Goal: Task Accomplishment & Management: Use online tool/utility

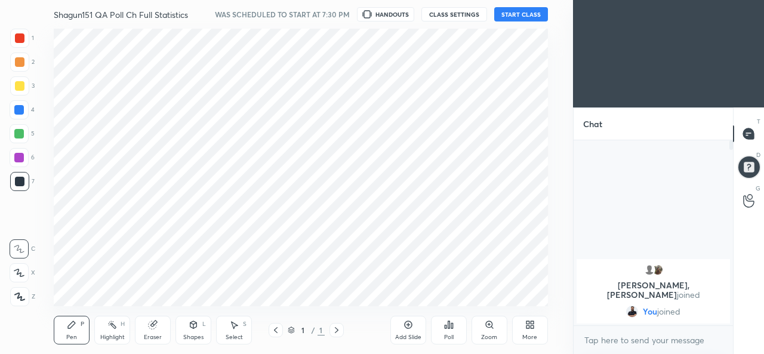
scroll to position [59424, 59177]
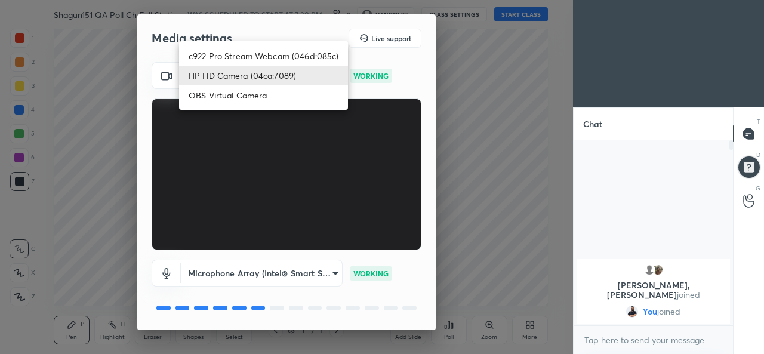
click at [331, 76] on body "1 2 3 4 5 6 7 C X Z C X Z E E Erase all H H Shagun151 QA Poll Ch Full Statistic…" at bounding box center [382, 177] width 764 height 354
drag, startPoint x: 303, startPoint y: 51, endPoint x: 335, endPoint y: 99, distance: 57.3
click at [303, 52] on li "c922 Pro Stream Webcam (046d:085c)" at bounding box center [263, 56] width 169 height 20
type input "848970b2ab51fee39a04b08e552c3e499dba00bf482d5fb3d39639bc61b07587"
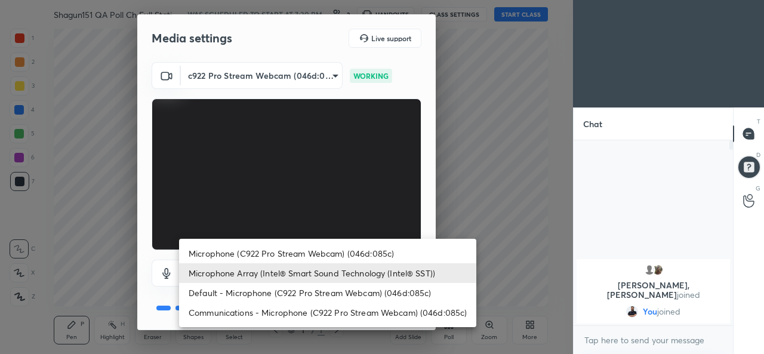
click at [316, 270] on body "1 2 3 4 5 6 7 C X Z C X Z E E Erase all H H Shagun151 QA Poll Ch Full Statistic…" at bounding box center [382, 177] width 764 height 354
click at [308, 256] on li "Microphone (C922 Pro Stream Webcam) (046d:085c)" at bounding box center [327, 254] width 297 height 20
type input "022238bc6577f4df089dec76fbf2b47715e7b23fc8015ee49c007ba99244c673"
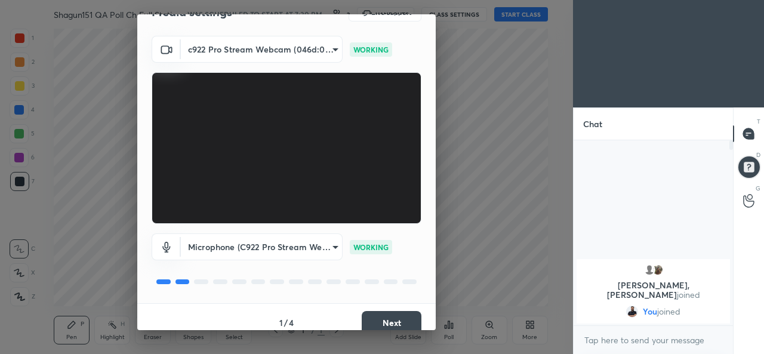
scroll to position [37, 0]
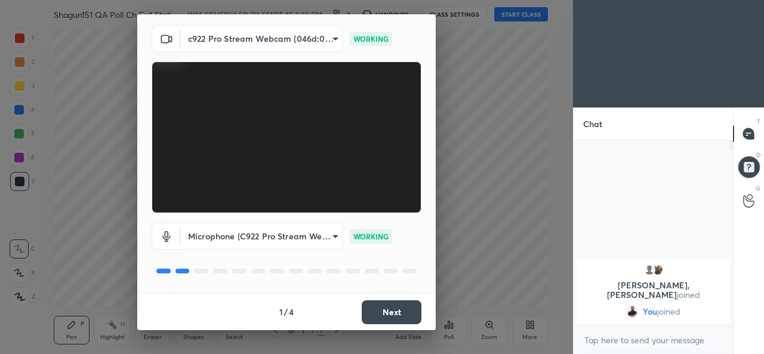
click at [385, 311] on button "Next" at bounding box center [392, 312] width 60 height 24
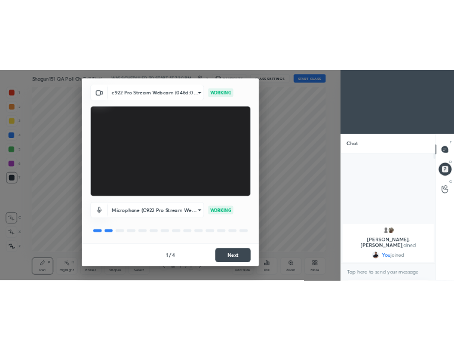
scroll to position [0, 0]
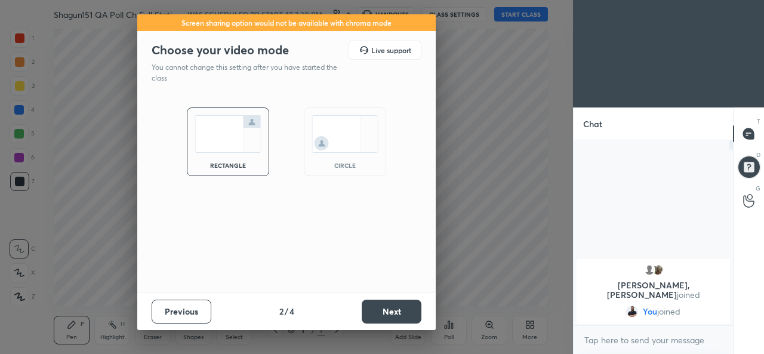
click at [385, 311] on button "Next" at bounding box center [392, 312] width 60 height 24
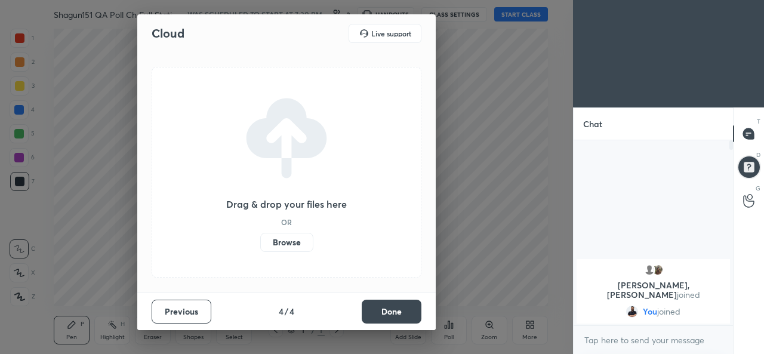
click at [385, 311] on button "Done" at bounding box center [392, 312] width 60 height 24
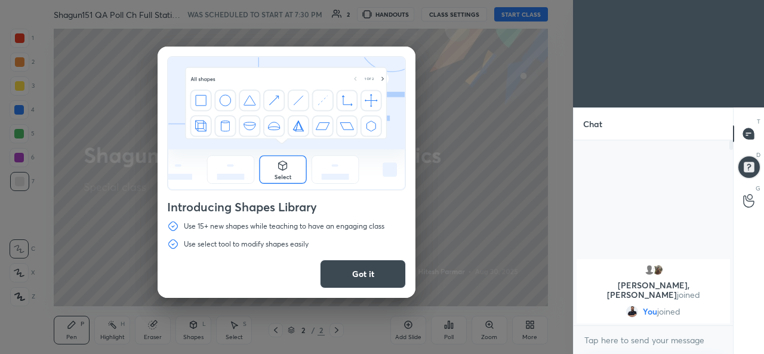
drag, startPoint x: 380, startPoint y: 267, endPoint x: 425, endPoint y: 179, distance: 99.6
click at [384, 261] on button "Got it" at bounding box center [363, 274] width 86 height 29
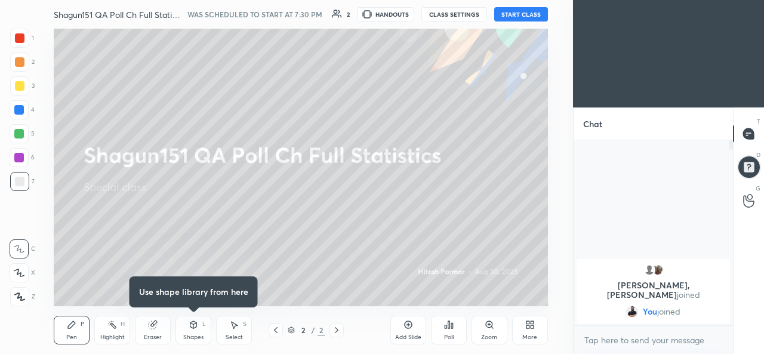
click at [504, 18] on button "START CLASS" at bounding box center [521, 14] width 54 height 14
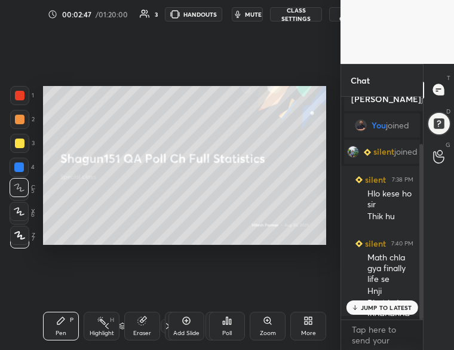
scroll to position [59, 0]
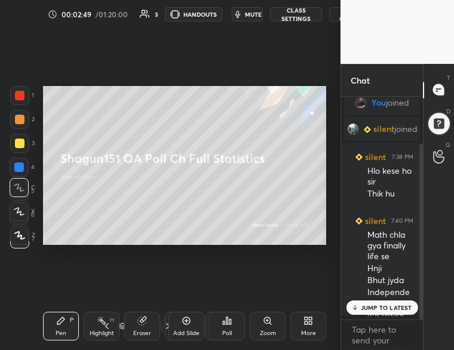
click at [379, 304] on p "JUMP TO LATEST" at bounding box center [386, 307] width 51 height 7
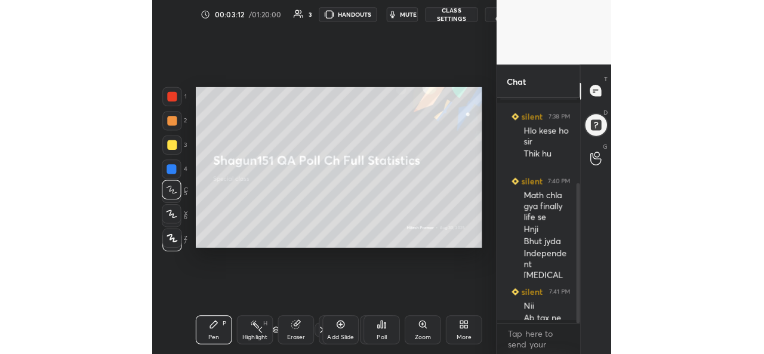
scroll to position [134, 0]
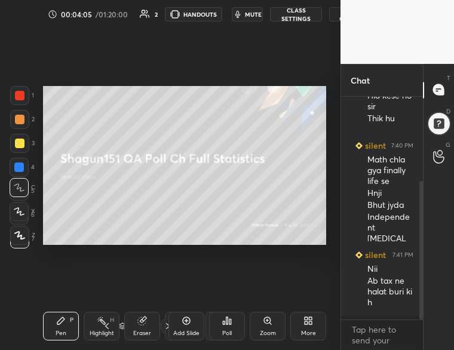
click at [314, 321] on div "More" at bounding box center [308, 326] width 36 height 29
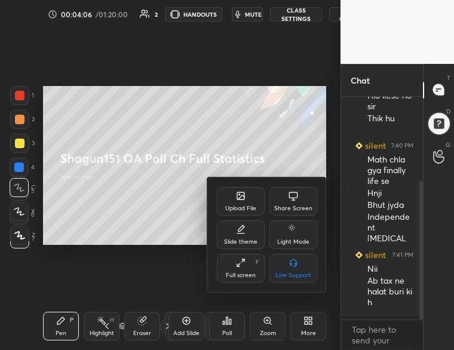
drag, startPoint x: 242, startPoint y: 201, endPoint x: 247, endPoint y: 206, distance: 6.3
click at [247, 206] on div "Upload File" at bounding box center [241, 201] width 48 height 29
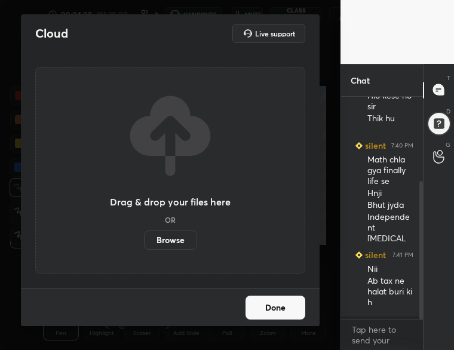
click at [179, 242] on label "Browse" at bounding box center [170, 239] width 53 height 19
click at [144, 242] on input "Browse" at bounding box center [144, 239] width 0 height 19
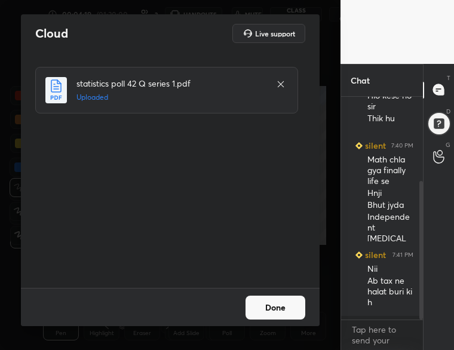
click at [278, 308] on button "Done" at bounding box center [275, 308] width 60 height 24
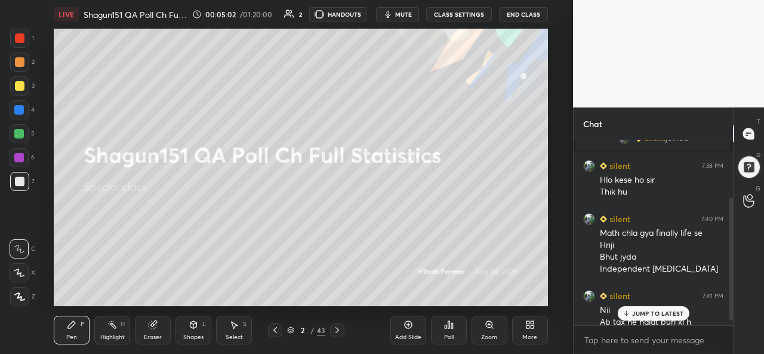
scroll to position [93, 0]
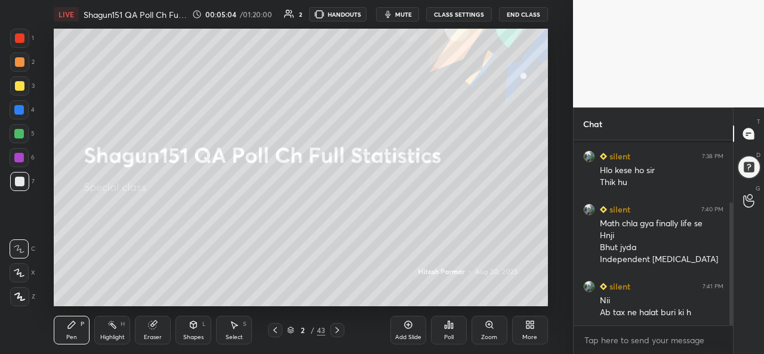
click at [294, 14] on icon at bounding box center [289, 14] width 10 height 10
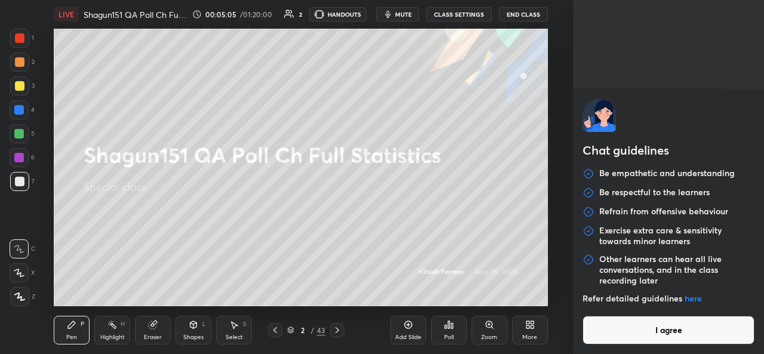
click at [623, 347] on body "1 2 3 4 5 6 7 C X Z C X Z E E Erase all H H LIVE Shagun151 QA Poll Ch Full Stat…" at bounding box center [382, 177] width 764 height 354
click at [630, 335] on button "I agree" at bounding box center [669, 330] width 172 height 29
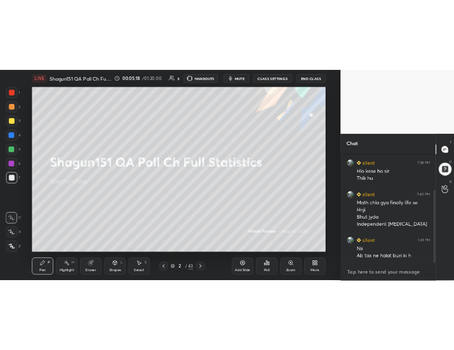
scroll to position [134, 0]
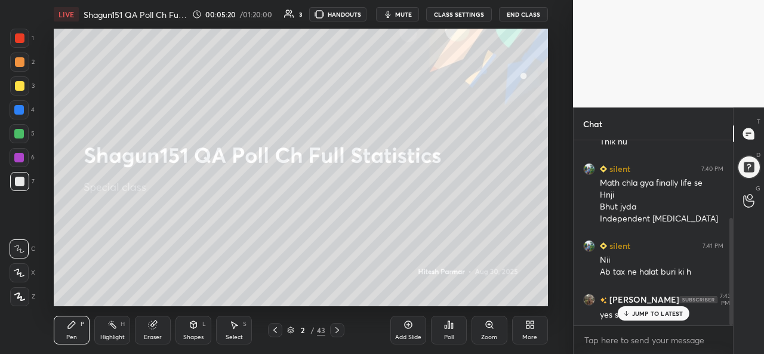
click at [641, 313] on p "JUMP TO LATEST" at bounding box center [657, 313] width 51 height 7
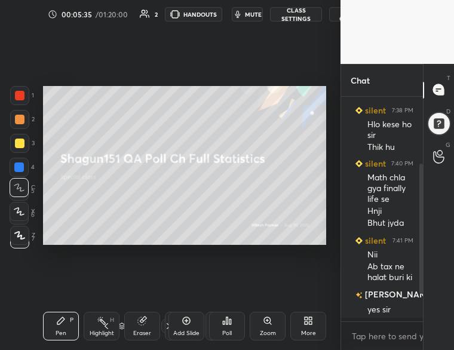
scroll to position [4, 4]
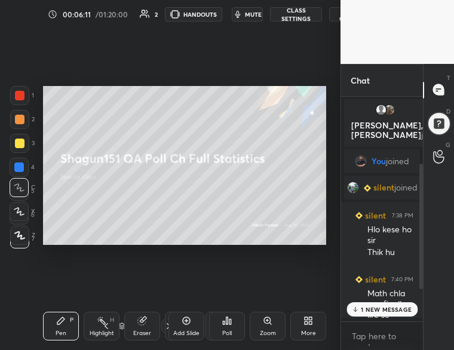
click at [382, 306] on p "1 NEW MESSAGE" at bounding box center [386, 309] width 51 height 7
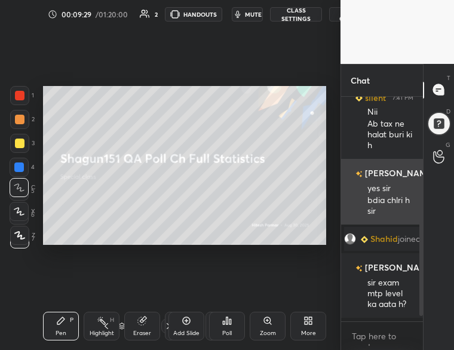
scroll to position [318, 0]
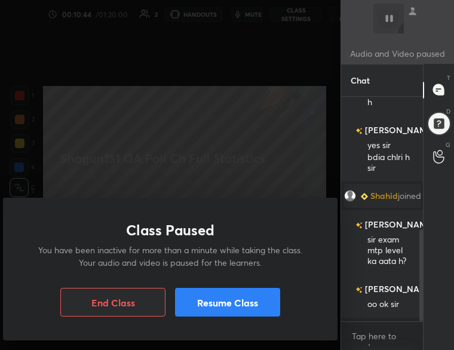
click at [211, 303] on button "Resume Class" at bounding box center [227, 302] width 105 height 29
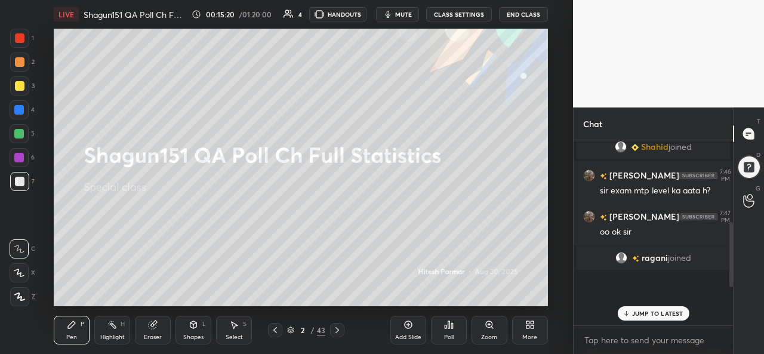
scroll to position [232, 0]
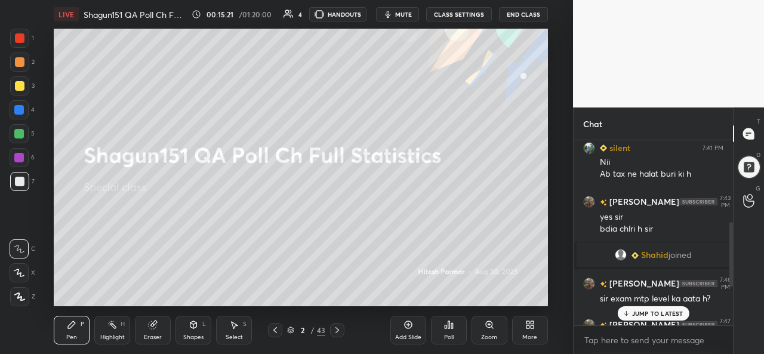
click at [642, 315] on p "JUMP TO LATEST" at bounding box center [657, 313] width 51 height 7
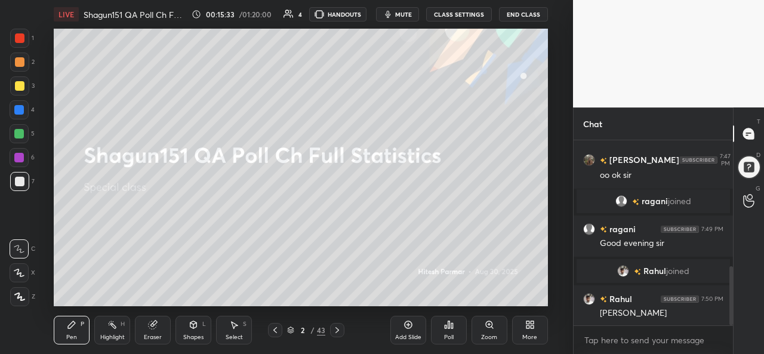
click at [161, 330] on div "Eraser" at bounding box center [153, 330] width 36 height 29
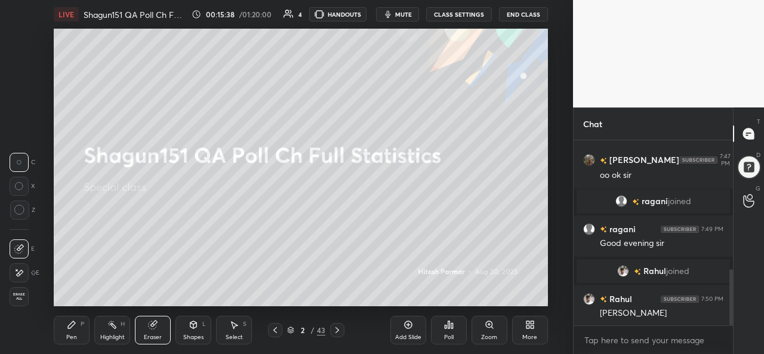
scroll to position [425, 0]
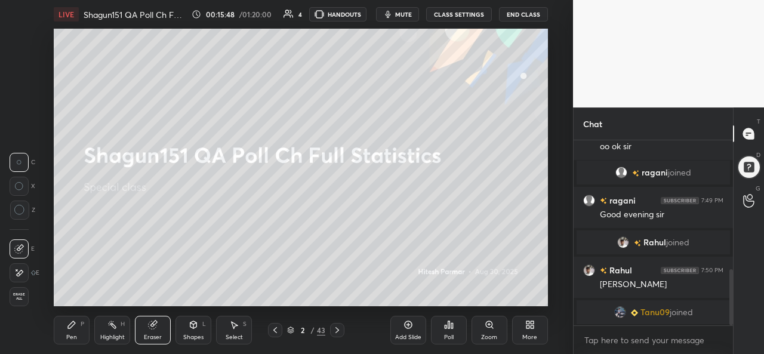
click at [77, 330] on div "Pen P" at bounding box center [72, 330] width 36 height 29
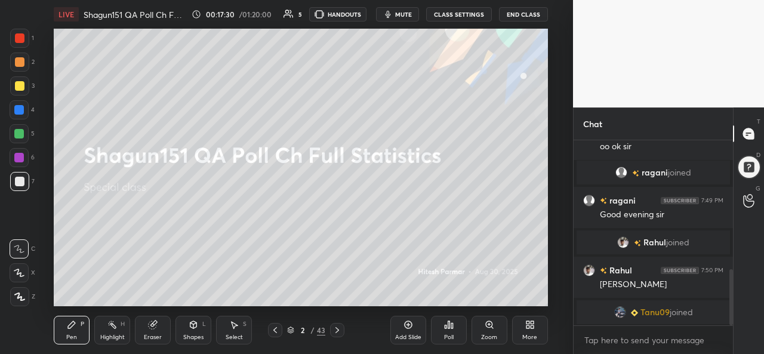
click at [450, 338] on div "Poll" at bounding box center [449, 337] width 10 height 6
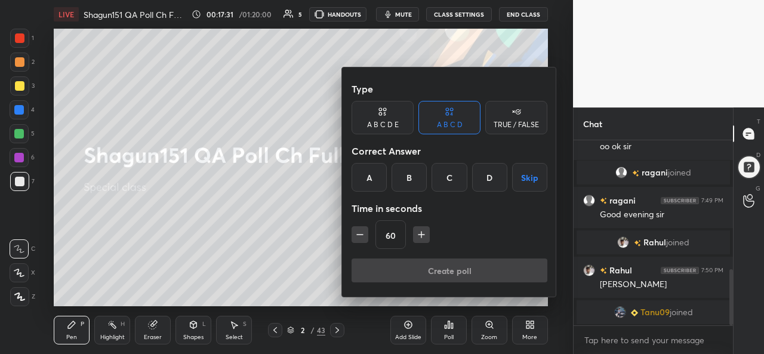
click at [324, 260] on div at bounding box center [382, 177] width 764 height 354
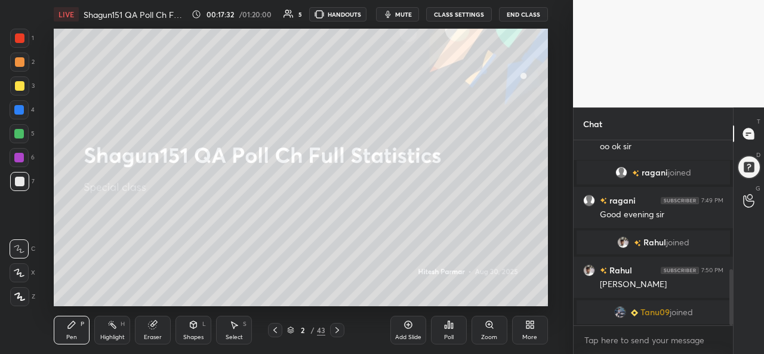
click at [337, 333] on icon at bounding box center [338, 330] width 10 height 10
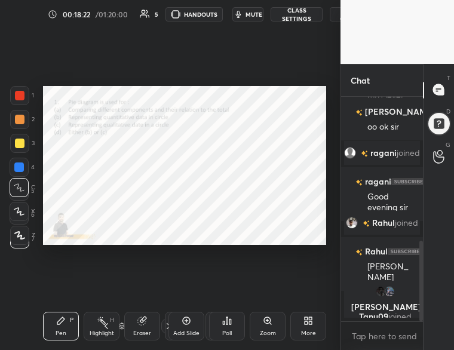
scroll to position [227, 0]
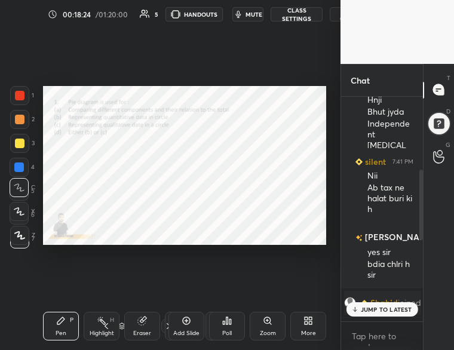
click at [357, 306] on icon at bounding box center [354, 309] width 8 height 7
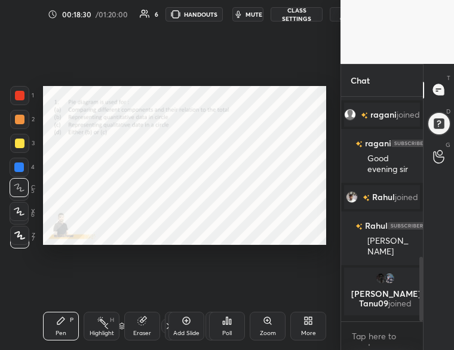
click at [230, 330] on div "Poll" at bounding box center [227, 333] width 10 height 6
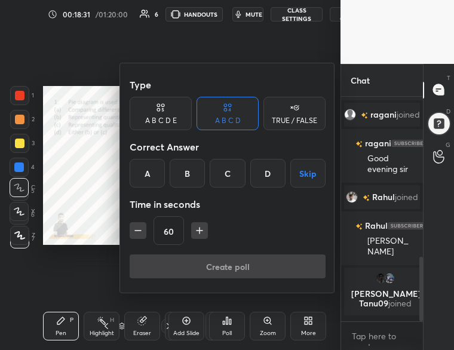
click at [143, 173] on div "A" at bounding box center [147, 173] width 35 height 29
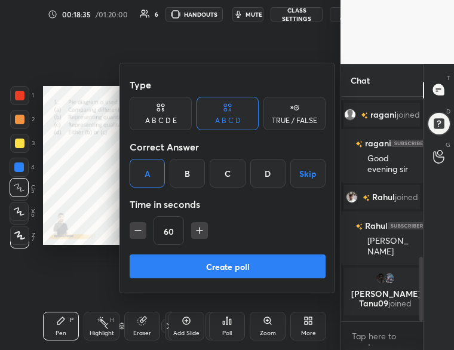
click at [235, 264] on button "Create poll" at bounding box center [228, 266] width 196 height 24
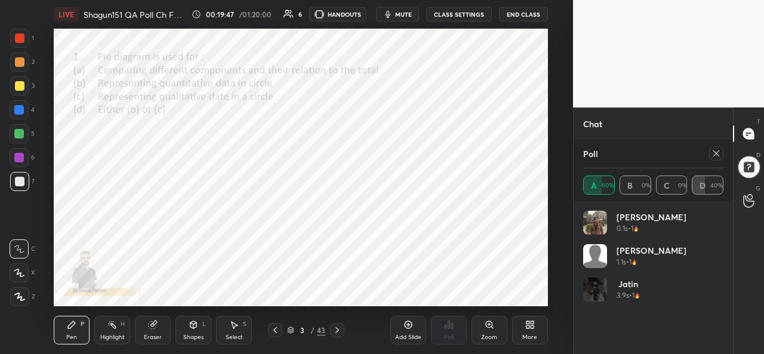
scroll to position [505, 0]
click at [715, 153] on icon at bounding box center [717, 154] width 10 height 10
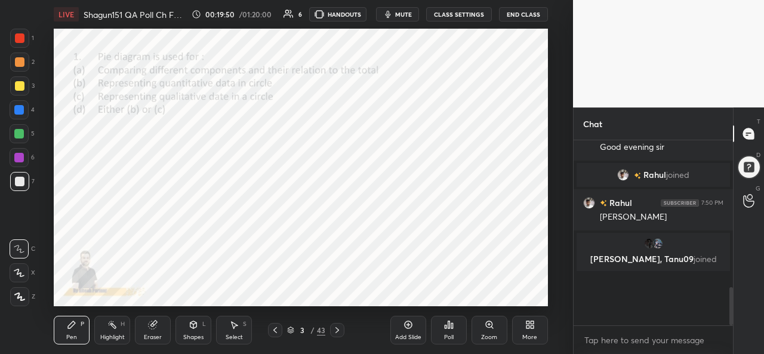
scroll to position [469, 0]
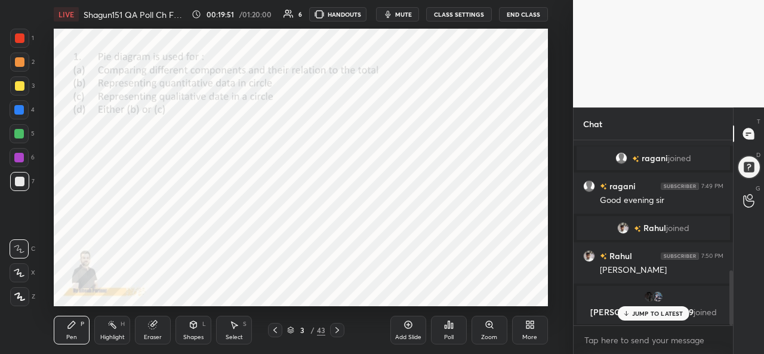
drag, startPoint x: 644, startPoint y: 311, endPoint x: 618, endPoint y: 327, distance: 30.0
click at [632, 319] on div "JUMP TO LATEST" at bounding box center [653, 313] width 72 height 14
click at [453, 334] on div "Poll" at bounding box center [449, 337] width 10 height 6
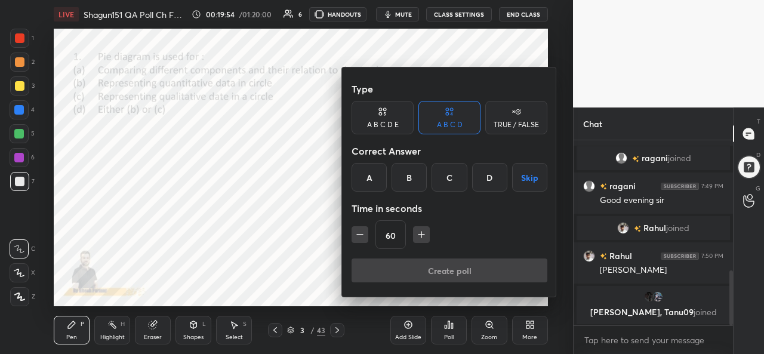
click at [371, 173] on div "A" at bounding box center [369, 177] width 35 height 29
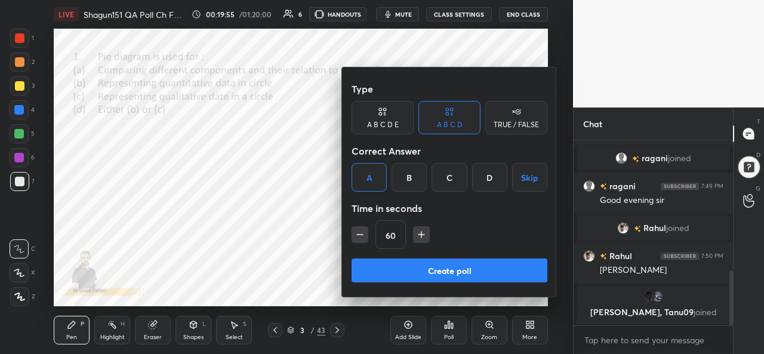
click at [445, 269] on button "Create poll" at bounding box center [450, 271] width 196 height 24
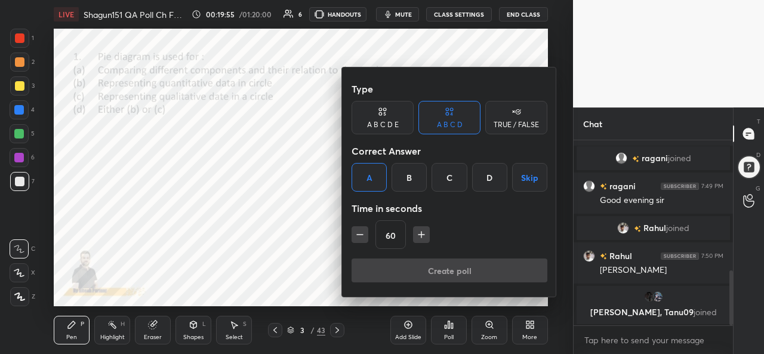
scroll to position [4, 4]
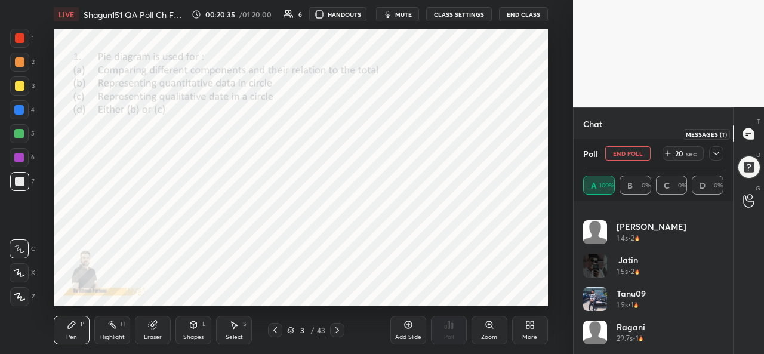
click at [746, 130] on icon at bounding box center [748, 133] width 11 height 11
click at [23, 109] on div at bounding box center [19, 110] width 10 height 10
click at [717, 153] on icon at bounding box center [716, 153] width 6 height 6
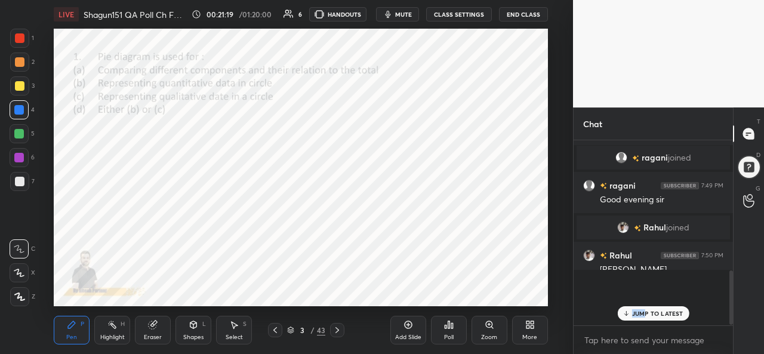
scroll to position [176, 156]
click at [627, 311] on icon at bounding box center [626, 313] width 8 height 7
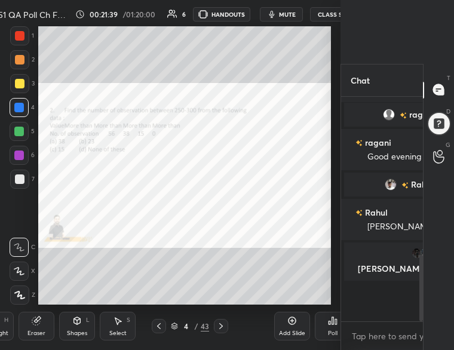
scroll to position [401, 0]
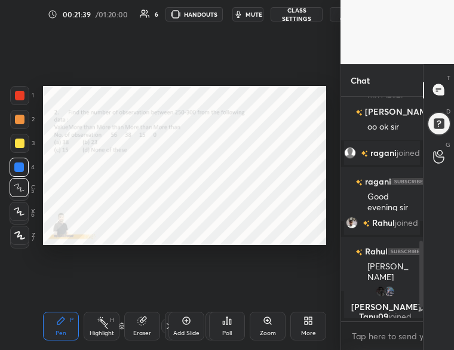
type textarea "x"
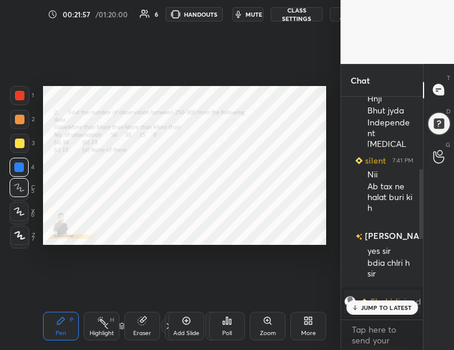
click at [233, 323] on div "Poll" at bounding box center [227, 326] width 36 height 29
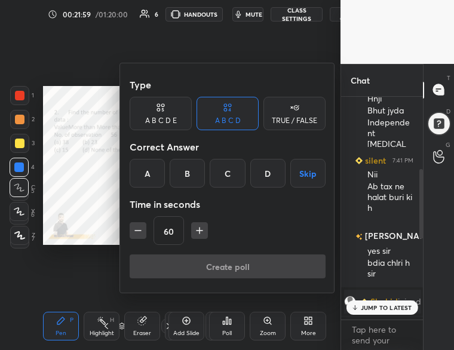
click at [187, 171] on div "B" at bounding box center [187, 173] width 35 height 29
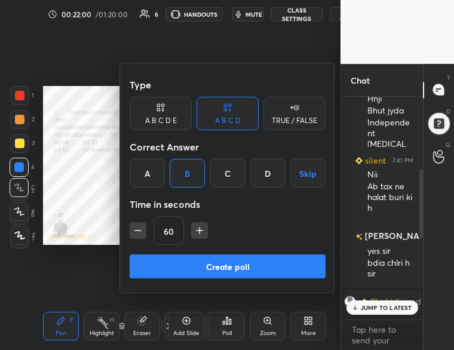
click at [135, 233] on icon "button" at bounding box center [138, 230] width 12 height 12
type input "45"
click at [198, 262] on button "Create poll" at bounding box center [228, 266] width 196 height 24
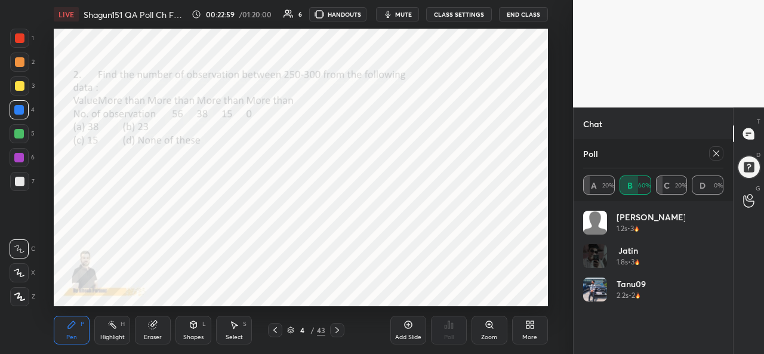
scroll to position [119, 156]
click at [715, 153] on icon at bounding box center [716, 153] width 6 height 6
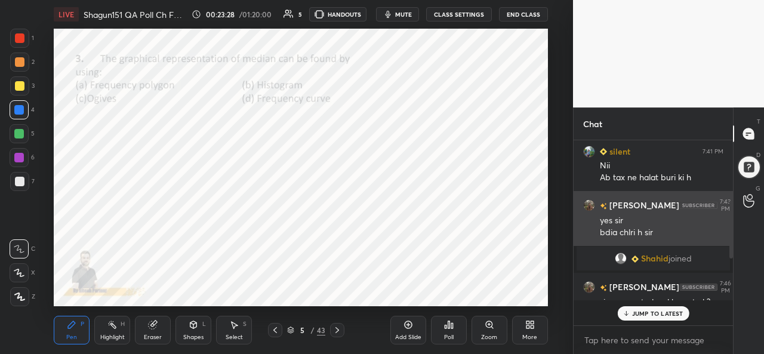
scroll to position [4, 4]
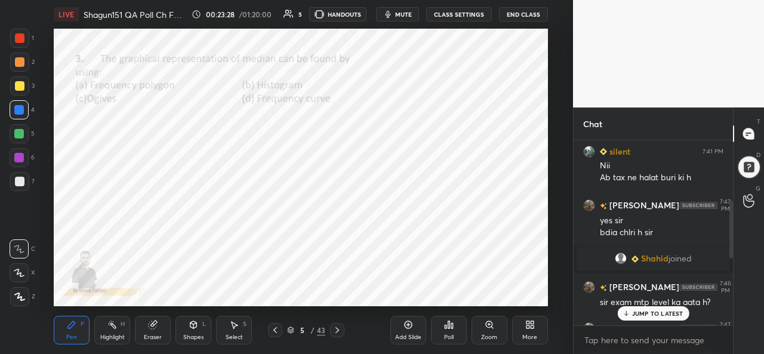
click at [641, 315] on p "JUMP TO LATEST" at bounding box center [657, 313] width 51 height 7
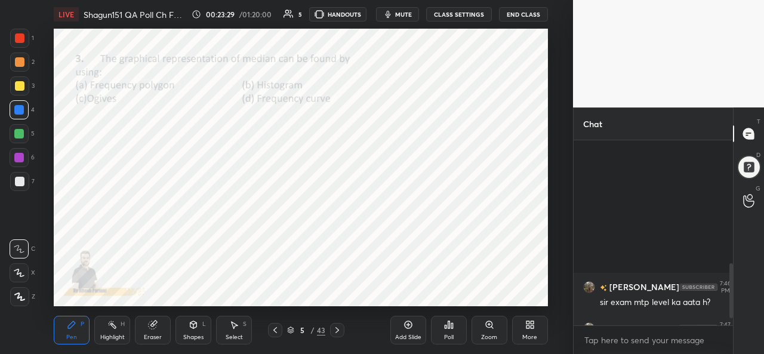
scroll to position [439, 0]
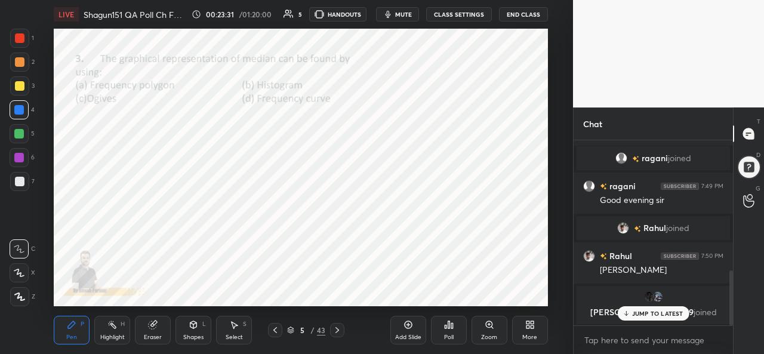
click at [640, 319] on div "JUMP TO LATEST" at bounding box center [653, 313] width 72 height 14
click at [453, 334] on div "Poll" at bounding box center [449, 337] width 10 height 6
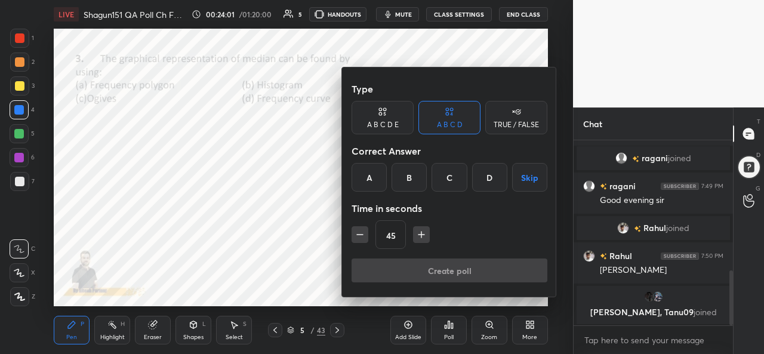
click at [451, 179] on div "C" at bounding box center [449, 177] width 35 height 29
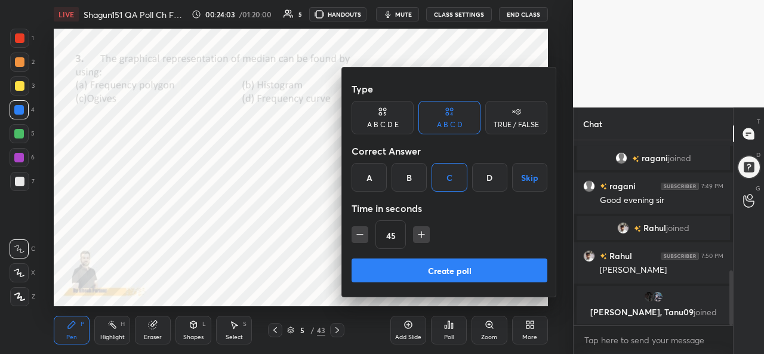
click at [439, 267] on button "Create poll" at bounding box center [450, 271] width 196 height 24
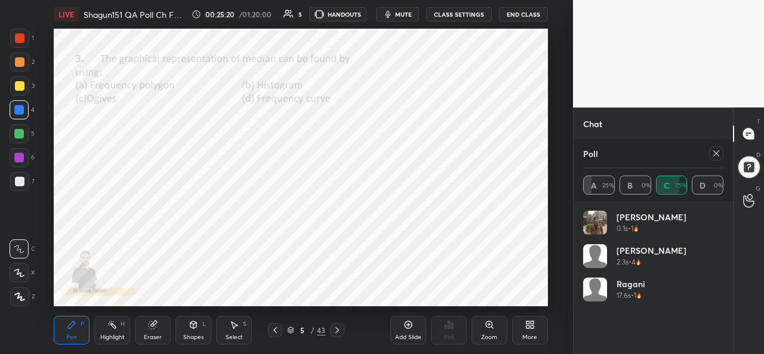
scroll to position [543, 0]
click at [712, 155] on icon at bounding box center [717, 154] width 10 height 10
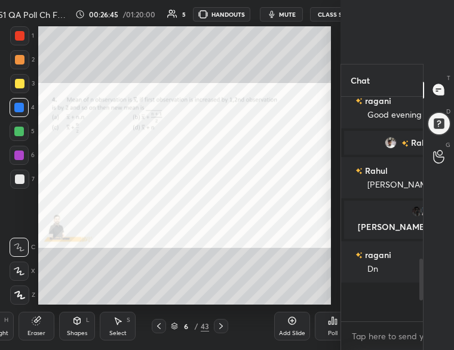
scroll to position [442, 0]
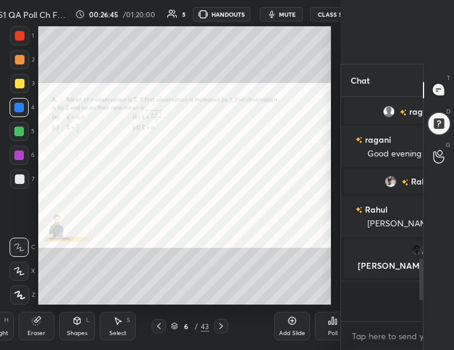
type textarea "x"
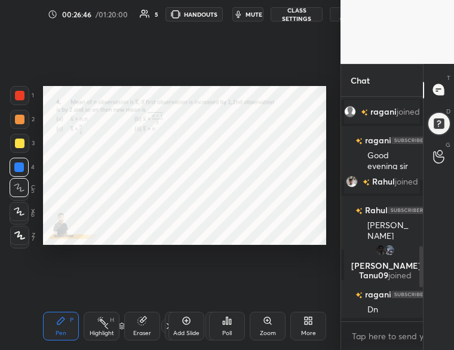
scroll to position [4, 4]
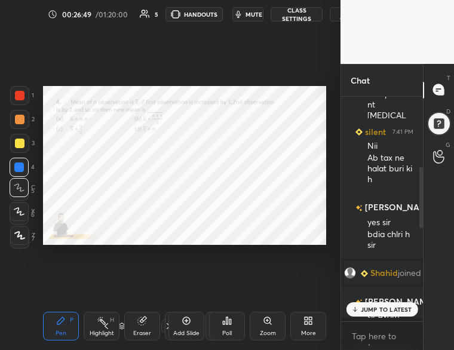
click at [229, 327] on div "Poll" at bounding box center [227, 326] width 36 height 29
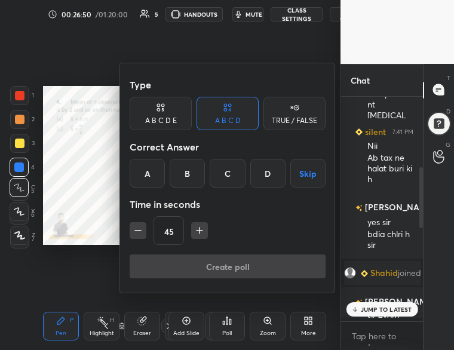
click at [190, 175] on div "B" at bounding box center [187, 173] width 35 height 29
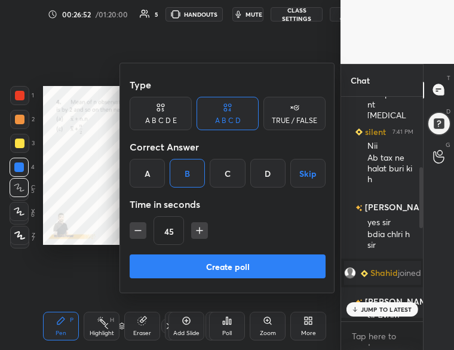
click at [191, 227] on button "button" at bounding box center [199, 230] width 17 height 17
type input "60"
drag, startPoint x: 191, startPoint y: 262, endPoint x: 369, endPoint y: 288, distance: 179.8
click at [202, 264] on button "Create poll" at bounding box center [228, 266] width 196 height 24
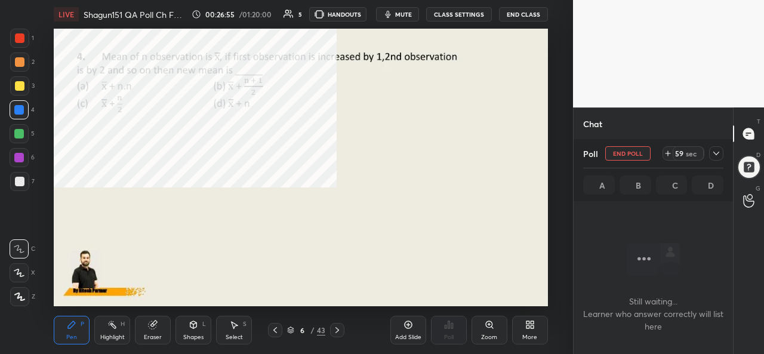
scroll to position [119, 156]
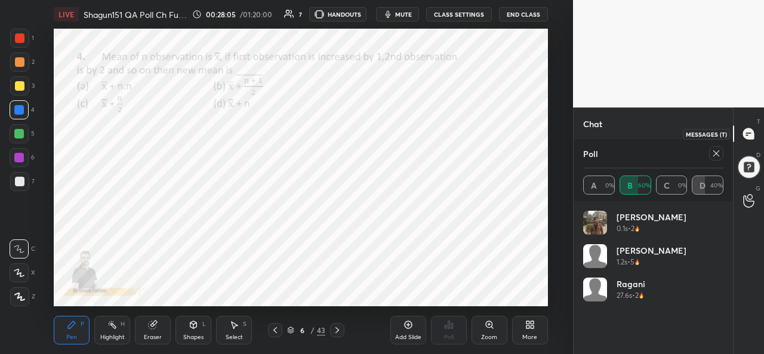
click at [750, 130] on icon at bounding box center [748, 133] width 11 height 11
click at [749, 131] on icon at bounding box center [748, 133] width 11 height 11
click at [753, 169] on div at bounding box center [749, 167] width 24 height 24
click at [744, 130] on icon at bounding box center [749, 134] width 13 height 13
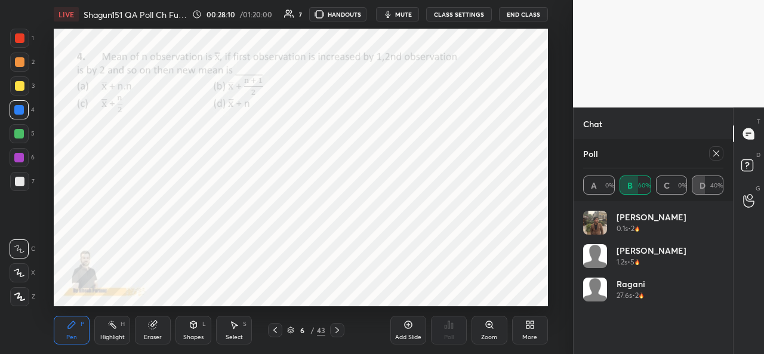
click at [716, 150] on icon at bounding box center [717, 154] width 10 height 10
type textarea "x"
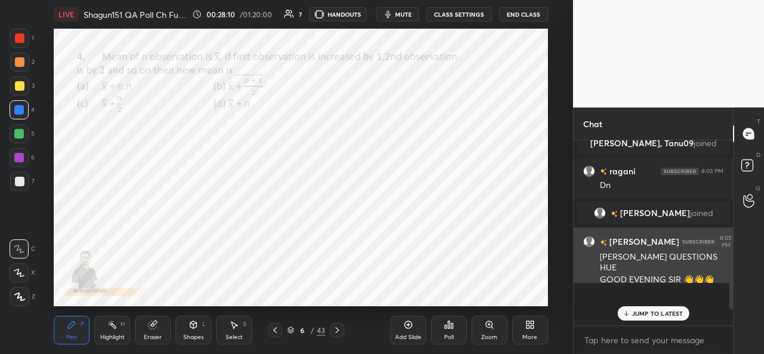
scroll to position [1, 4]
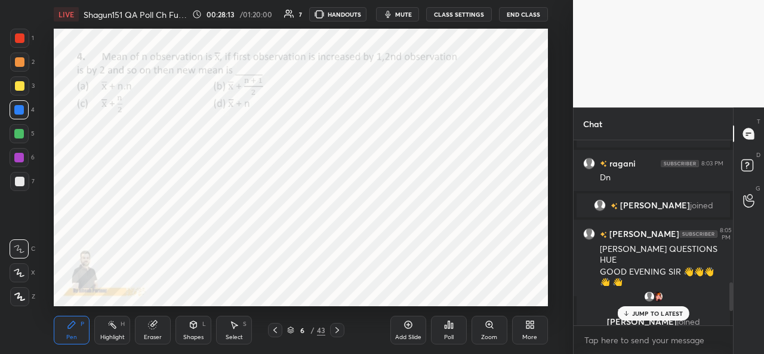
click at [646, 322] on div "[PERSON_NAME], [PERSON_NAME] joined" at bounding box center [653, 310] width 153 height 48
click at [642, 313] on p "JUMP TO LATEST" at bounding box center [657, 313] width 51 height 7
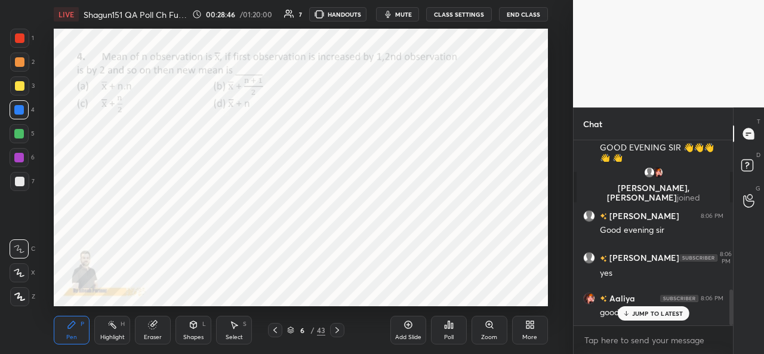
scroll to position [781, 0]
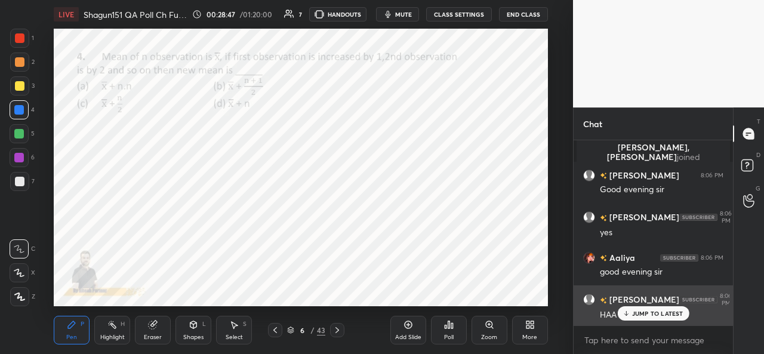
click at [628, 316] on icon at bounding box center [626, 313] width 8 height 7
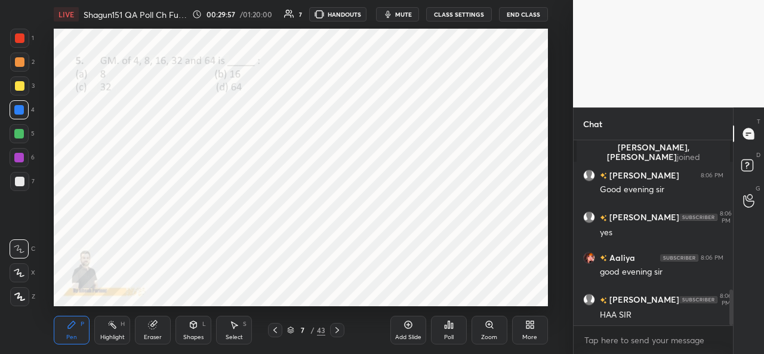
click at [454, 326] on div "Poll" at bounding box center [449, 330] width 36 height 29
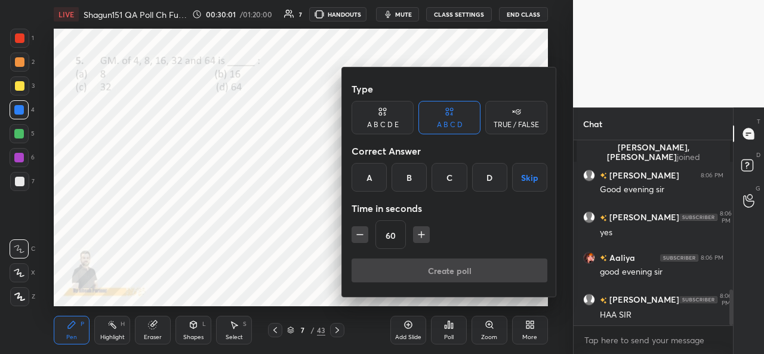
click at [418, 181] on div "B" at bounding box center [409, 177] width 35 height 29
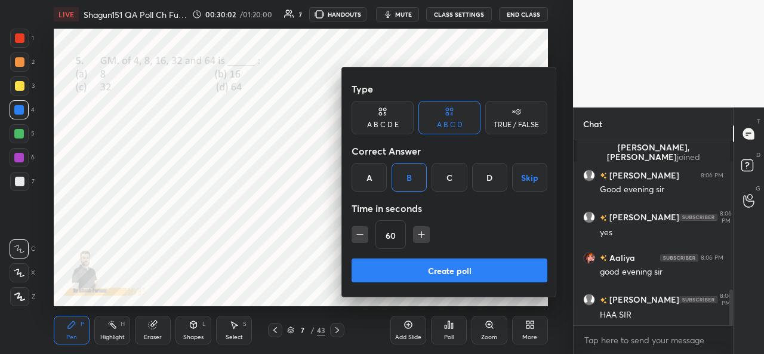
click at [362, 238] on icon "button" at bounding box center [360, 235] width 12 height 12
type input "45"
click at [441, 271] on button "Create poll" at bounding box center [450, 271] width 196 height 24
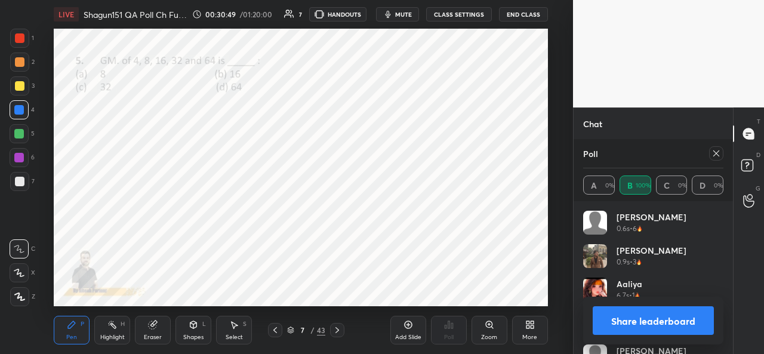
scroll to position [885, 0]
click at [665, 322] on button "Share leaderboard" at bounding box center [653, 320] width 121 height 29
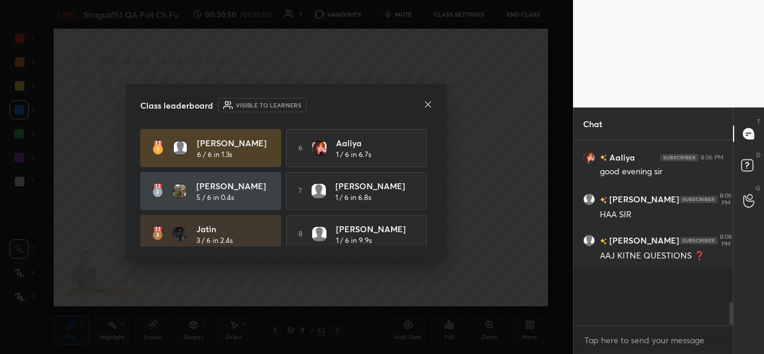
scroll to position [854, 0]
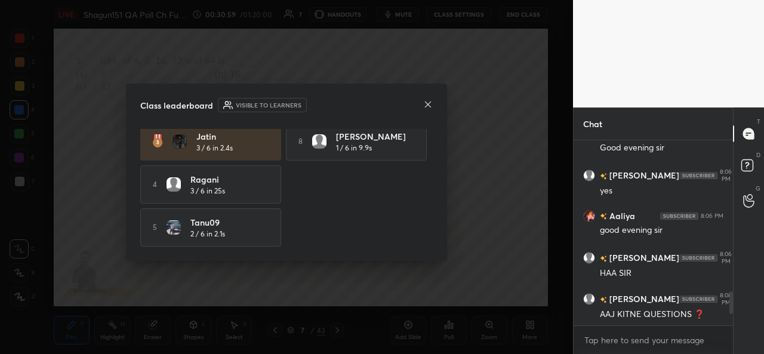
click at [427, 103] on icon at bounding box center [428, 105] width 10 height 10
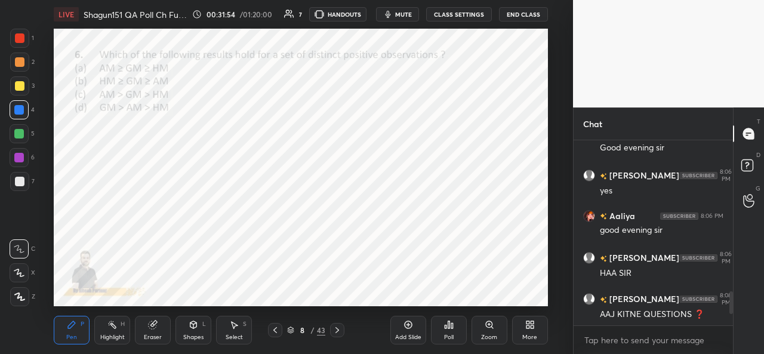
click at [448, 331] on div "Poll" at bounding box center [449, 330] width 36 height 29
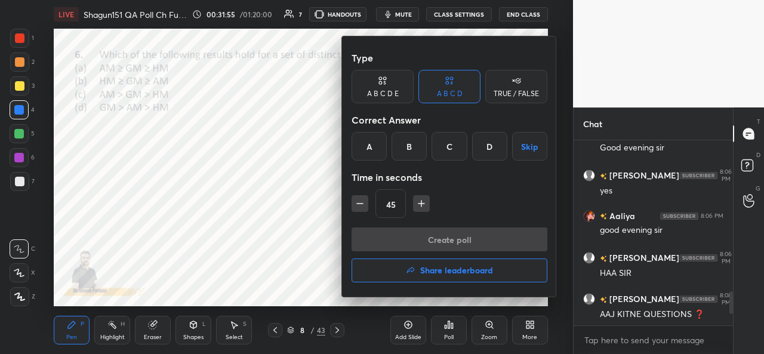
click at [453, 147] on div "C" at bounding box center [449, 146] width 35 height 29
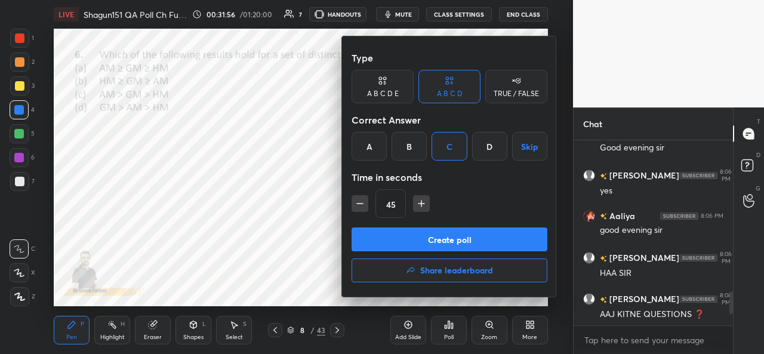
click at [436, 237] on button "Create poll" at bounding box center [450, 239] width 196 height 24
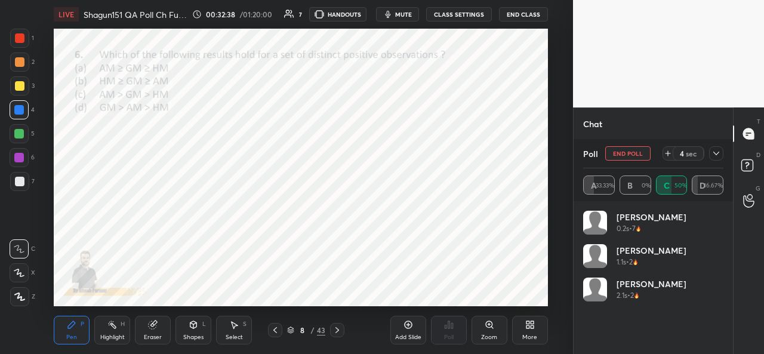
scroll to position [965, 0]
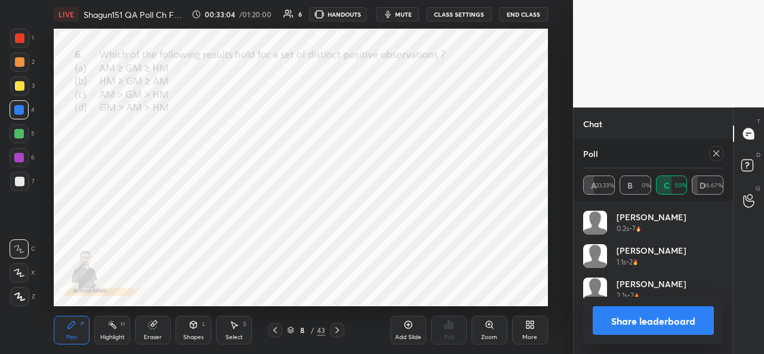
click at [617, 319] on button "Share leaderboard" at bounding box center [653, 320] width 121 height 29
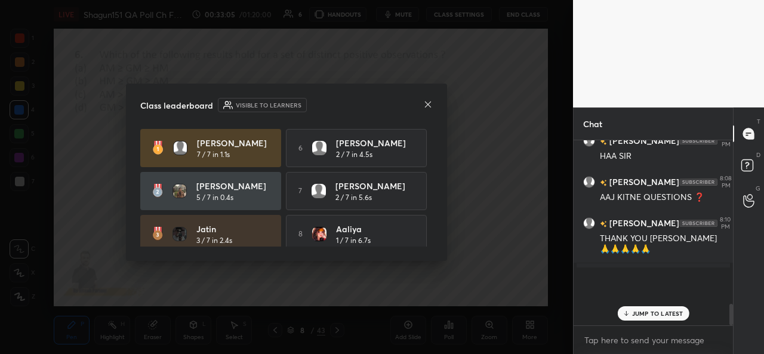
scroll to position [904, 0]
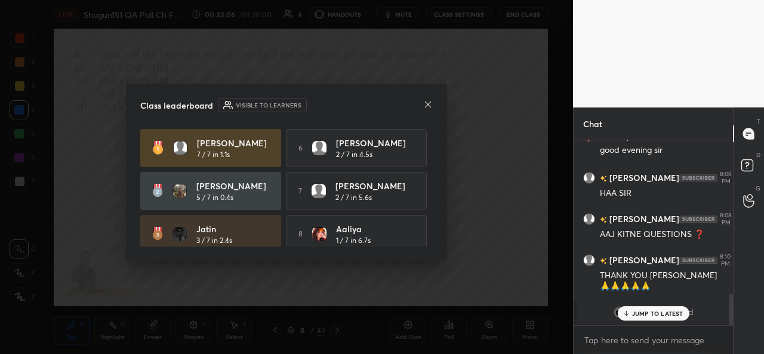
click at [641, 308] on div "JUMP TO LATEST" at bounding box center [653, 313] width 72 height 14
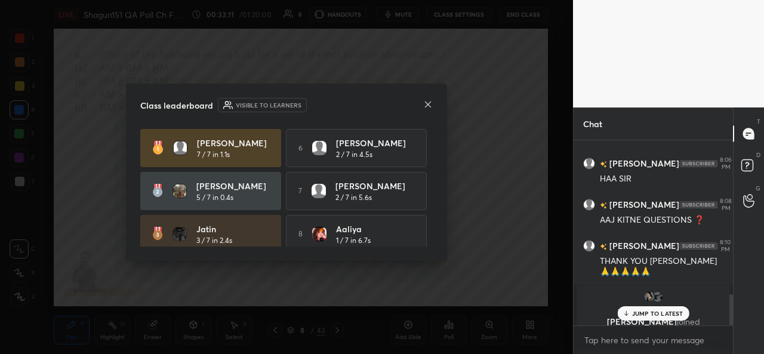
click at [638, 314] on p "JUMP TO LATEST" at bounding box center [657, 313] width 51 height 7
click at [427, 104] on icon at bounding box center [428, 104] width 6 height 6
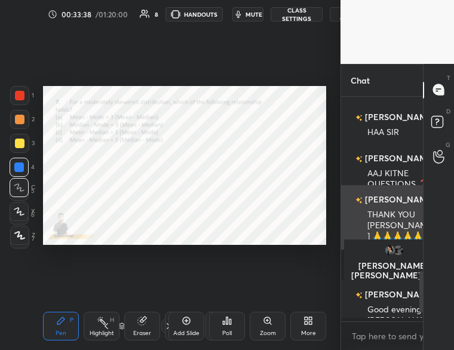
scroll to position [4, 4]
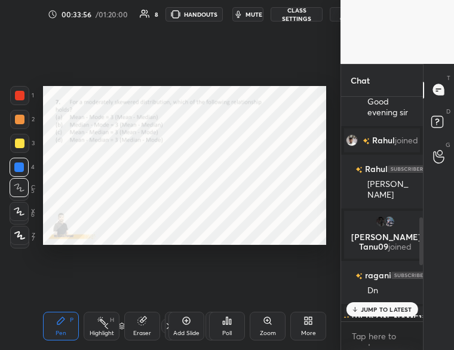
click at [233, 324] on div "Poll" at bounding box center [227, 326] width 36 height 29
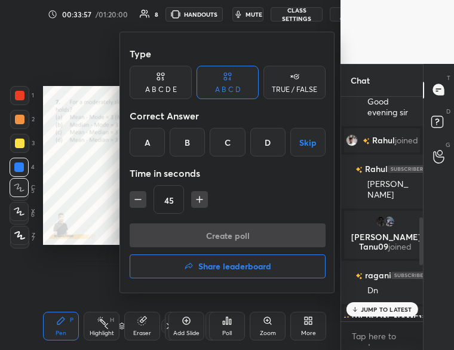
click at [147, 140] on div "A" at bounding box center [147, 142] width 35 height 29
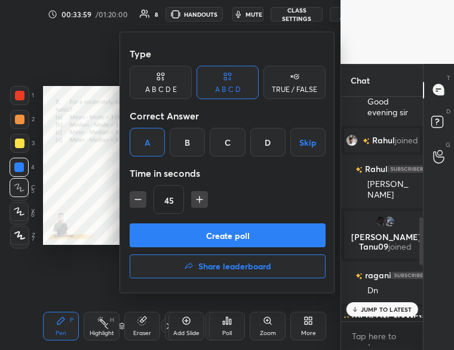
click at [208, 235] on button "Create poll" at bounding box center [228, 235] width 196 height 24
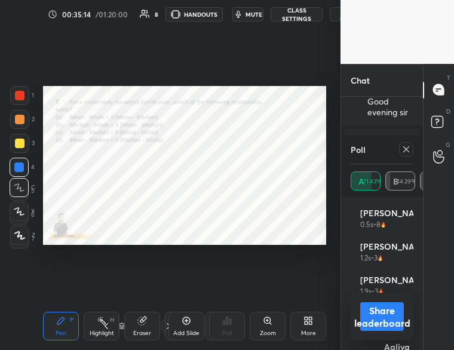
click at [380, 315] on button "Share leaderboard" at bounding box center [382, 316] width 44 height 29
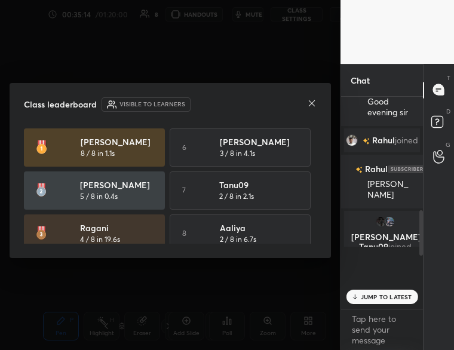
scroll to position [59, 78]
click at [369, 294] on p "JUMP TO LATEST" at bounding box center [386, 296] width 51 height 7
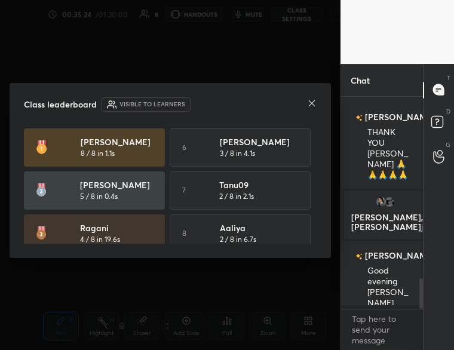
click at [312, 101] on icon at bounding box center [312, 104] width 10 height 10
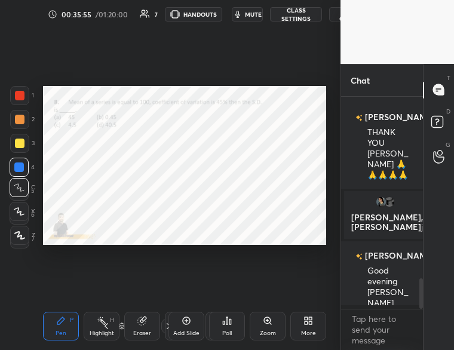
click at [232, 327] on div "Poll" at bounding box center [227, 326] width 36 height 29
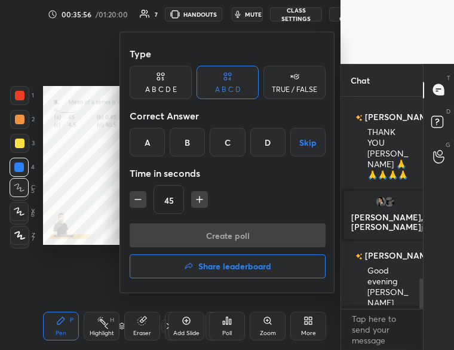
click at [150, 143] on div "A" at bounding box center [147, 142] width 35 height 29
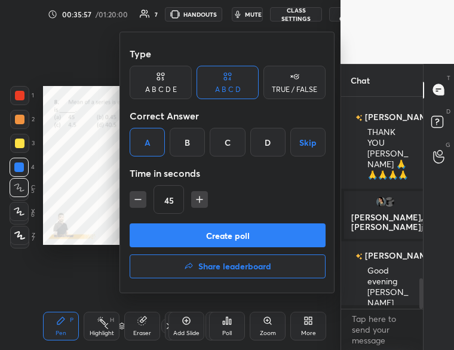
click at [199, 233] on button "Create poll" at bounding box center [228, 235] width 196 height 24
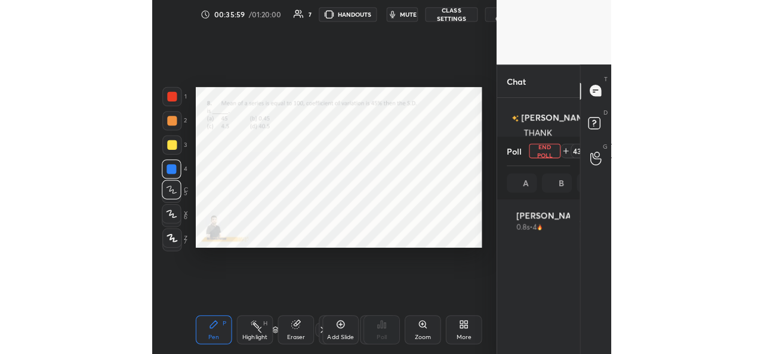
scroll to position [140, 59]
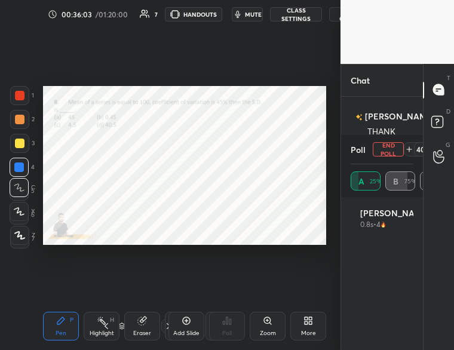
drag, startPoint x: 425, startPoint y: 92, endPoint x: 420, endPoint y: 129, distance: 37.3
click at [420, 129] on div "Chat [PERSON_NAME] 8:06 PM HAA [PERSON_NAME] 8:08 PM AAJ KITNE QUESTIONS ❓ [PER…" at bounding box center [396, 207] width 113 height 286
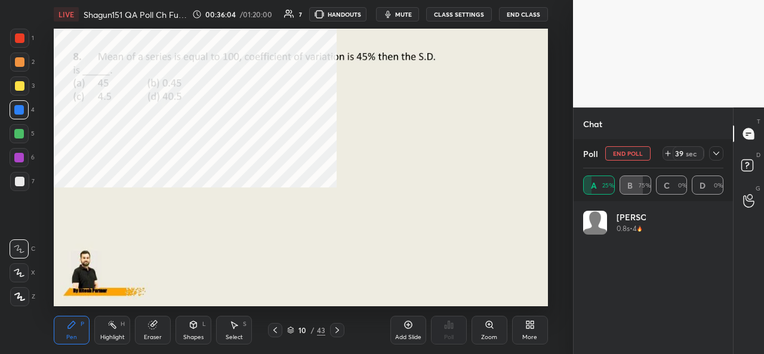
scroll to position [59424, 59177]
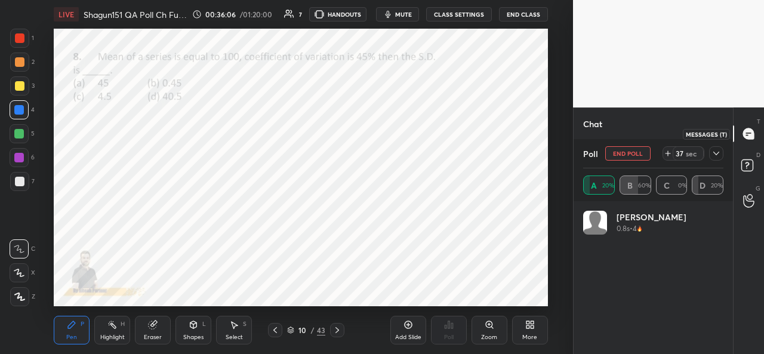
click at [749, 131] on icon at bounding box center [748, 133] width 11 height 11
click at [756, 161] on icon at bounding box center [749, 166] width 21 height 21
click at [747, 138] on icon at bounding box center [748, 133] width 11 height 11
click at [718, 154] on icon at bounding box center [716, 154] width 6 height 4
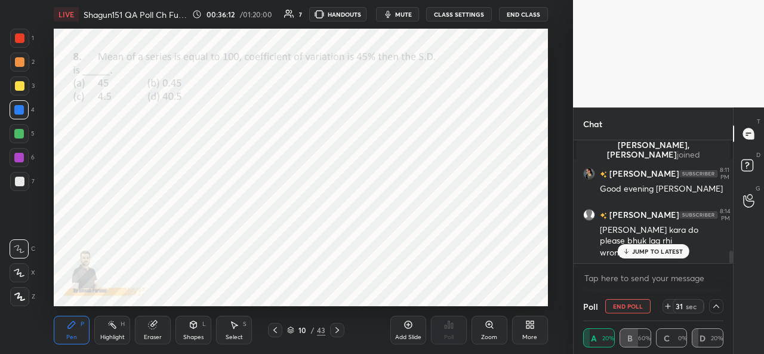
click at [650, 250] on p "JUMP TO LATEST" at bounding box center [657, 251] width 51 height 7
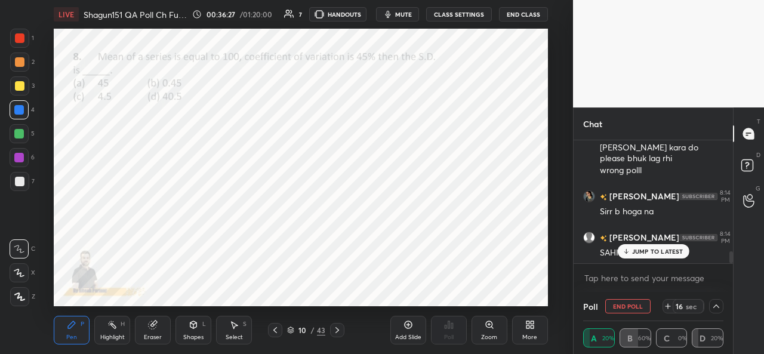
click at [623, 250] on icon at bounding box center [626, 251] width 8 height 7
click at [639, 250] on p "JUMP TO LATEST" at bounding box center [657, 251] width 51 height 7
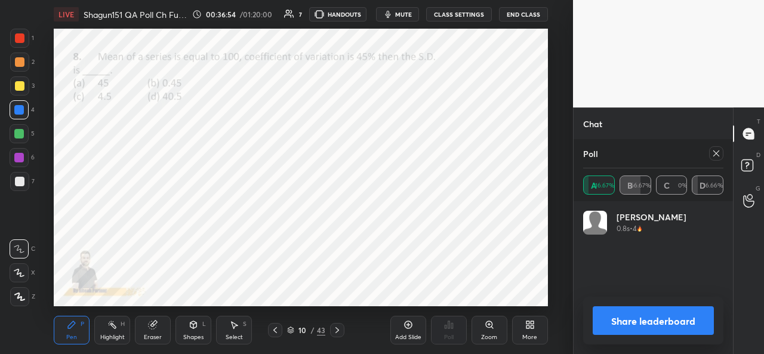
click at [644, 316] on button "Share leaderboard" at bounding box center [653, 320] width 121 height 29
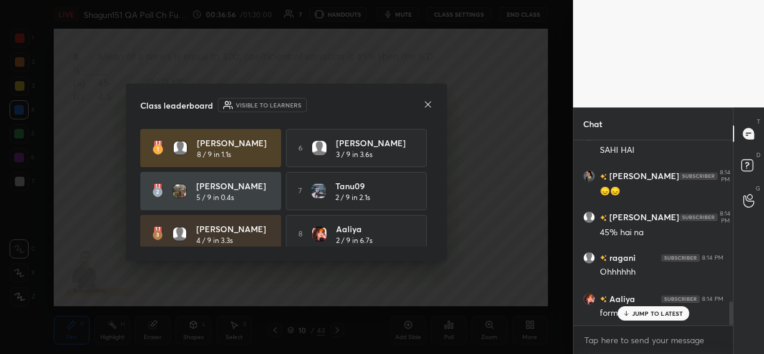
drag, startPoint x: 648, startPoint y: 314, endPoint x: 584, endPoint y: 339, distance: 69.2
click at [625, 327] on div "[PERSON_NAME] 8:06 PM Good evening [PERSON_NAME] 8:06 PM yes [PERSON_NAME] 8:06…" at bounding box center [653, 247] width 159 height 214
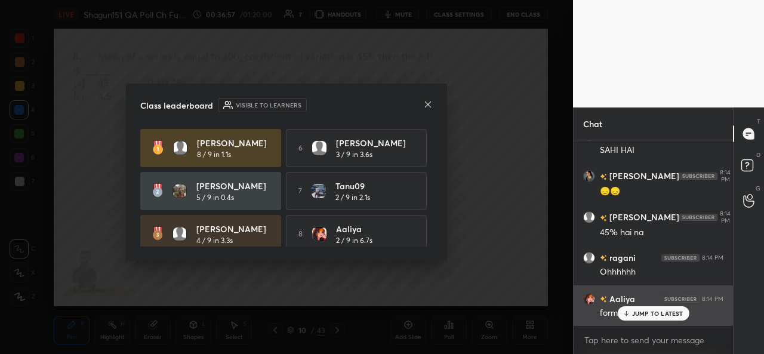
drag, startPoint x: 626, startPoint y: 309, endPoint x: 617, endPoint y: 324, distance: 17.6
click at [626, 309] on div "JUMP TO LATEST" at bounding box center [653, 313] width 72 height 14
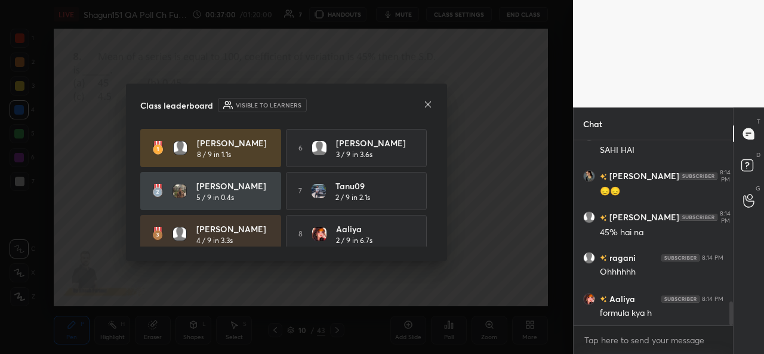
click at [428, 103] on icon at bounding box center [428, 104] width 6 height 6
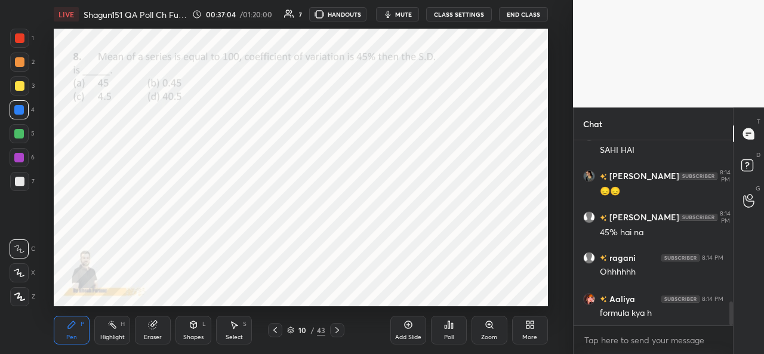
click at [21, 278] on div at bounding box center [19, 272] width 19 height 19
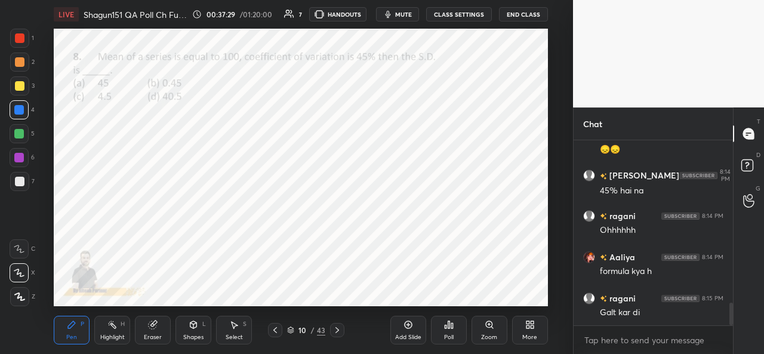
click at [452, 330] on icon at bounding box center [449, 325] width 10 height 10
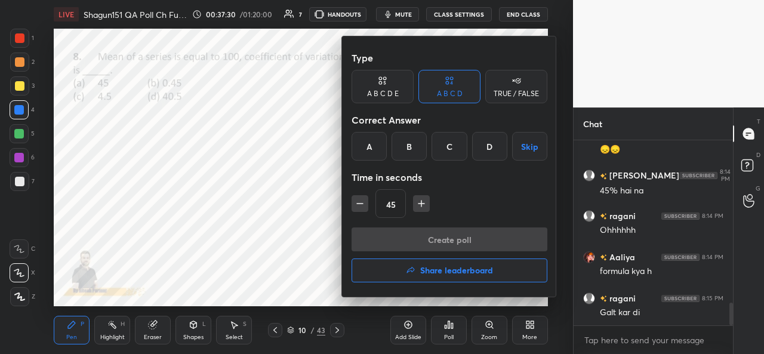
click at [436, 270] on h4 "Share leaderboard" at bounding box center [456, 270] width 73 height 8
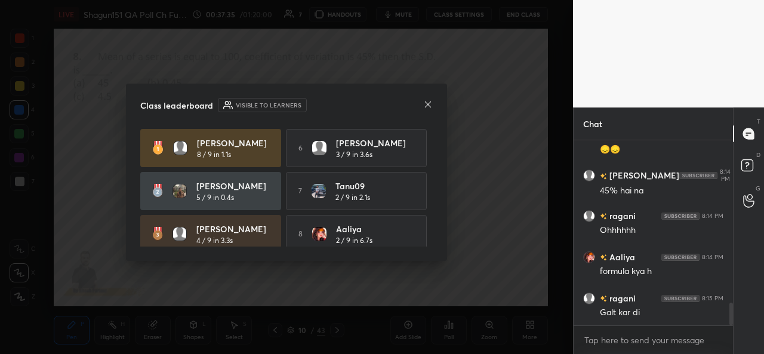
click at [426, 105] on icon at bounding box center [428, 104] width 6 height 6
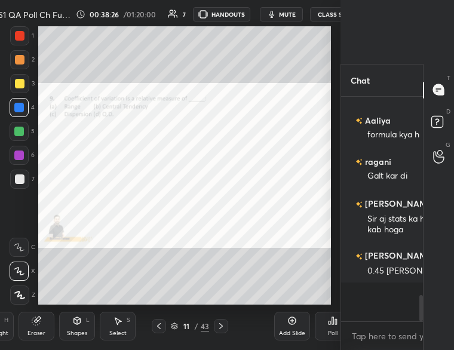
scroll to position [69, 78]
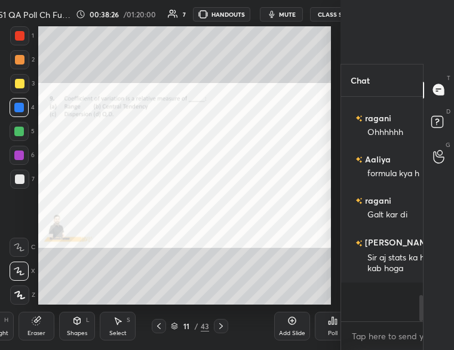
type textarea "x"
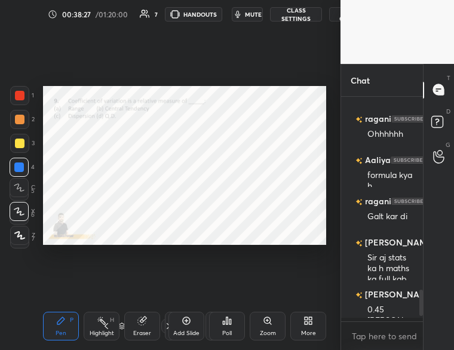
scroll to position [884, 0]
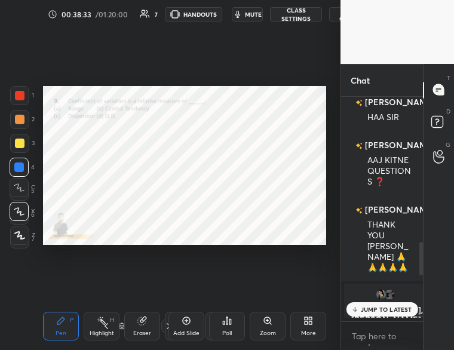
click at [233, 326] on div "Poll" at bounding box center [227, 326] width 36 height 29
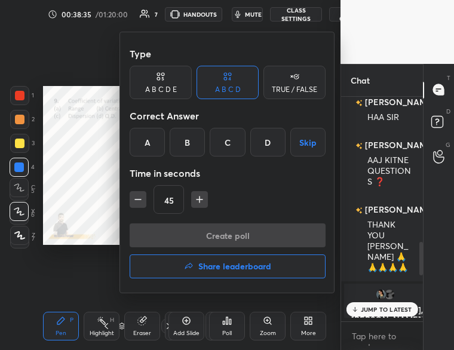
drag, startPoint x: 227, startPoint y: 143, endPoint x: 206, endPoint y: 189, distance: 50.7
click at [227, 146] on div "C" at bounding box center [227, 142] width 35 height 29
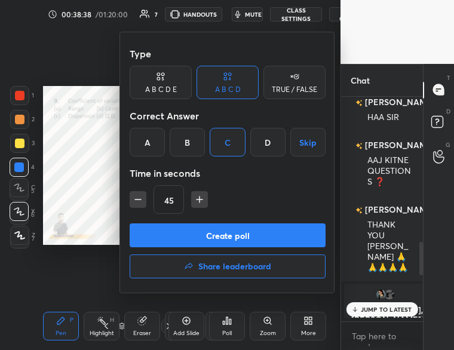
click at [136, 201] on icon "button" at bounding box center [138, 199] width 12 height 12
type input "30"
click at [177, 228] on button "Create poll" at bounding box center [228, 235] width 196 height 24
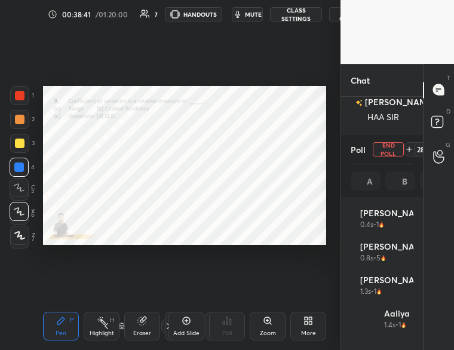
scroll to position [140, 59]
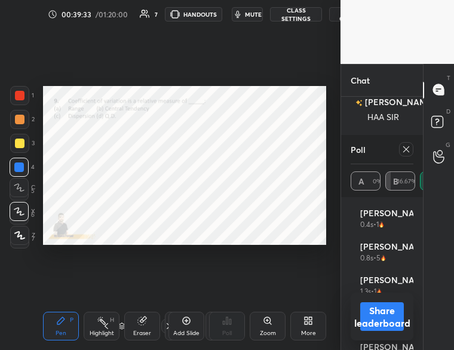
click at [377, 315] on button "Share leaderboard" at bounding box center [382, 316] width 44 height 29
type textarea "x"
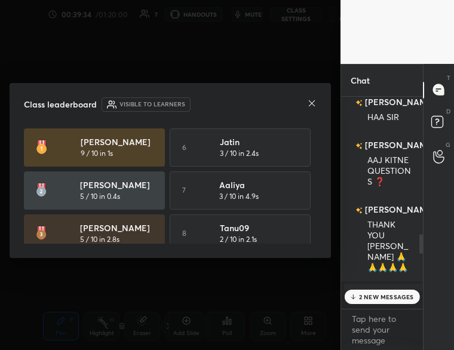
scroll to position [4, 4]
click at [314, 100] on icon at bounding box center [312, 103] width 6 height 6
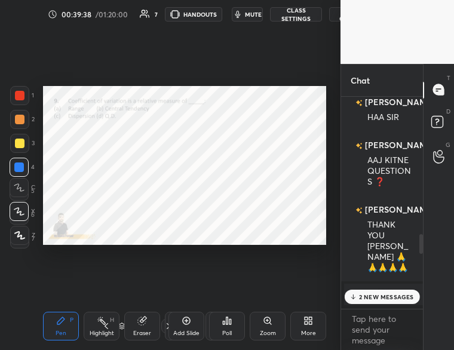
click at [357, 298] on div "2 NEW MESSAGES" at bounding box center [381, 297] width 75 height 14
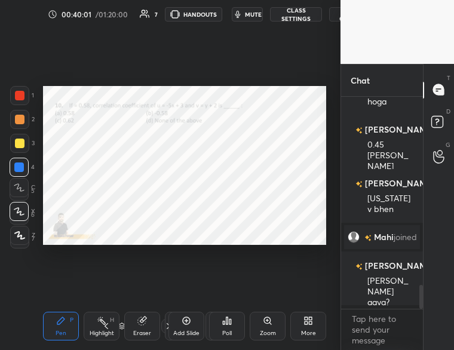
scroll to position [1716, 0]
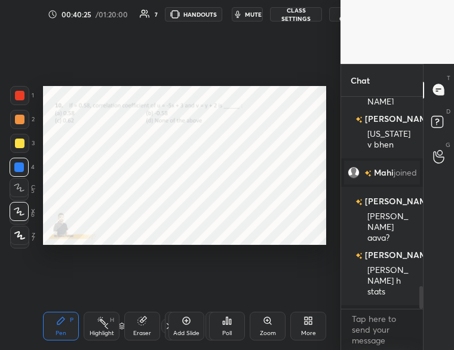
click at [226, 331] on div "Poll" at bounding box center [227, 333] width 10 height 6
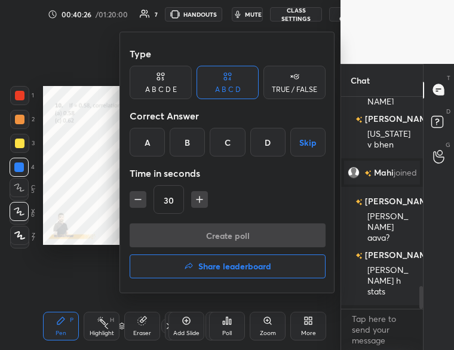
drag, startPoint x: 185, startPoint y: 141, endPoint x: 181, endPoint y: 174, distance: 33.1
click at [183, 147] on div "B" at bounding box center [187, 142] width 35 height 29
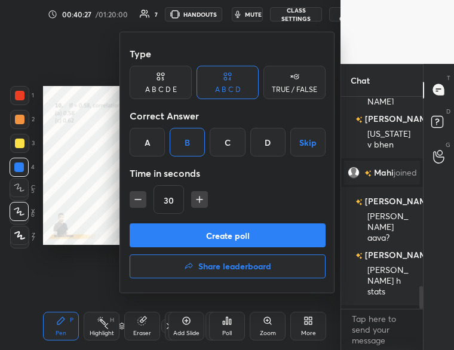
click at [204, 200] on button "button" at bounding box center [199, 199] width 17 height 17
click at [204, 200] on icon "button" at bounding box center [199, 199] width 12 height 12
type input "60"
click at [211, 236] on button "Create poll" at bounding box center [228, 235] width 196 height 24
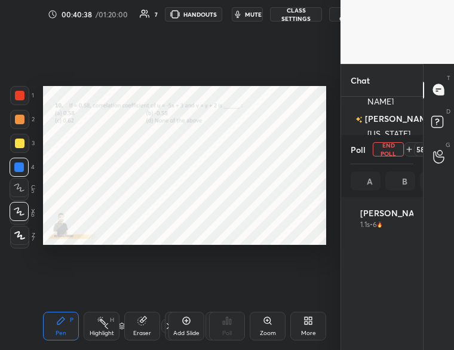
scroll to position [140, 59]
click at [242, 13] on button "mute" at bounding box center [247, 14] width 31 height 14
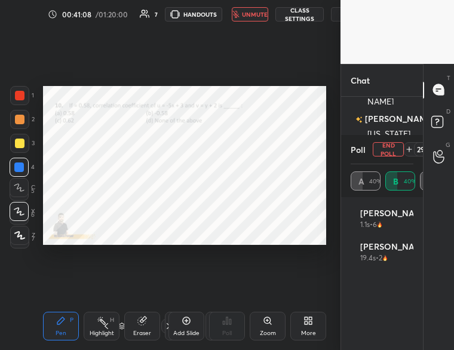
scroll to position [1832, 0]
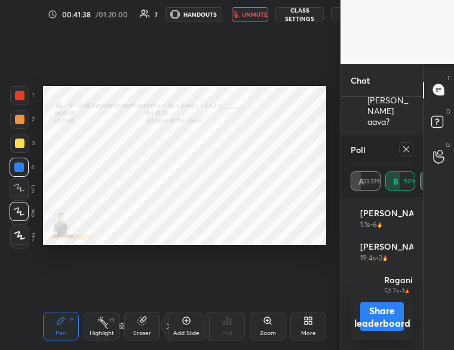
click at [250, 13] on span "unmute" at bounding box center [255, 14] width 26 height 8
click at [380, 316] on button "Share leaderboard" at bounding box center [382, 316] width 44 height 29
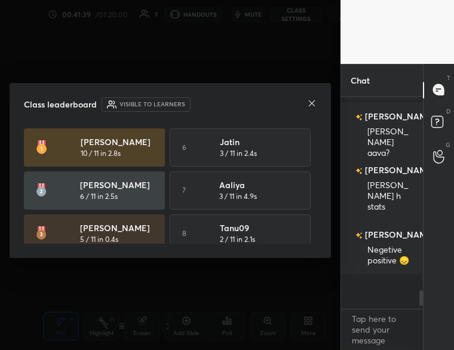
scroll to position [190, 78]
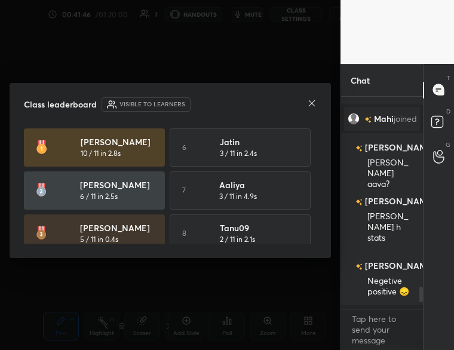
drag, startPoint x: 305, startPoint y: 103, endPoint x: 306, endPoint y: 136, distance: 32.9
click at [305, 103] on div "Class leaderboard Visible to learners" at bounding box center [170, 104] width 293 height 14
click at [312, 103] on icon at bounding box center [312, 103] width 6 height 6
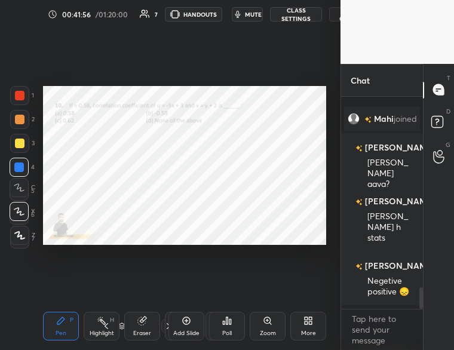
scroll to position [1834, 0]
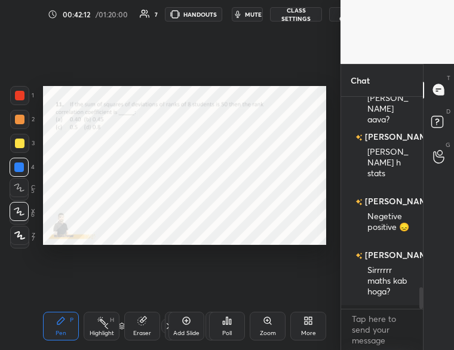
click at [229, 330] on div "Poll" at bounding box center [227, 333] width 10 height 6
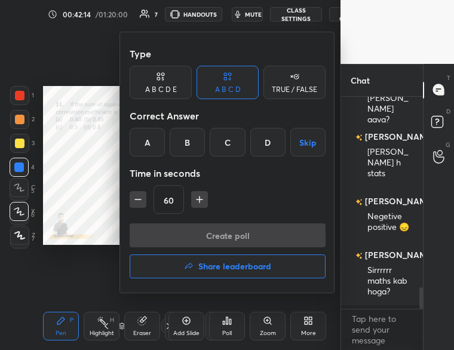
click at [152, 147] on div "A" at bounding box center [147, 142] width 35 height 29
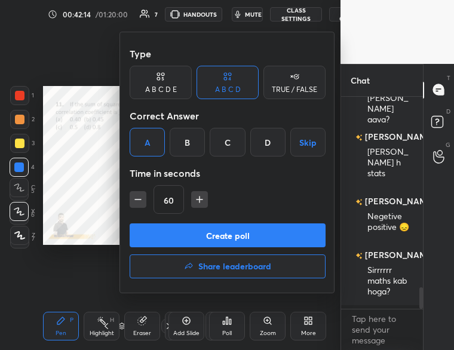
click at [213, 232] on button "Create poll" at bounding box center [228, 235] width 196 height 24
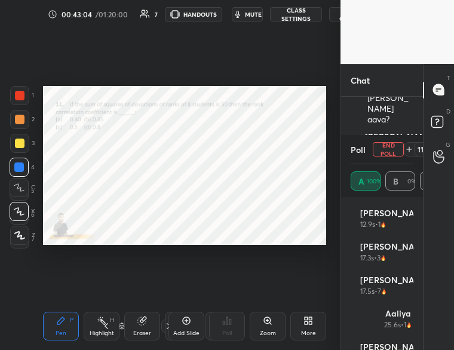
scroll to position [1950, 0]
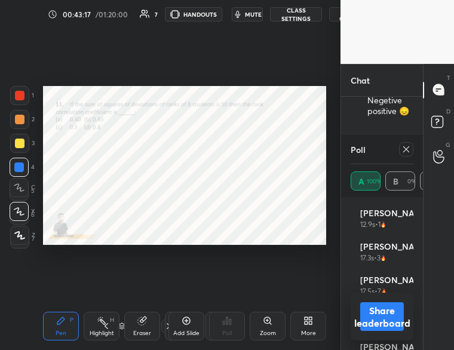
click at [379, 309] on button "Share leaderboard" at bounding box center [382, 316] width 44 height 29
type textarea "x"
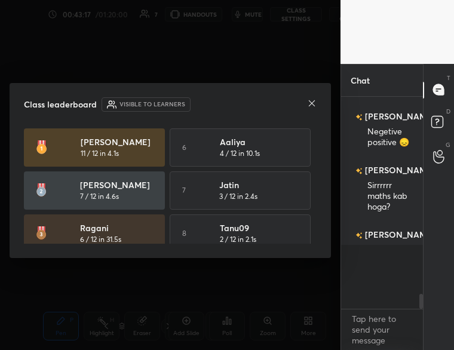
scroll to position [4, 4]
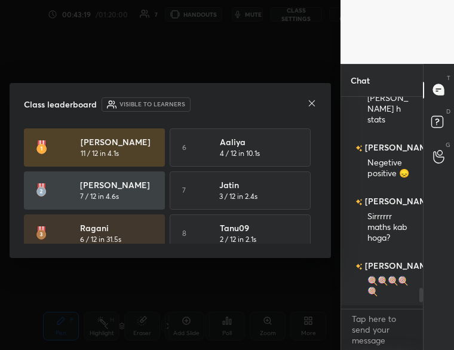
click at [312, 104] on icon at bounding box center [312, 104] width 10 height 10
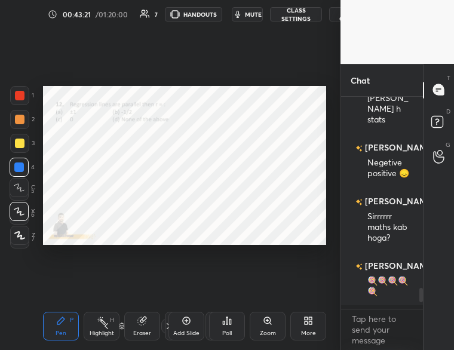
scroll to position [1985, 0]
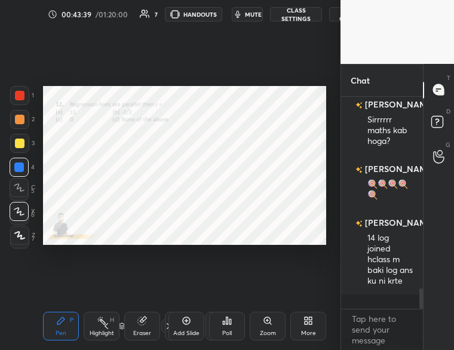
click at [228, 331] on div "Poll" at bounding box center [227, 333] width 10 height 6
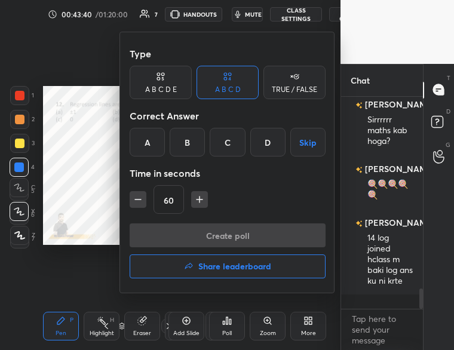
click at [150, 142] on div "A" at bounding box center [147, 142] width 35 height 29
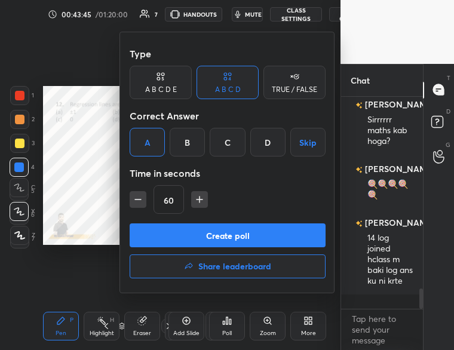
click at [132, 195] on icon "button" at bounding box center [138, 199] width 12 height 12
type input "30"
click at [200, 236] on button "Create poll" at bounding box center [228, 235] width 196 height 24
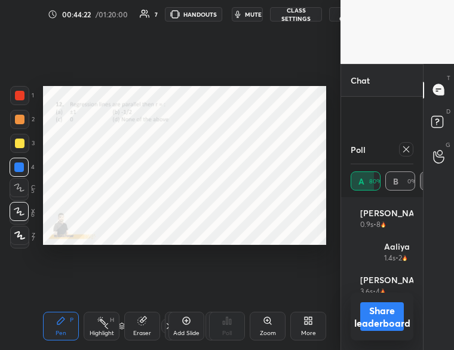
scroll to position [2100, 0]
click at [377, 313] on button "Share leaderboard" at bounding box center [382, 316] width 44 height 29
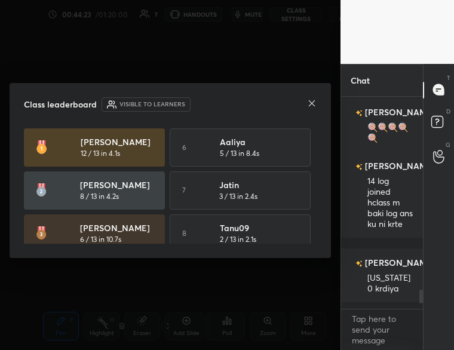
scroll to position [68, 78]
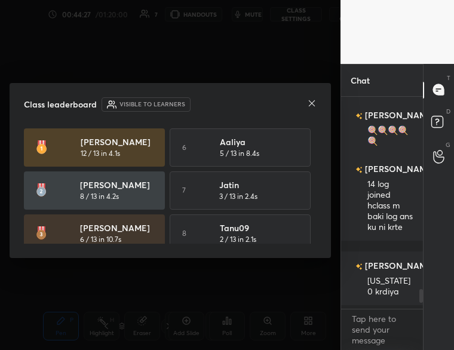
click at [313, 101] on icon at bounding box center [312, 103] width 6 height 6
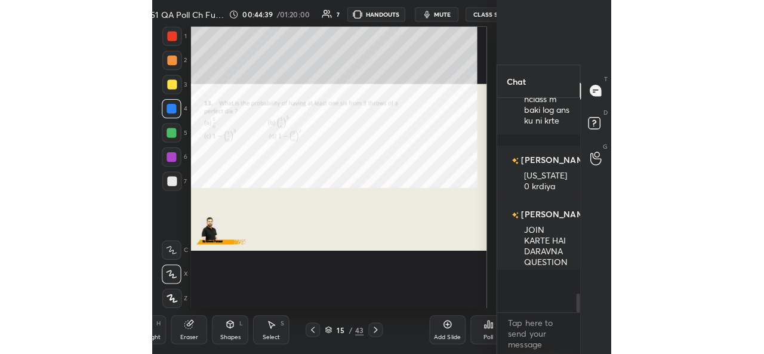
scroll to position [59424, 59177]
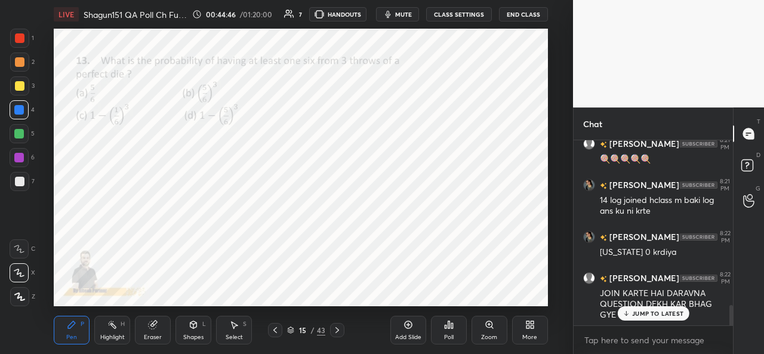
click at [663, 315] on p "JUMP TO LATEST" at bounding box center [657, 313] width 51 height 7
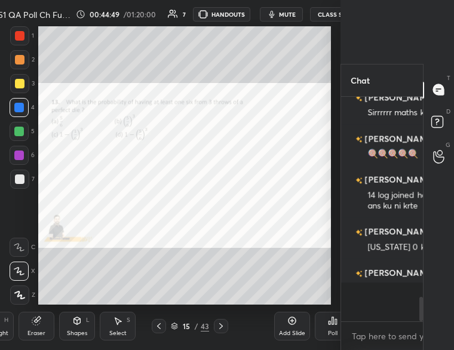
type textarea "x"
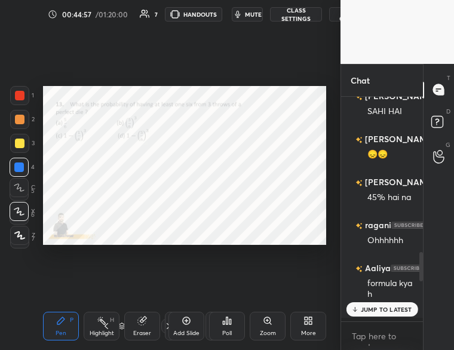
click at [229, 327] on div "Poll" at bounding box center [227, 326] width 36 height 29
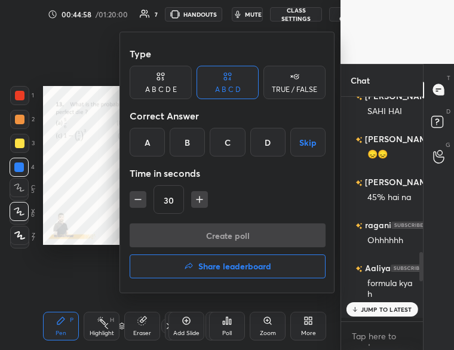
click at [199, 199] on icon "button" at bounding box center [199, 199] width 12 height 12
click at [199, 196] on icon "button" at bounding box center [199, 199] width 12 height 12
type input "60"
click at [257, 141] on div "D" at bounding box center [267, 142] width 35 height 29
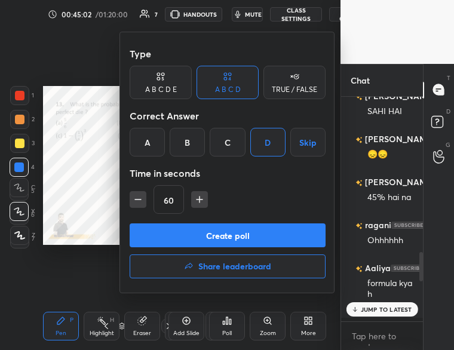
click at [221, 236] on button "Create poll" at bounding box center [228, 235] width 196 height 24
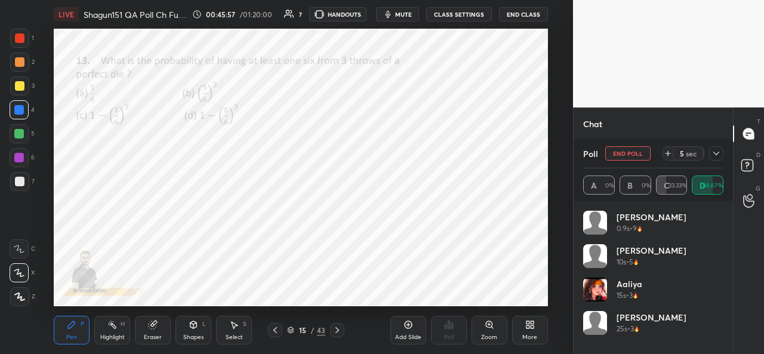
scroll to position [140, 137]
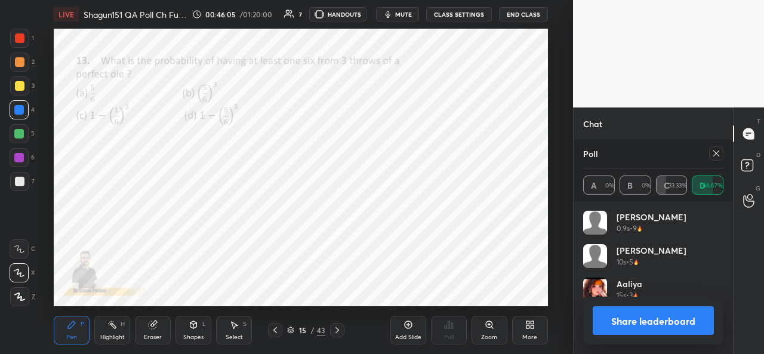
click at [619, 316] on button "Share leaderboard" at bounding box center [653, 320] width 121 height 29
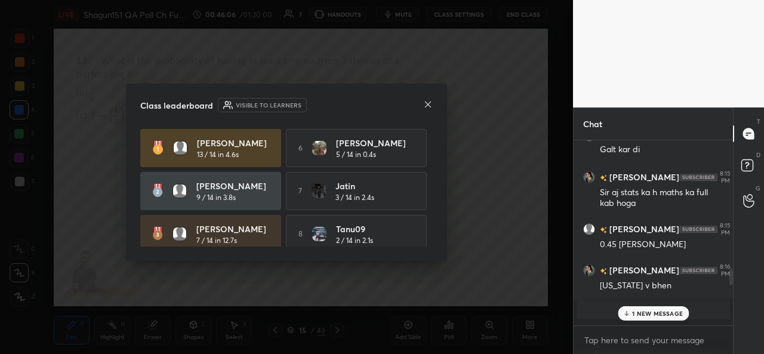
scroll to position [82, 156]
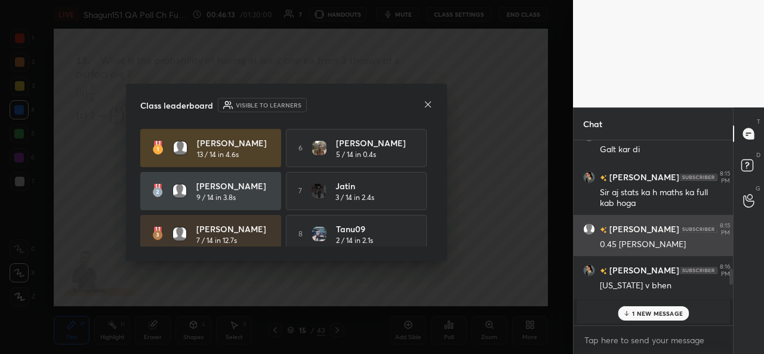
click at [426, 105] on icon at bounding box center [428, 104] width 6 height 6
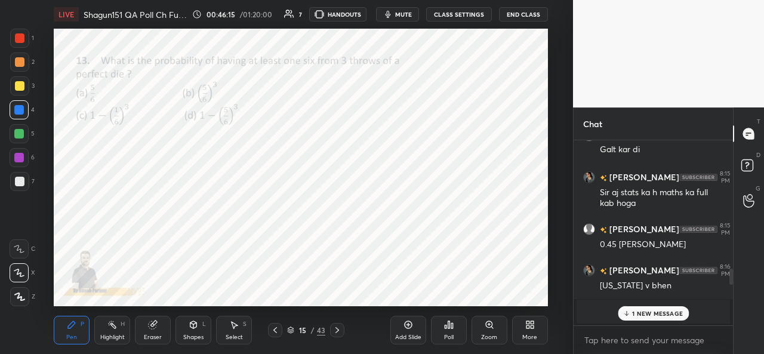
click at [627, 310] on div "1 NEW MESSAGE" at bounding box center [653, 313] width 71 height 14
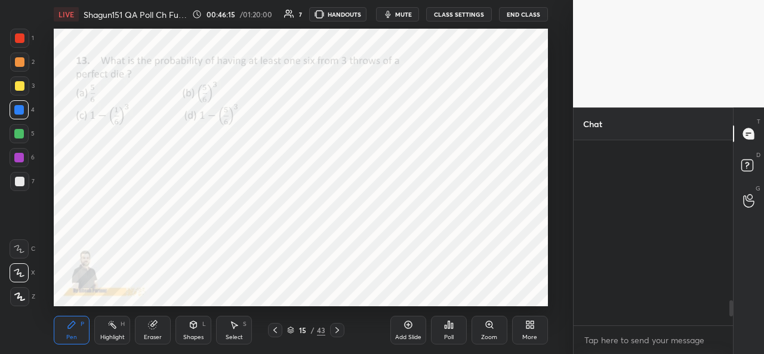
scroll to position [1584, 0]
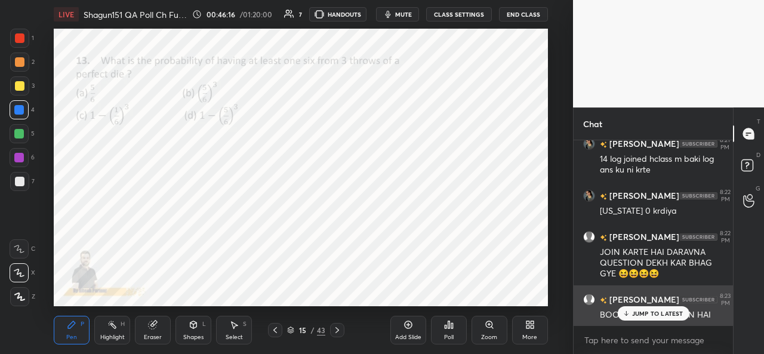
click at [624, 315] on icon at bounding box center [626, 313] width 8 height 7
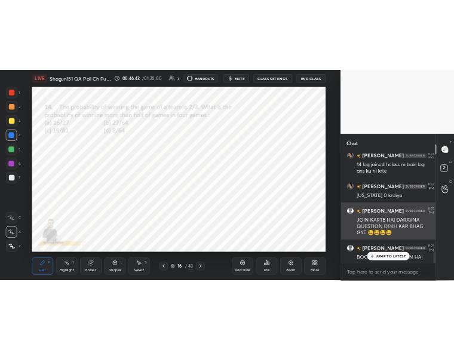
scroll to position [1613, 0]
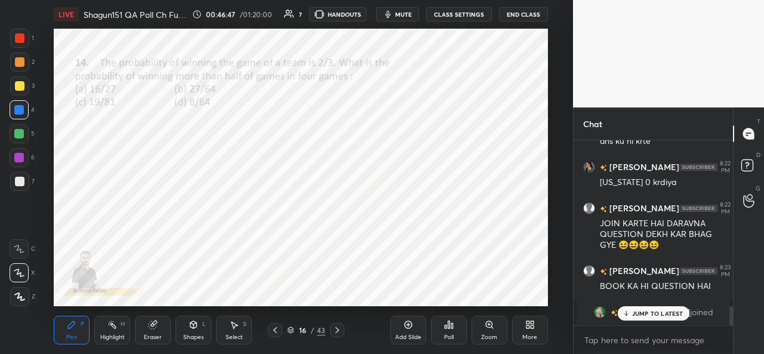
drag, startPoint x: 638, startPoint y: 316, endPoint x: 603, endPoint y: 348, distance: 46.9
click at [632, 327] on div "ragani 8:15 PM Galt kar di [GEOGRAPHIC_DATA] 8:15 PM Sir aj stats ka h maths ka…" at bounding box center [653, 247] width 159 height 214
click at [628, 315] on icon at bounding box center [626, 313] width 8 height 7
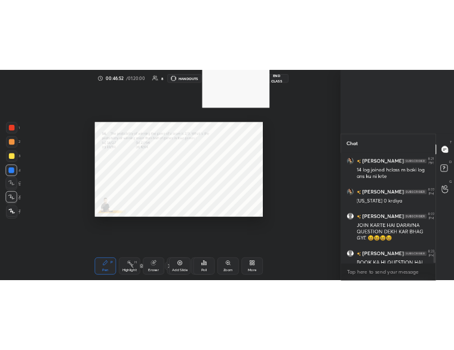
scroll to position [1575, 0]
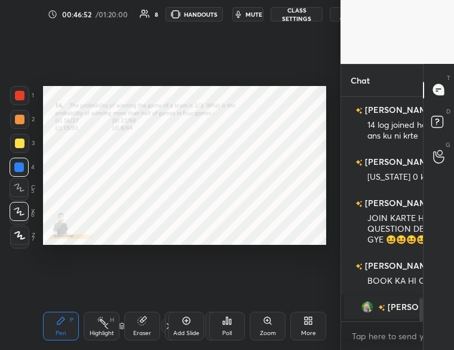
type textarea "x"
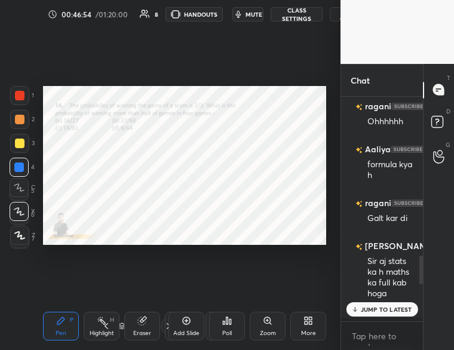
click at [358, 306] on icon at bounding box center [354, 309] width 8 height 7
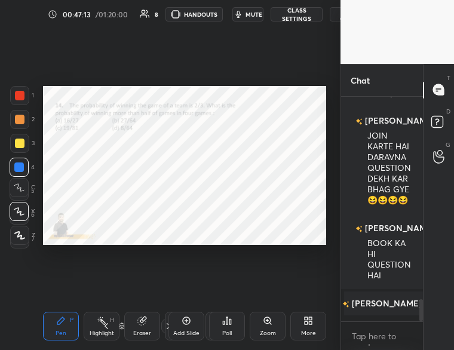
click at [229, 327] on div "Poll" at bounding box center [227, 326] width 36 height 29
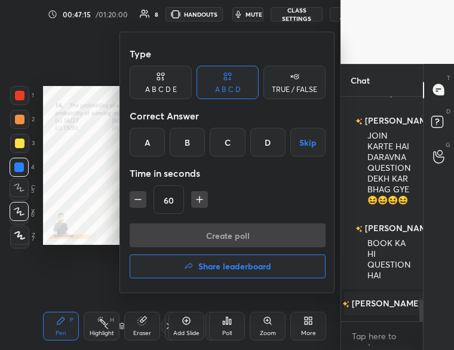
click at [148, 141] on div "A" at bounding box center [147, 142] width 35 height 29
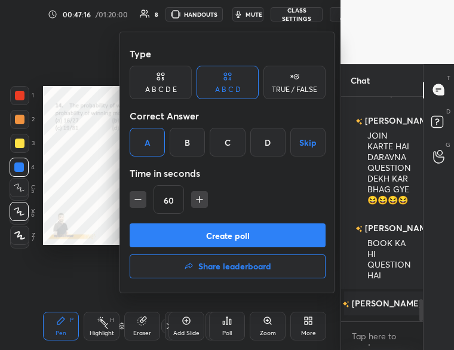
click at [200, 199] on icon "button" at bounding box center [199, 199] width 6 height 0
type input "75"
click at [202, 232] on button "Create poll" at bounding box center [228, 235] width 196 height 24
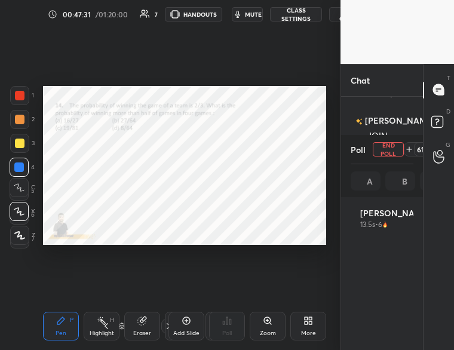
scroll to position [140, 59]
click at [23, 213] on icon at bounding box center [19, 211] width 11 height 8
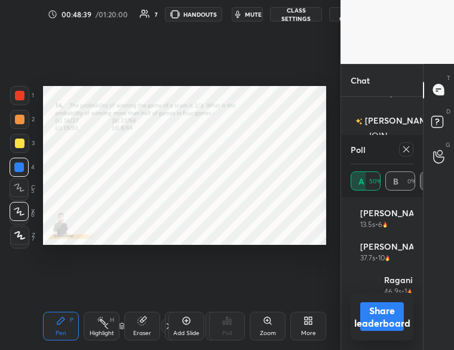
click at [377, 314] on button "Share leaderboard" at bounding box center [382, 316] width 44 height 29
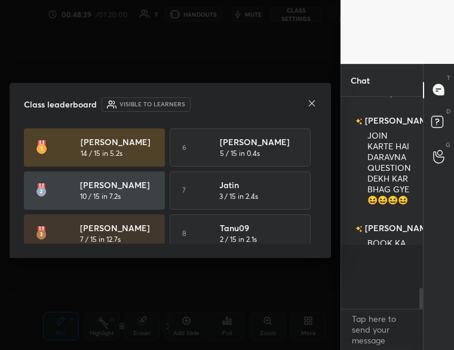
scroll to position [55, 78]
click at [313, 106] on icon at bounding box center [312, 104] width 10 height 10
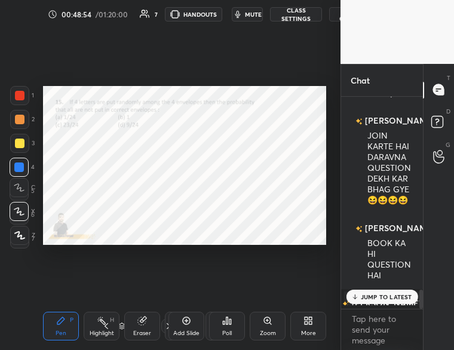
scroll to position [2128, 0]
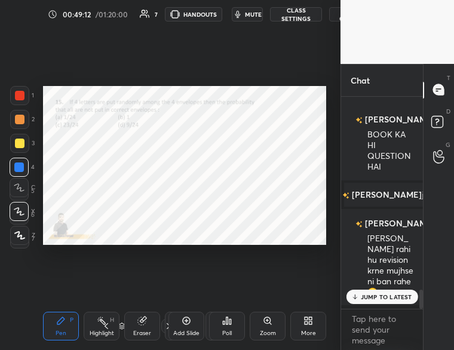
click at [229, 330] on div "Poll" at bounding box center [227, 333] width 10 height 6
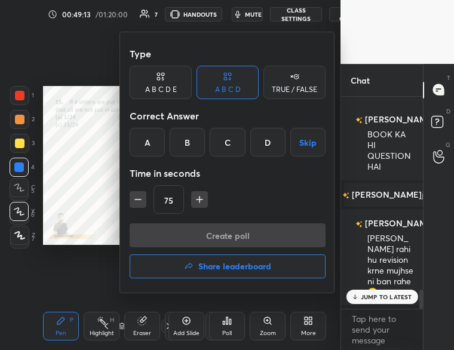
drag, startPoint x: 226, startPoint y: 140, endPoint x: 216, endPoint y: 224, distance: 84.1
click at [223, 156] on div "C" at bounding box center [227, 142] width 35 height 29
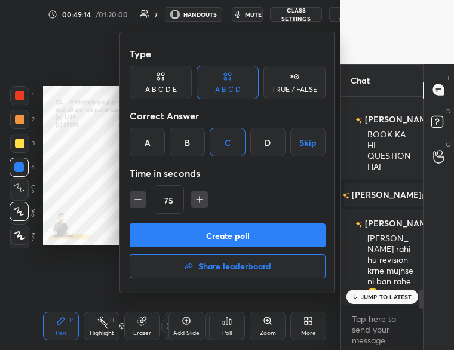
click at [218, 232] on button "Create poll" at bounding box center [228, 235] width 196 height 24
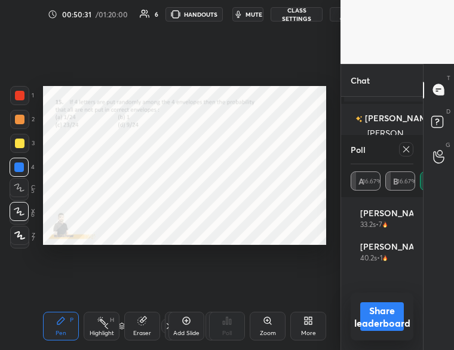
scroll to position [2362, 0]
click at [375, 318] on button "Share leaderboard" at bounding box center [382, 316] width 44 height 29
type textarea "x"
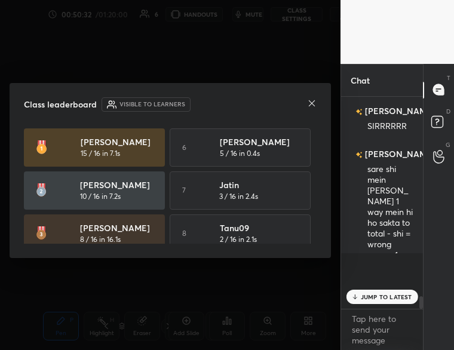
scroll to position [2301, 0]
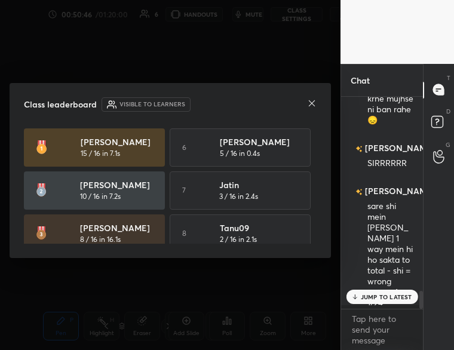
click at [312, 103] on icon at bounding box center [312, 103] width 6 height 6
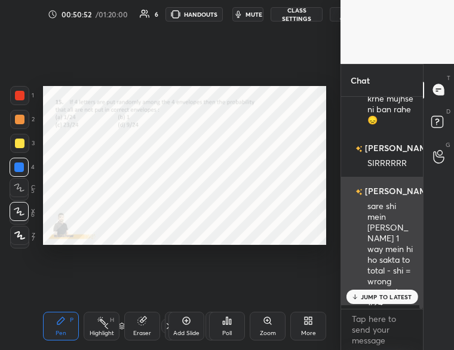
click at [365, 290] on div "JUMP TO LATEST" at bounding box center [382, 297] width 72 height 14
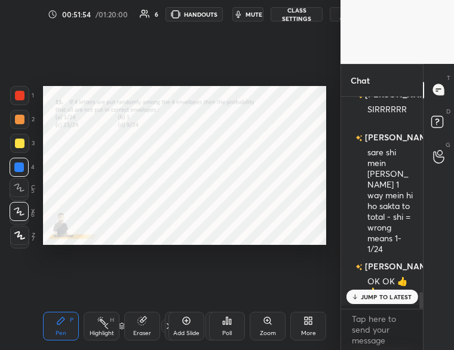
scroll to position [2439, 0]
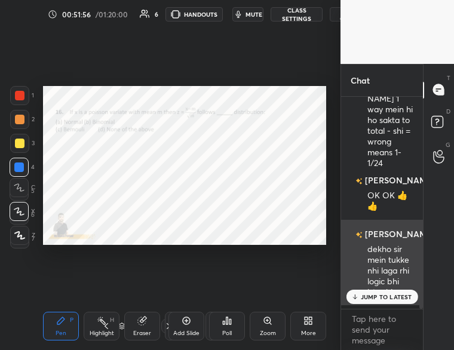
click at [367, 293] on p "JUMP TO LATEST" at bounding box center [386, 296] width 51 height 7
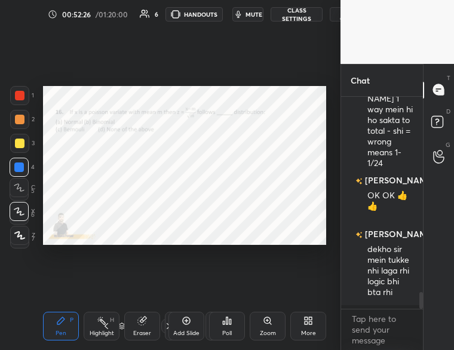
scroll to position [2493, 0]
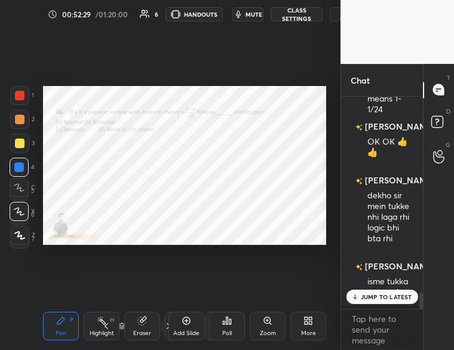
click at [224, 327] on div "Poll" at bounding box center [227, 326] width 36 height 29
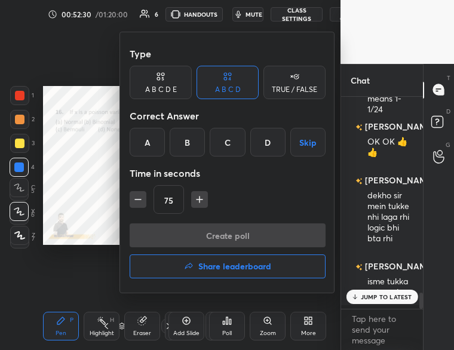
click at [144, 135] on div "A" at bounding box center [147, 142] width 35 height 29
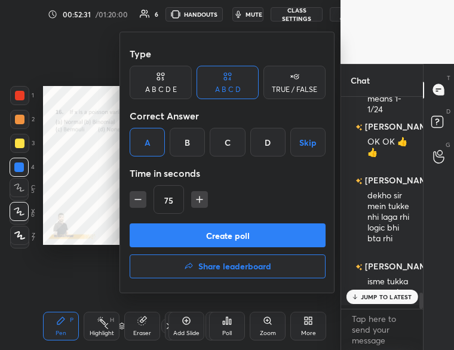
click at [139, 202] on icon "button" at bounding box center [138, 199] width 12 height 12
type input "30"
click at [185, 232] on button "Create poll" at bounding box center [228, 235] width 196 height 24
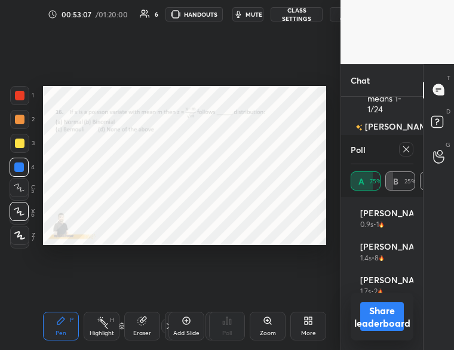
scroll to position [2609, 0]
click at [374, 317] on button "Share leaderboard" at bounding box center [382, 316] width 44 height 29
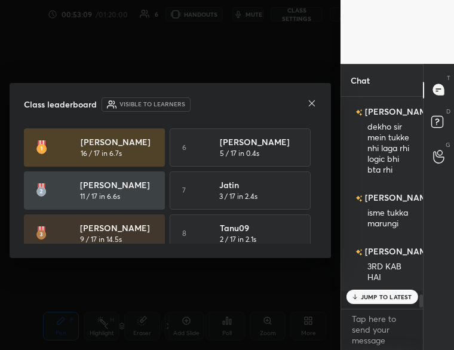
scroll to position [202, 78]
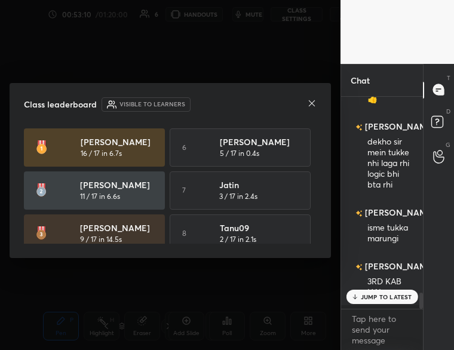
click at [312, 103] on icon at bounding box center [312, 104] width 10 height 10
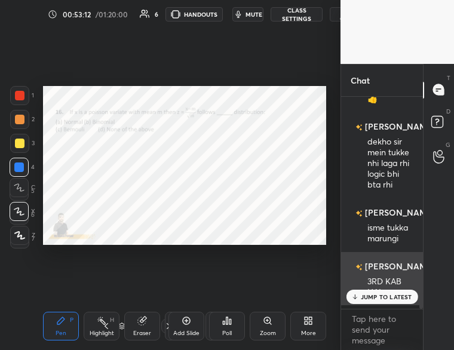
click at [354, 290] on div "JUMP TO LATEST" at bounding box center [382, 297] width 72 height 14
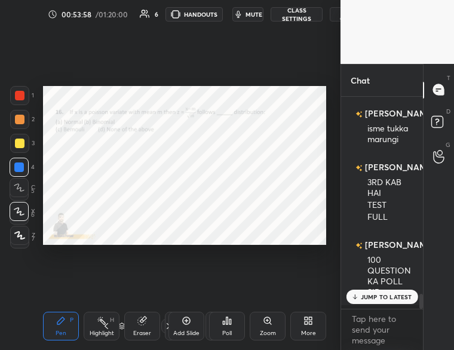
scroll to position [2743, 0]
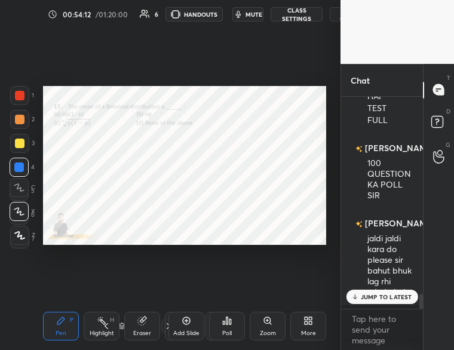
click at [232, 327] on div "Poll" at bounding box center [227, 326] width 36 height 29
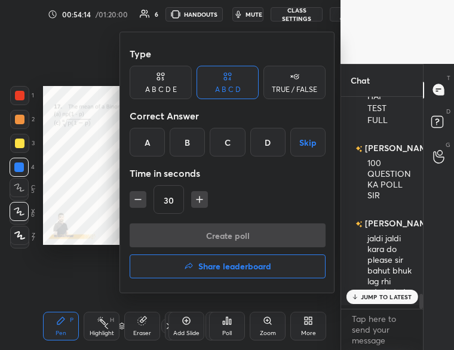
click at [193, 141] on div "B" at bounding box center [187, 142] width 35 height 29
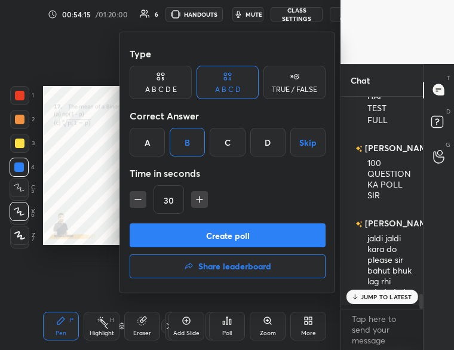
click at [209, 235] on button "Create poll" at bounding box center [228, 235] width 196 height 24
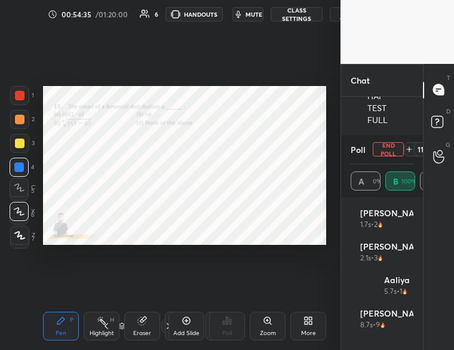
scroll to position [2891, 0]
click at [245, 8] on button "mute" at bounding box center [247, 14] width 31 height 14
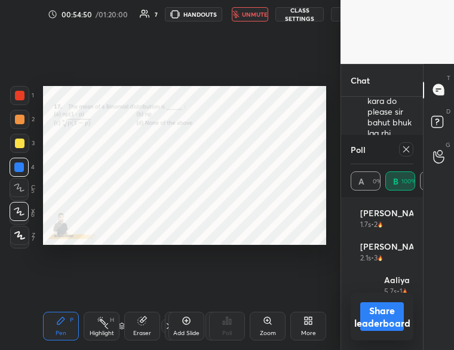
click at [379, 315] on button "Share leaderboard" at bounding box center [382, 316] width 44 height 29
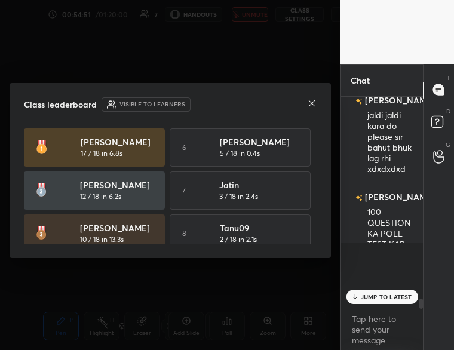
scroll to position [2832, 0]
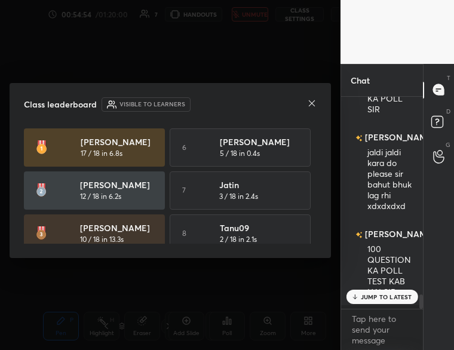
click at [312, 102] on icon at bounding box center [312, 103] width 6 height 6
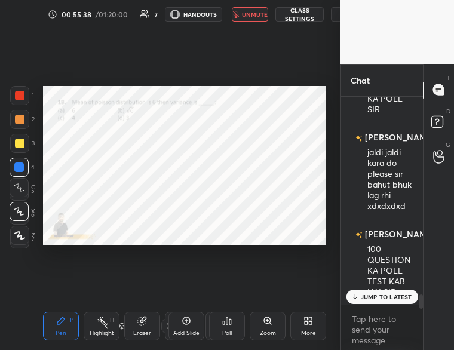
click at [229, 329] on div "Poll" at bounding box center [227, 326] width 36 height 29
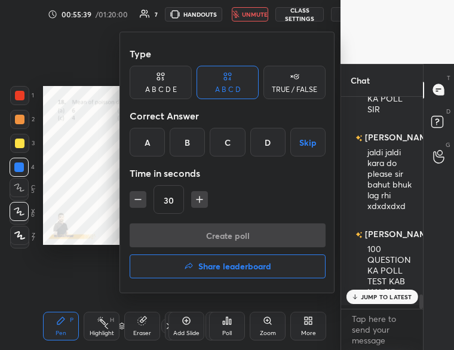
click at [155, 141] on div "A" at bounding box center [147, 142] width 35 height 29
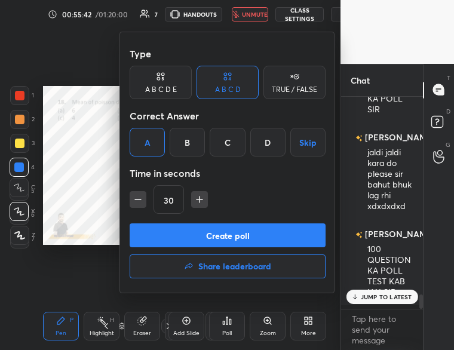
click at [204, 233] on button "Create poll" at bounding box center [228, 235] width 196 height 24
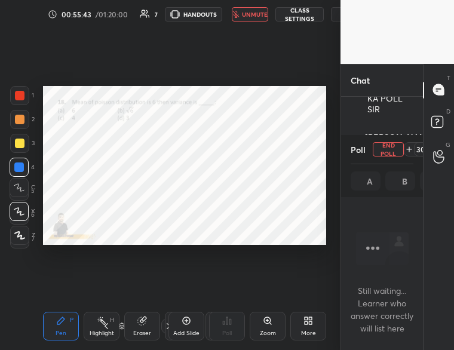
scroll to position [4, 4]
click at [248, 14] on span "unmute" at bounding box center [255, 14] width 26 height 8
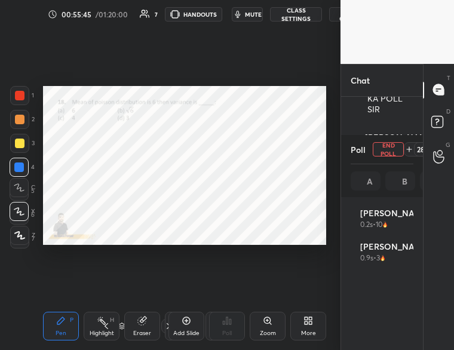
scroll to position [140, 59]
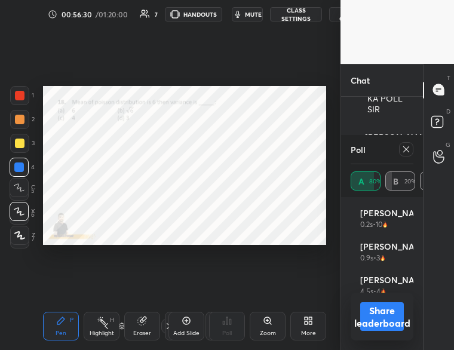
click at [381, 316] on button "Share leaderboard" at bounding box center [382, 316] width 44 height 29
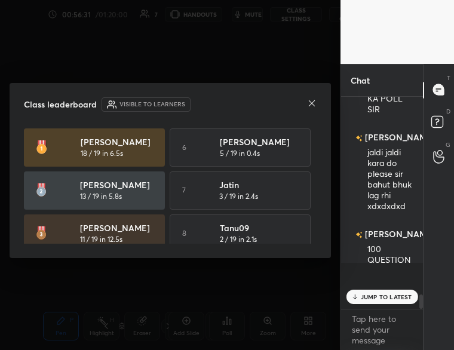
scroll to position [4, 4]
click at [311, 101] on icon at bounding box center [312, 104] width 10 height 10
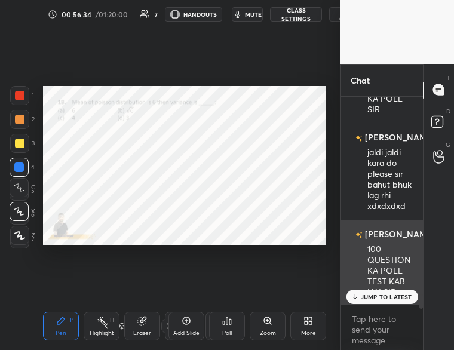
click at [359, 292] on div "JUMP TO LATEST" at bounding box center [382, 297] width 72 height 14
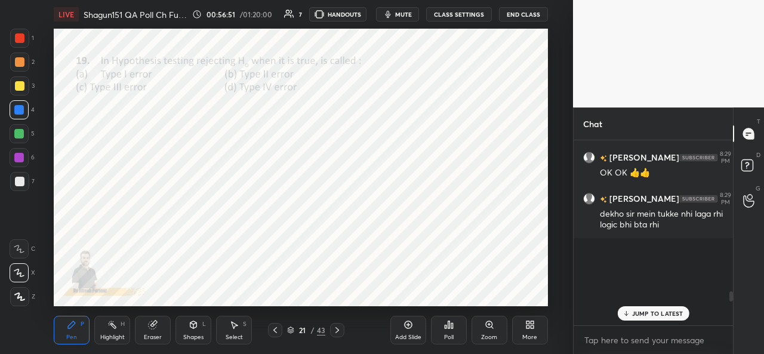
scroll to position [1575, 0]
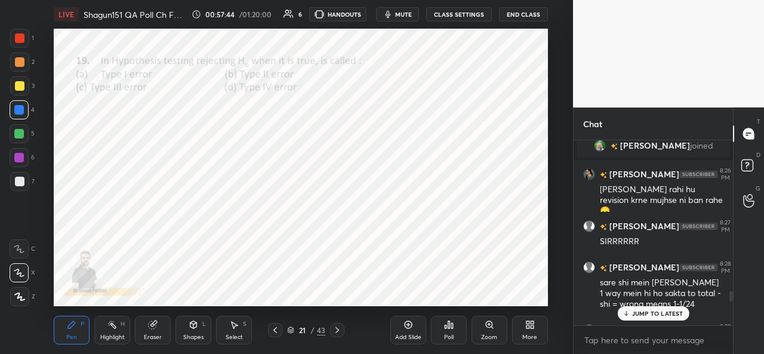
drag, startPoint x: 636, startPoint y: 313, endPoint x: 623, endPoint y: 331, distance: 22.2
click at [626, 327] on div "[PERSON_NAME] joined [PERSON_NAME] 8:17 PM [PERSON_NAME] gaya? [PERSON_NAME] 8:…" at bounding box center [653, 247] width 159 height 214
click at [626, 313] on icon at bounding box center [626, 313] width 8 height 7
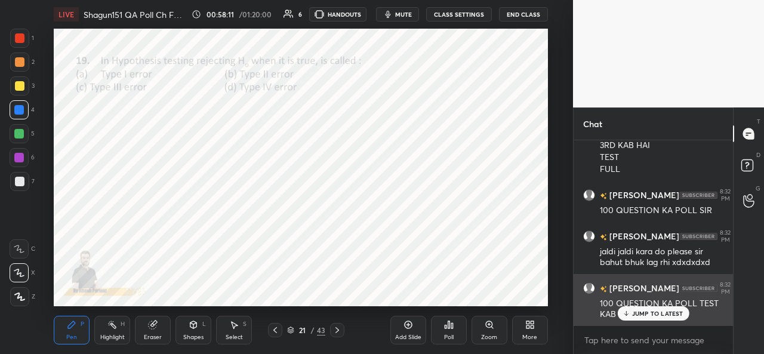
scroll to position [1950, 0]
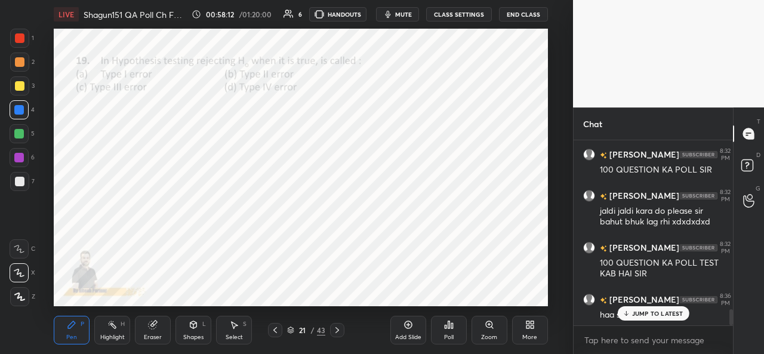
click at [24, 134] on div at bounding box center [19, 133] width 19 height 19
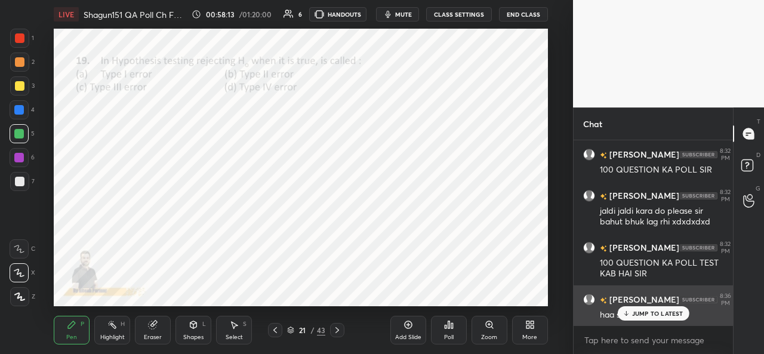
click at [628, 314] on icon at bounding box center [626, 315] width 4 height 2
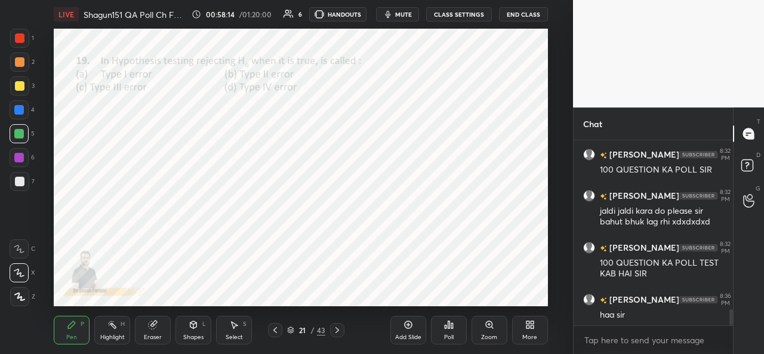
scroll to position [1992, 0]
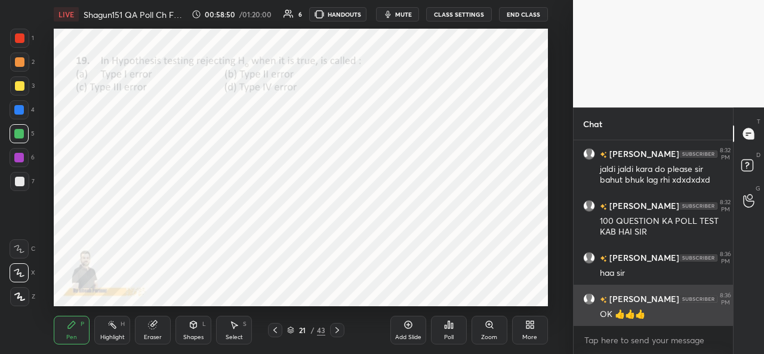
click at [170, 323] on div "Eraser" at bounding box center [153, 330] width 36 height 29
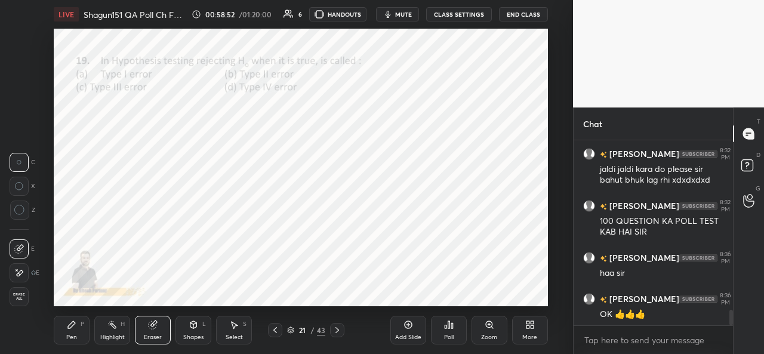
click at [86, 333] on div "Pen P" at bounding box center [72, 330] width 36 height 29
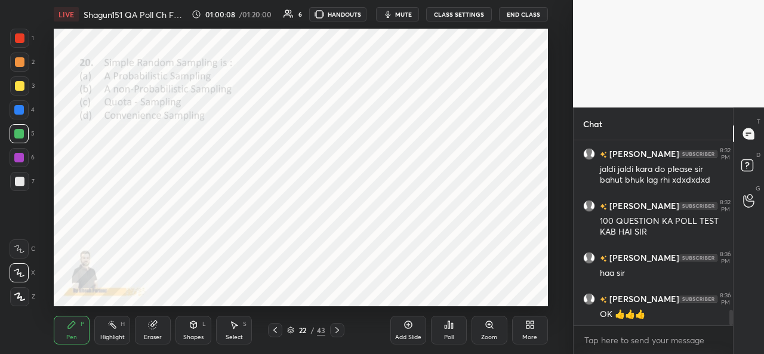
click at [450, 334] on div "Poll" at bounding box center [449, 337] width 10 height 6
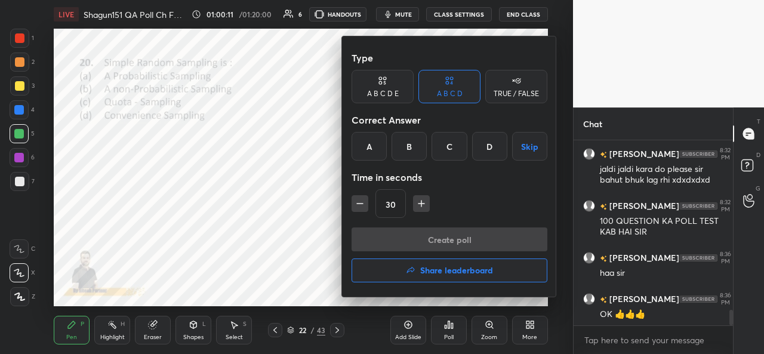
click at [372, 140] on div "A" at bounding box center [369, 146] width 35 height 29
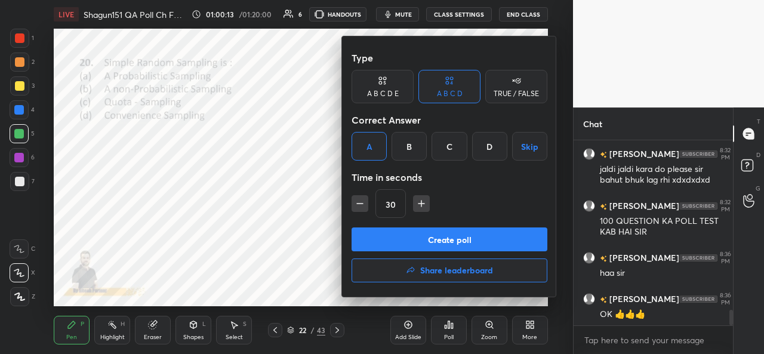
click at [413, 237] on button "Create poll" at bounding box center [450, 239] width 196 height 24
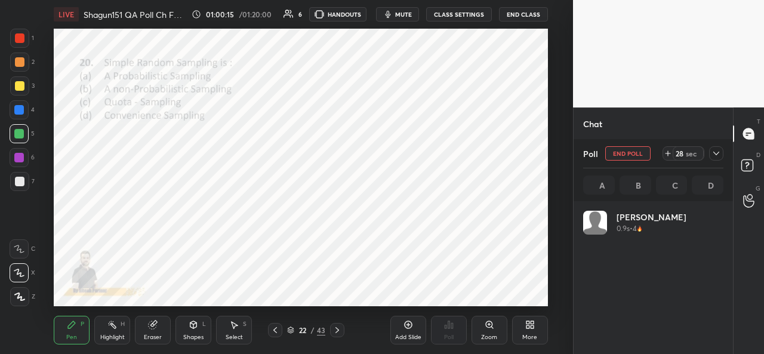
scroll to position [4, 4]
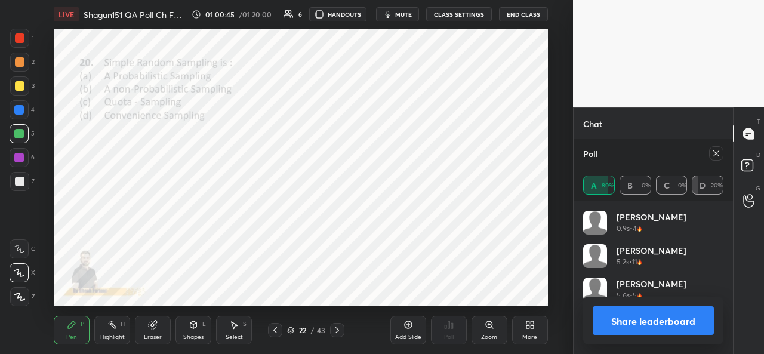
click at [630, 320] on button "Share leaderboard" at bounding box center [653, 320] width 121 height 29
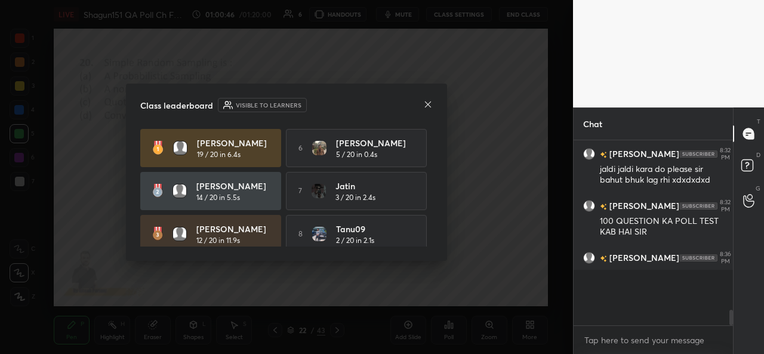
scroll to position [180, 156]
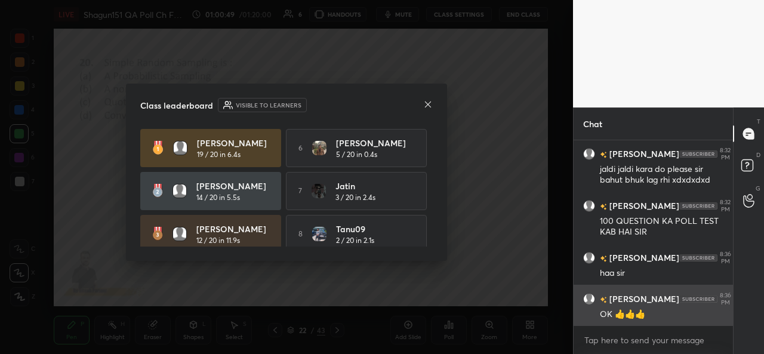
click at [428, 104] on icon at bounding box center [428, 104] width 6 height 6
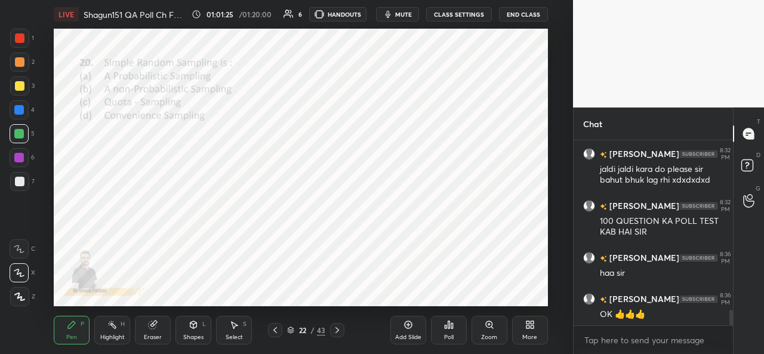
click at [337, 329] on icon at bounding box center [338, 330] width 4 height 6
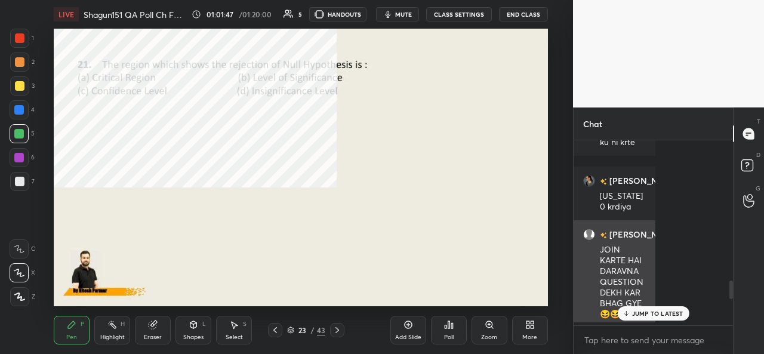
scroll to position [4, 4]
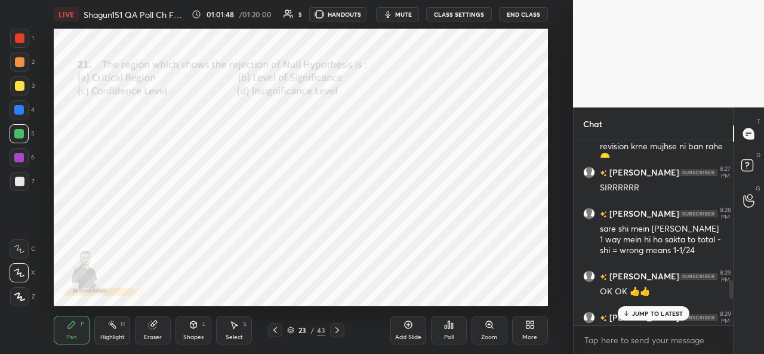
click at [642, 315] on p "JUMP TO LATEST" at bounding box center [657, 313] width 51 height 7
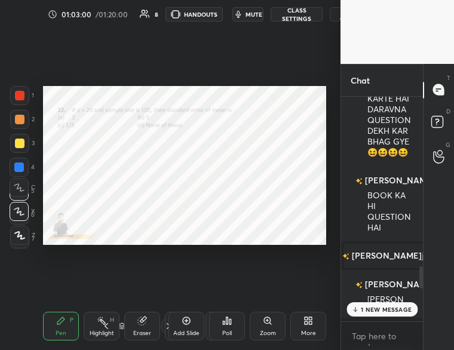
click at [355, 307] on icon at bounding box center [355, 309] width 0 height 4
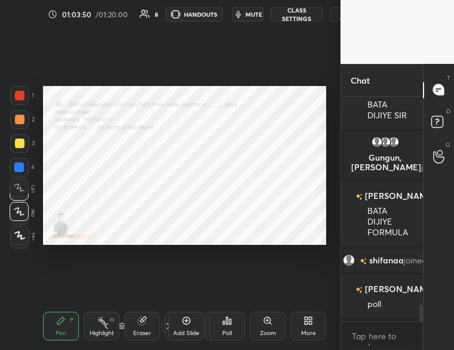
scroll to position [2793, 0]
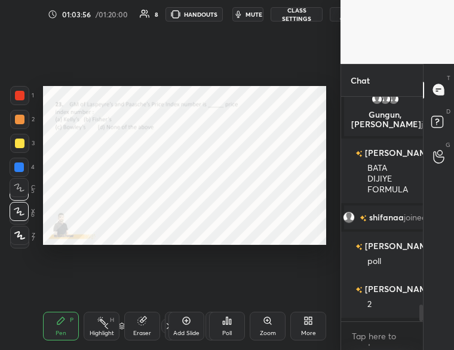
click at [238, 327] on div "Poll" at bounding box center [227, 326] width 36 height 29
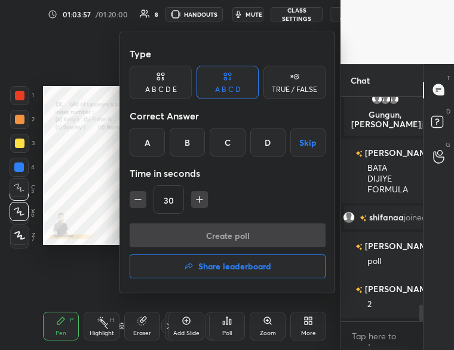
click at [188, 137] on div "B" at bounding box center [187, 142] width 35 height 29
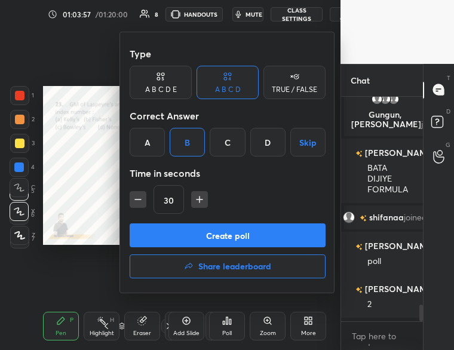
click at [202, 233] on button "Create poll" at bounding box center [228, 235] width 196 height 24
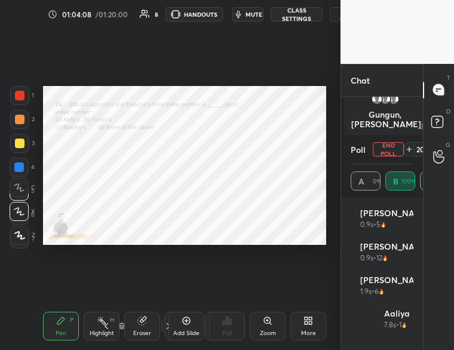
scroll to position [2921, 0]
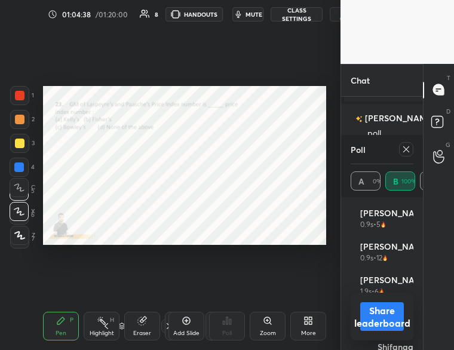
click at [382, 317] on button "Share leaderboard" at bounding box center [382, 316] width 44 height 29
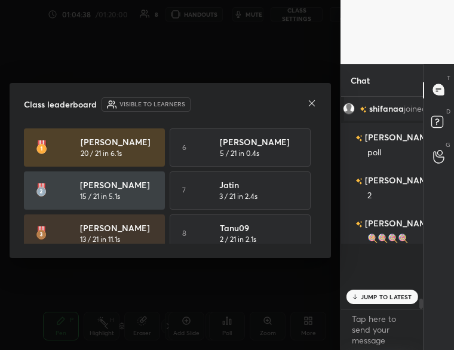
scroll to position [2865, 0]
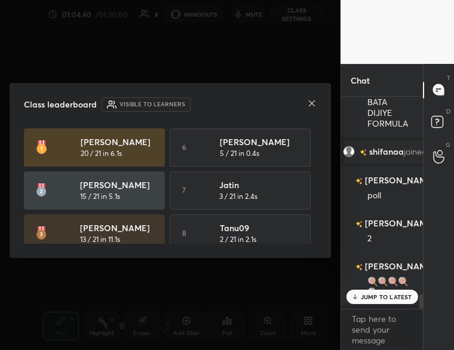
click at [310, 101] on icon at bounding box center [312, 103] width 6 height 6
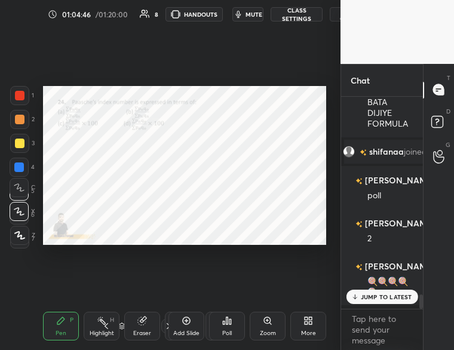
click at [230, 326] on div "Poll" at bounding box center [227, 326] width 36 height 29
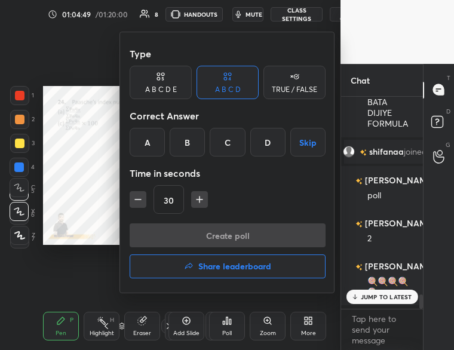
click at [87, 184] on div at bounding box center [227, 175] width 454 height 350
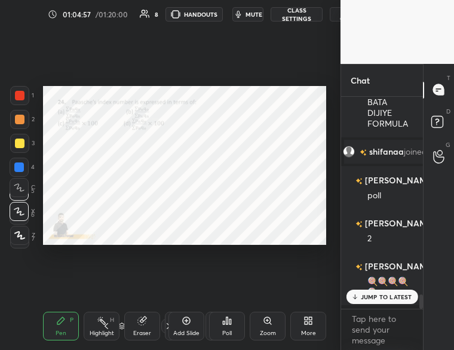
click at [227, 328] on div "Poll" at bounding box center [227, 326] width 36 height 29
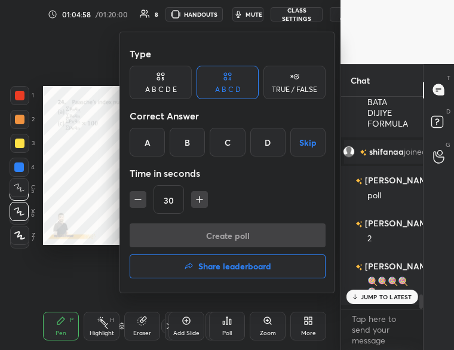
drag, startPoint x: 227, startPoint y: 136, endPoint x: 217, endPoint y: 258, distance: 122.8
click at [224, 151] on div "C" at bounding box center [227, 142] width 35 height 29
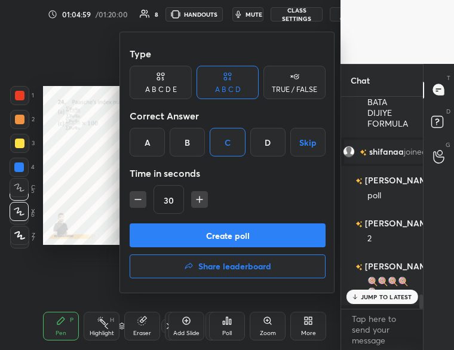
click at [222, 244] on button "Create poll" at bounding box center [228, 235] width 196 height 24
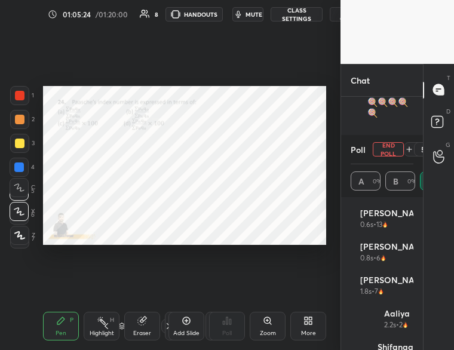
scroll to position [3113, 0]
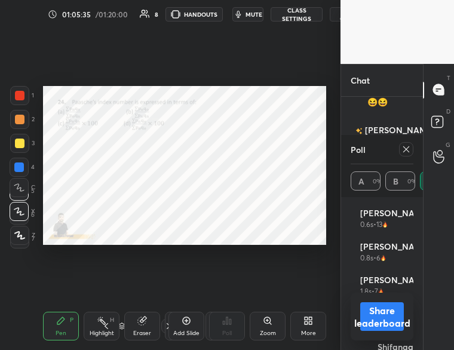
click at [375, 312] on button "Share leaderboard" at bounding box center [382, 316] width 44 height 29
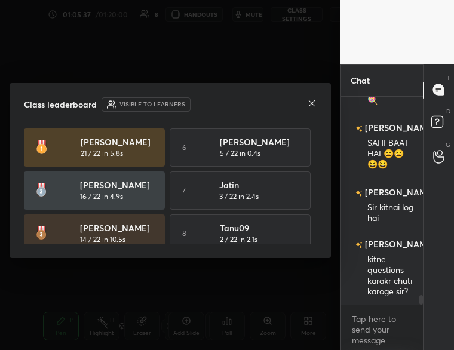
click at [312, 103] on icon at bounding box center [312, 104] width 10 height 10
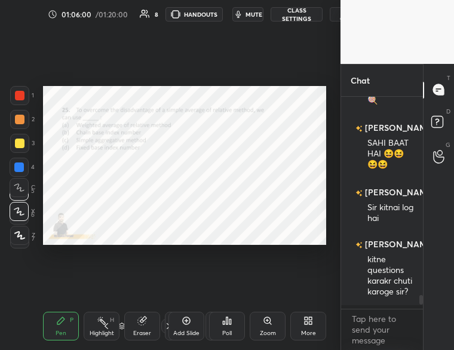
click at [229, 327] on div "Poll" at bounding box center [227, 326] width 36 height 29
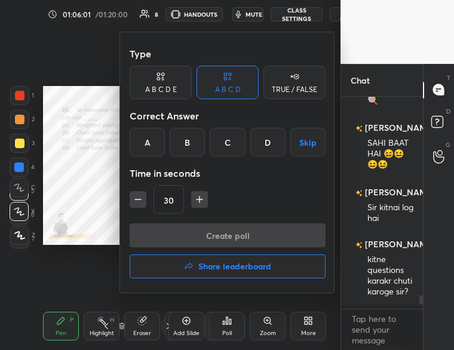
click at [150, 140] on div "A" at bounding box center [147, 142] width 35 height 29
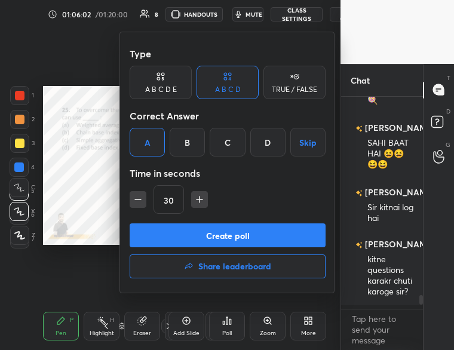
click at [205, 232] on button "Create poll" at bounding box center [228, 235] width 196 height 24
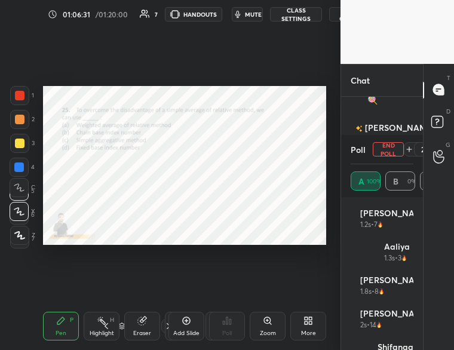
scroll to position [3177, 0]
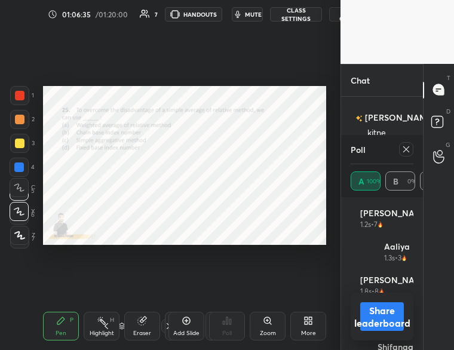
drag, startPoint x: 369, startPoint y: 311, endPoint x: 364, endPoint y: 334, distance: 23.3
click at [370, 312] on button "Share leaderboard" at bounding box center [382, 316] width 44 height 29
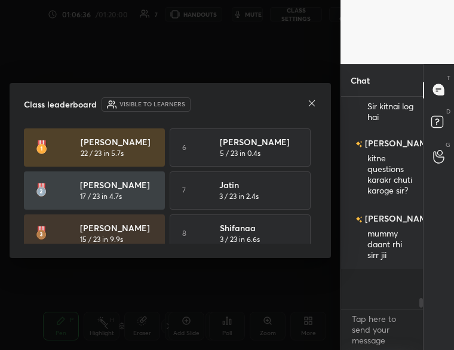
scroll to position [202, 78]
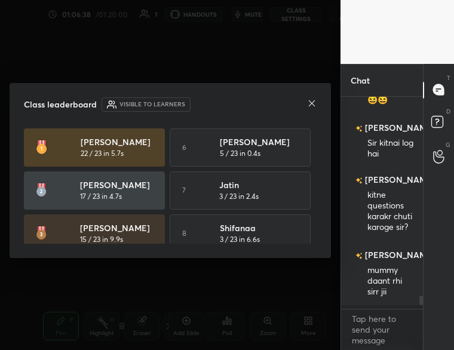
click at [310, 103] on icon at bounding box center [312, 104] width 10 height 10
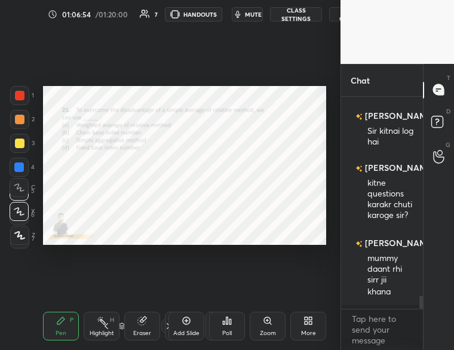
scroll to position [3156, 0]
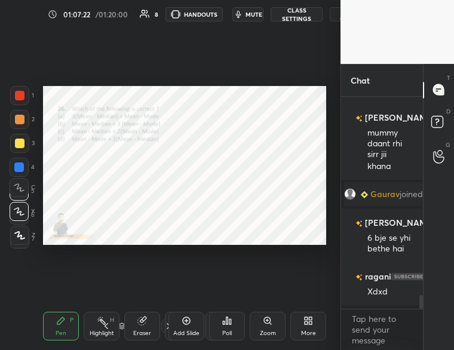
click at [229, 327] on div "Poll" at bounding box center [227, 326] width 36 height 29
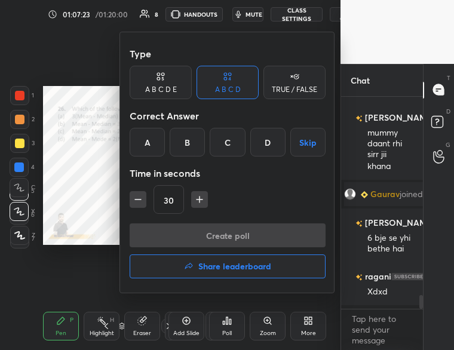
click at [143, 142] on div "A" at bounding box center [147, 142] width 35 height 29
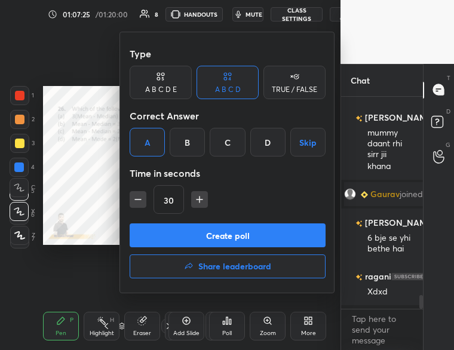
click at [195, 233] on button "Create poll" at bounding box center [228, 235] width 196 height 24
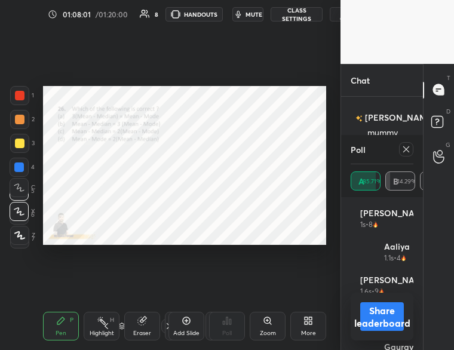
scroll to position [3047, 0]
click at [385, 313] on button "Share leaderboard" at bounding box center [382, 316] width 44 height 29
type textarea "x"
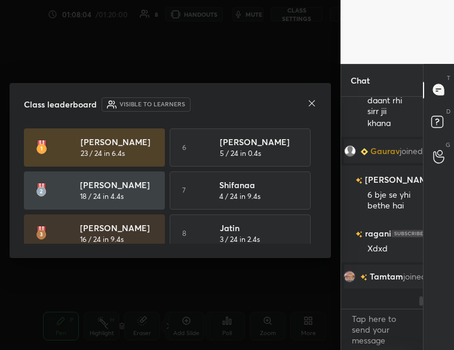
scroll to position [2985, 0]
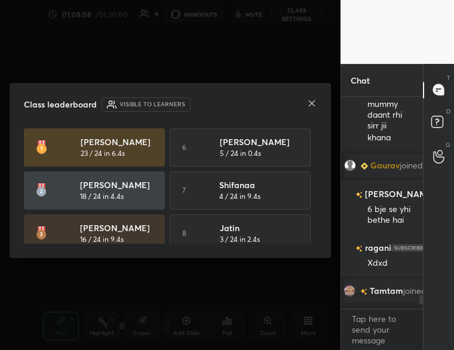
click at [312, 105] on icon at bounding box center [312, 104] width 10 height 10
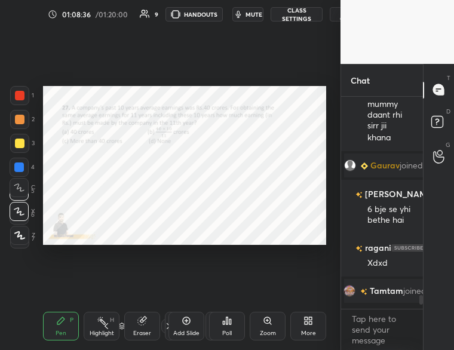
click at [224, 323] on icon at bounding box center [224, 322] width 2 height 3
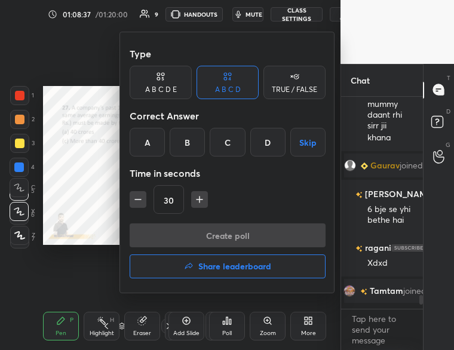
drag, startPoint x: 145, startPoint y: 140, endPoint x: 180, endPoint y: 195, distance: 64.4
click at [148, 146] on div "A" at bounding box center [147, 142] width 35 height 29
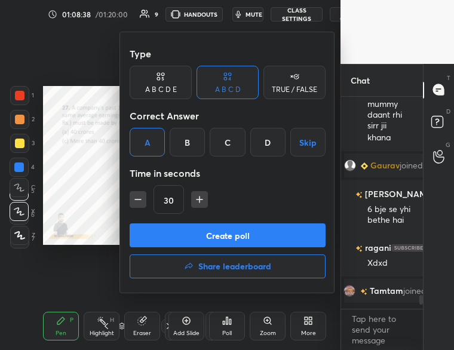
click at [197, 204] on icon "button" at bounding box center [199, 199] width 12 height 12
type input "60"
click at [193, 232] on button "Create poll" at bounding box center [228, 235] width 196 height 24
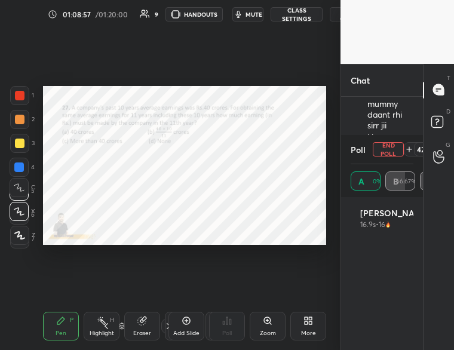
scroll to position [140, 59]
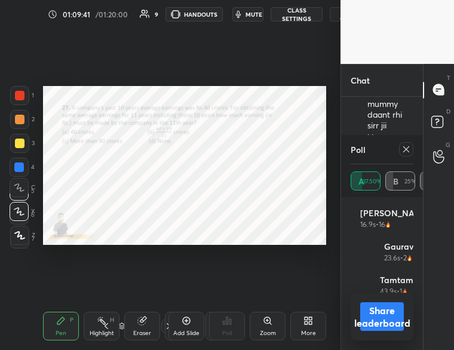
click at [376, 319] on button "Share leaderboard" at bounding box center [382, 316] width 44 height 29
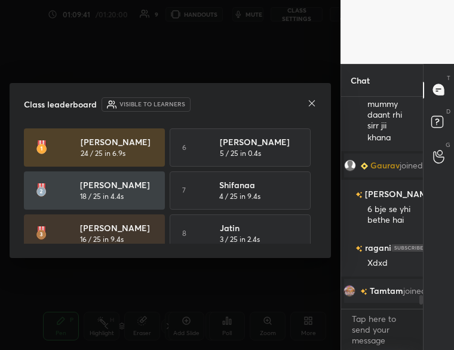
scroll to position [205, 78]
click at [311, 101] on icon at bounding box center [312, 104] width 10 height 10
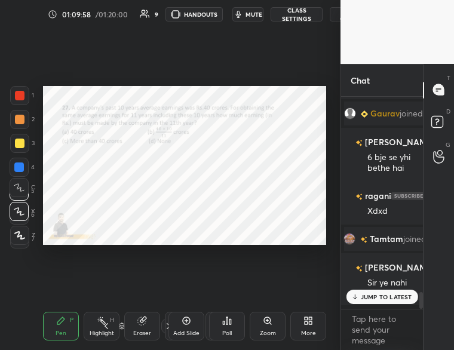
scroll to position [2455, 0]
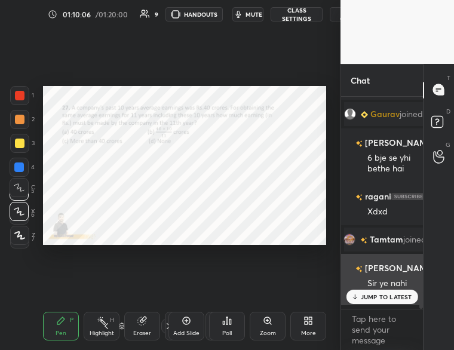
click at [359, 293] on div "JUMP TO LATEST" at bounding box center [382, 297] width 72 height 14
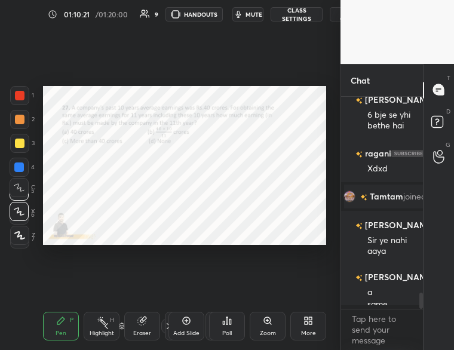
scroll to position [2553, 0]
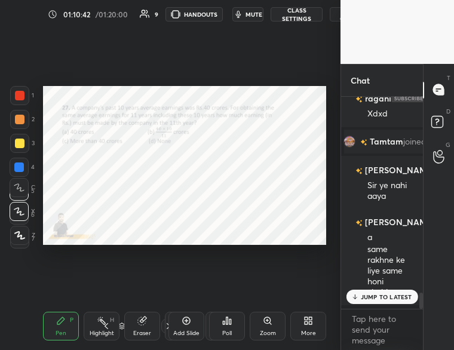
click at [361, 299] on div "JUMP TO LATEST" at bounding box center [382, 297] width 72 height 14
click at [228, 325] on icon at bounding box center [227, 321] width 10 height 10
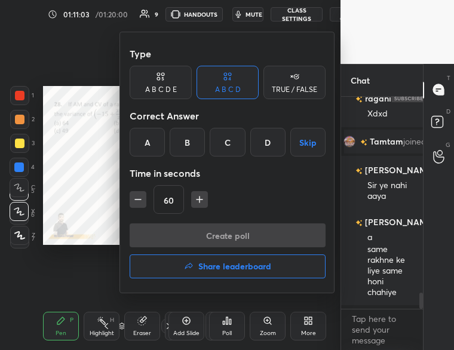
drag, startPoint x: 265, startPoint y: 140, endPoint x: 250, endPoint y: 211, distance: 72.6
click at [263, 146] on div "D" at bounding box center [267, 142] width 35 height 29
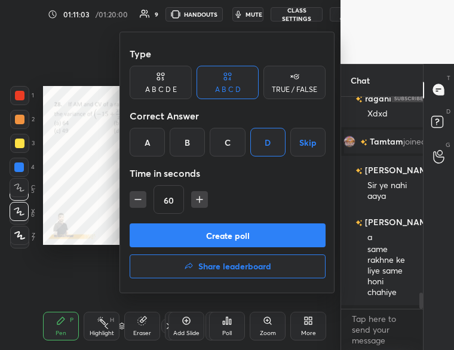
click at [235, 231] on button "Create poll" at bounding box center [228, 235] width 196 height 24
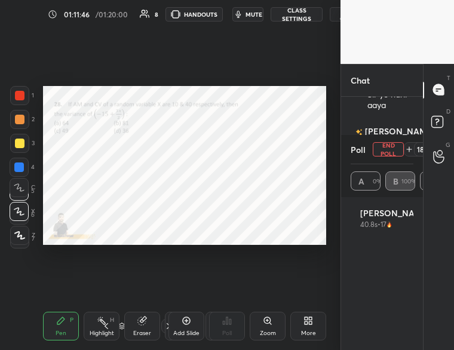
scroll to position [140, 59]
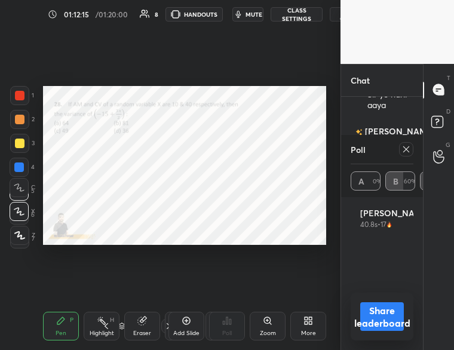
click at [385, 310] on button "Share leaderboard" at bounding box center [382, 316] width 44 height 29
type textarea "x"
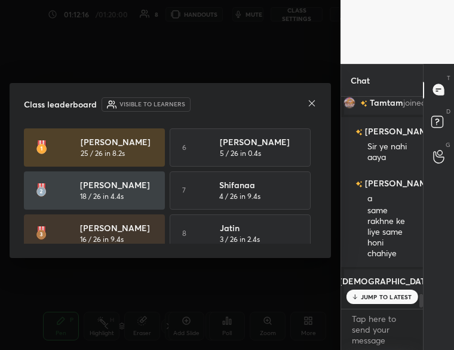
scroll to position [2582, 0]
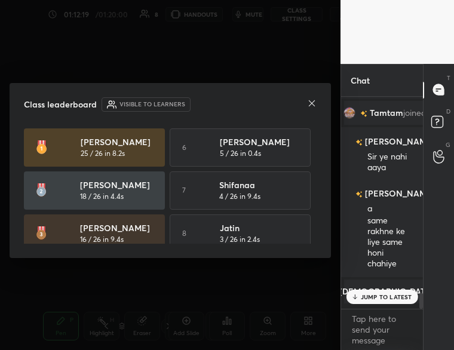
click at [312, 103] on icon at bounding box center [312, 103] width 6 height 6
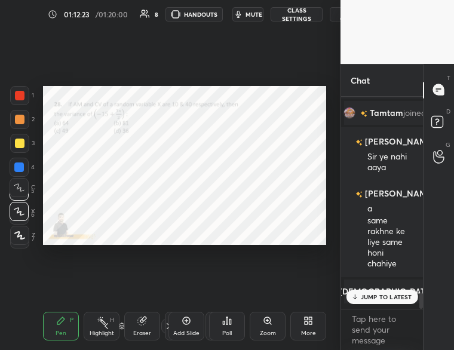
drag, startPoint x: 369, startPoint y: 287, endPoint x: 371, endPoint y: 300, distance: 13.3
click at [369, 290] on div "JUMP TO LATEST" at bounding box center [382, 297] width 72 height 14
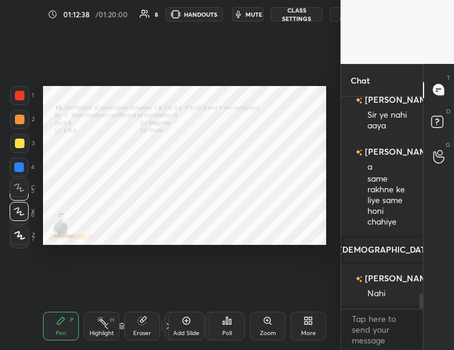
click at [234, 327] on div "Poll" at bounding box center [227, 326] width 36 height 29
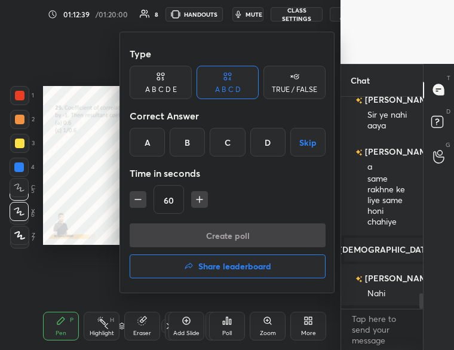
scroll to position [2646, 0]
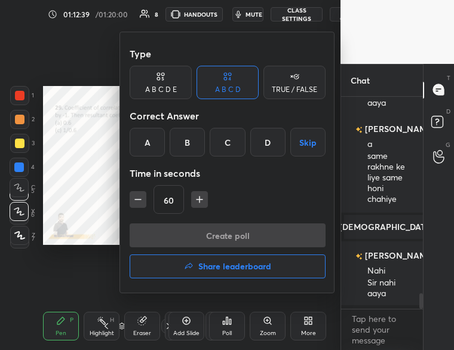
drag, startPoint x: 148, startPoint y: 134, endPoint x: 182, endPoint y: 194, distance: 68.7
click at [149, 136] on div "A" at bounding box center [147, 142] width 35 height 29
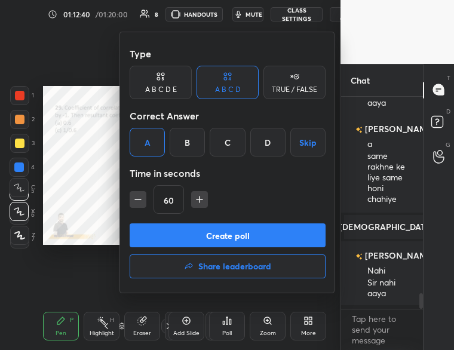
click at [141, 196] on icon "button" at bounding box center [138, 199] width 12 height 12
type input "30"
click at [193, 237] on button "Create poll" at bounding box center [228, 235] width 196 height 24
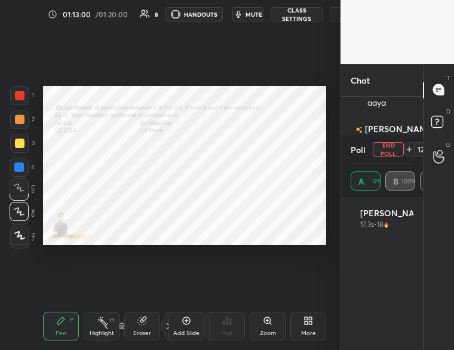
scroll to position [140, 59]
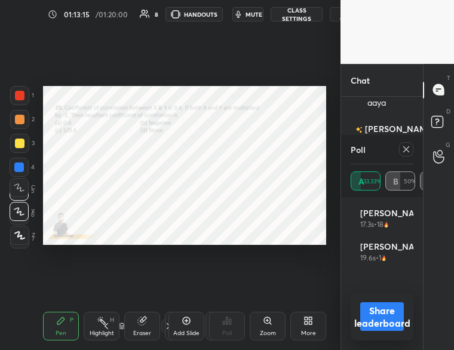
click at [386, 316] on button "Share leaderboard" at bounding box center [382, 316] width 44 height 29
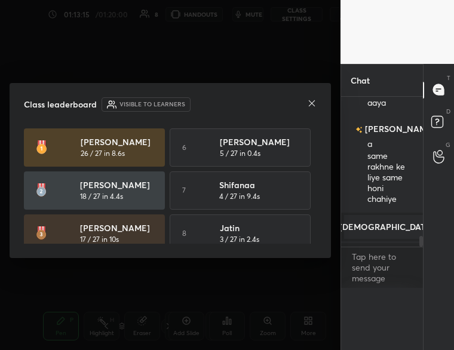
scroll to position [174, 78]
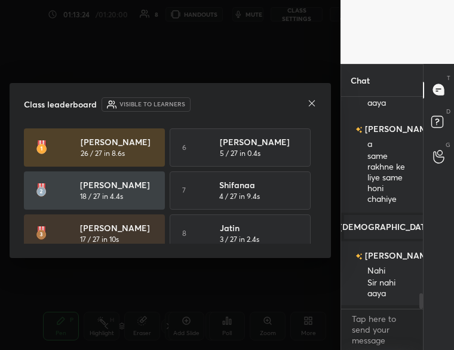
click at [309, 101] on icon at bounding box center [312, 103] width 6 height 6
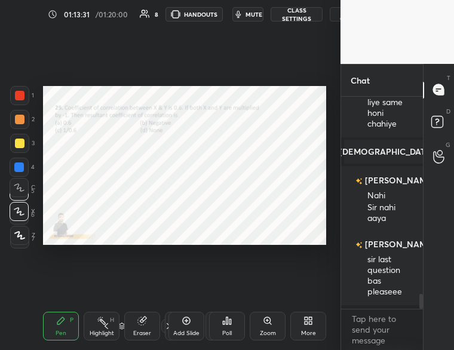
scroll to position [2773, 0]
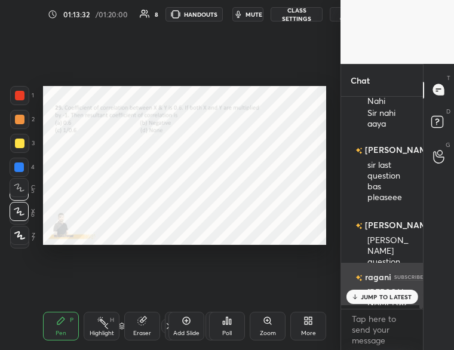
click at [365, 293] on p "JUMP TO LATEST" at bounding box center [386, 296] width 51 height 7
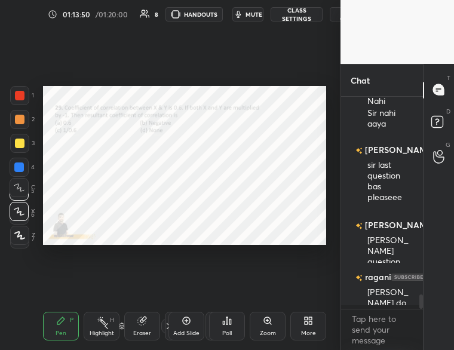
scroll to position [2868, 0]
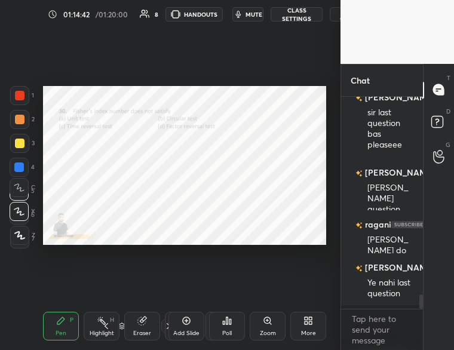
click at [228, 327] on div "Poll" at bounding box center [227, 326] width 36 height 29
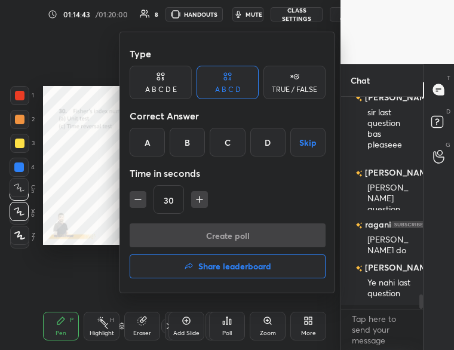
click at [188, 144] on div "B" at bounding box center [187, 142] width 35 height 29
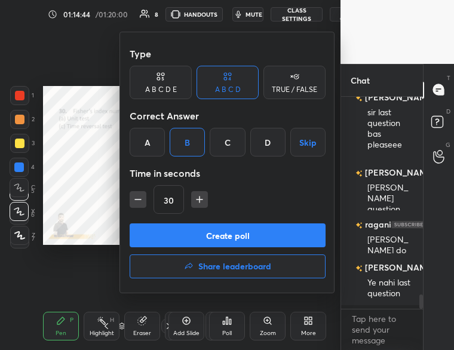
click at [210, 235] on button "Create poll" at bounding box center [228, 235] width 196 height 24
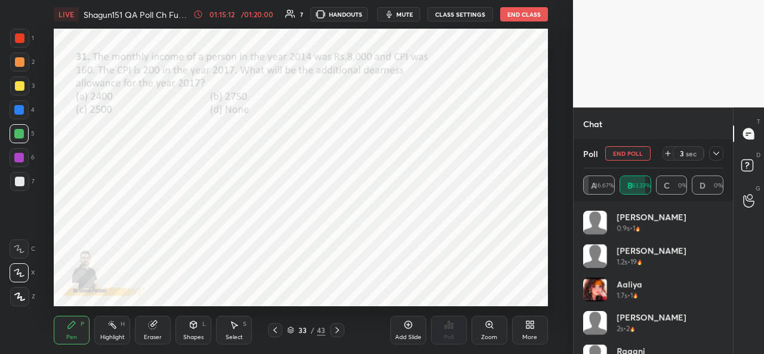
scroll to position [119, 156]
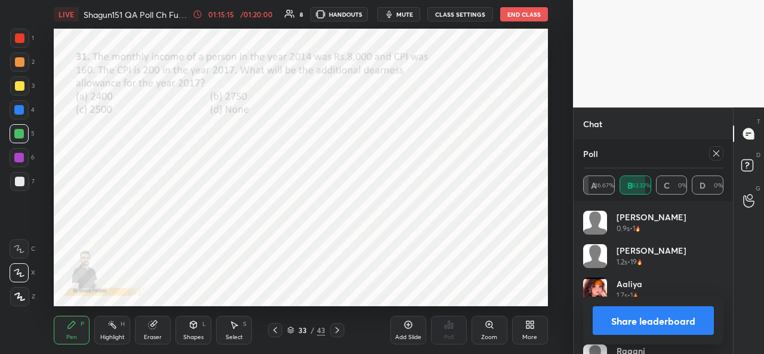
click at [678, 322] on button "Share leaderboard" at bounding box center [653, 320] width 121 height 29
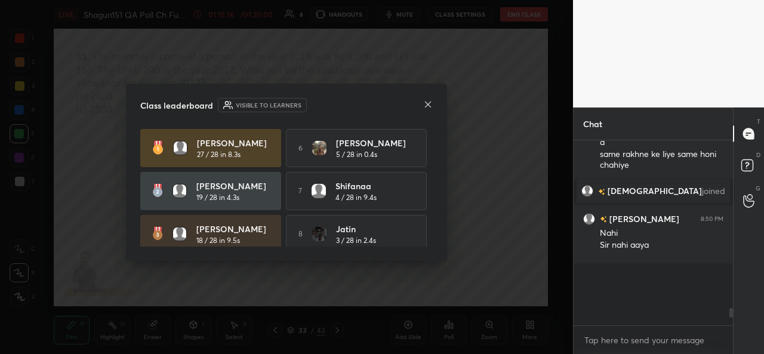
scroll to position [40, 156]
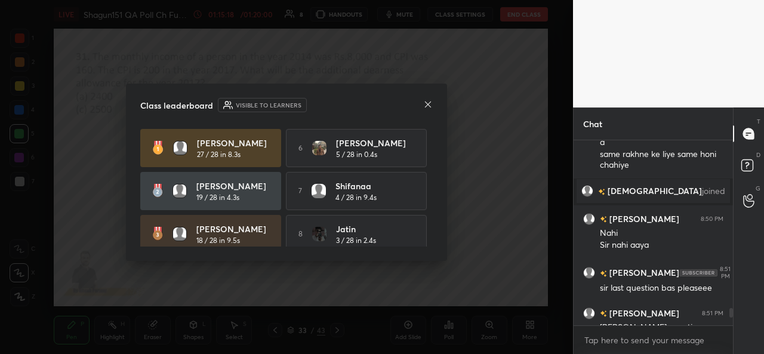
click at [424, 103] on icon at bounding box center [428, 105] width 10 height 10
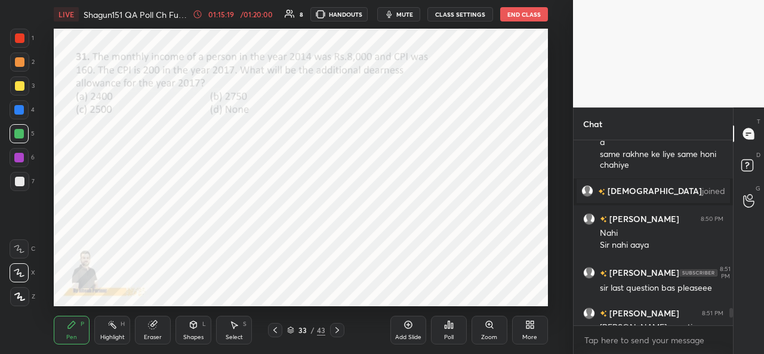
click at [447, 331] on div "Poll" at bounding box center [449, 330] width 36 height 29
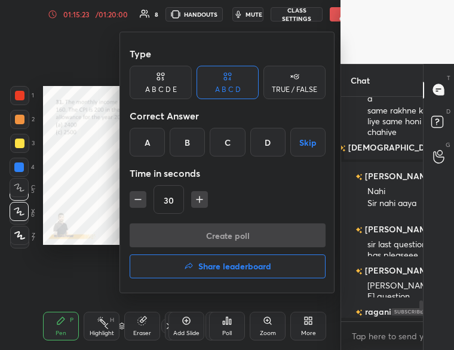
type textarea "x"
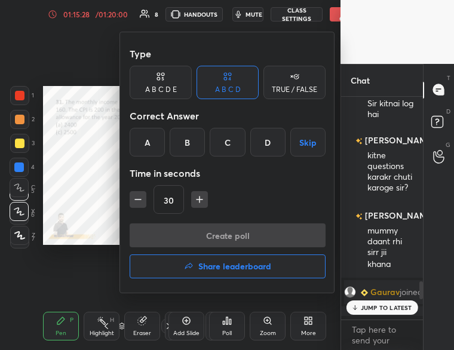
click at [102, 168] on div at bounding box center [227, 175] width 454 height 350
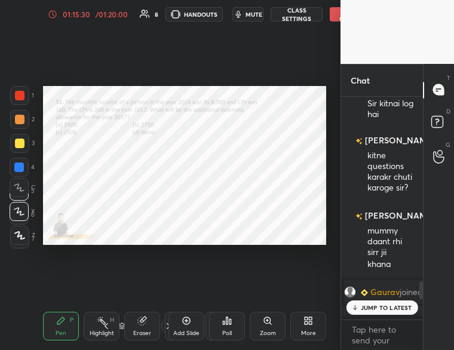
click at [228, 330] on div "Poll" at bounding box center [227, 333] width 10 height 6
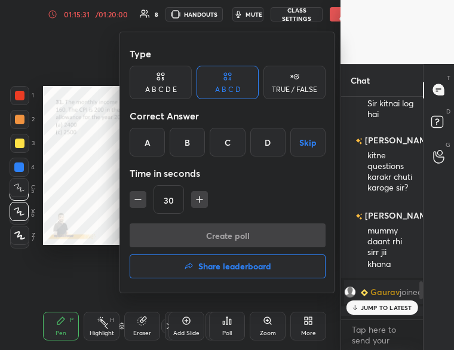
click at [269, 136] on div "D" at bounding box center [267, 142] width 35 height 29
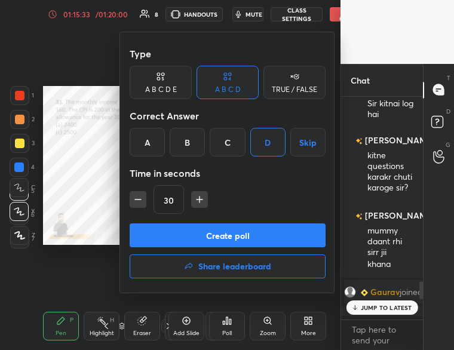
click at [202, 199] on icon "button" at bounding box center [199, 199] width 12 height 12
click at [200, 199] on icon "button" at bounding box center [199, 199] width 6 height 0
type input "60"
click at [219, 232] on button "Create poll" at bounding box center [228, 235] width 196 height 24
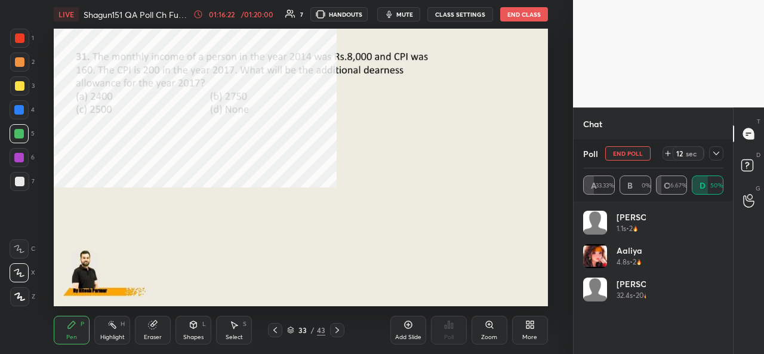
scroll to position [140, 137]
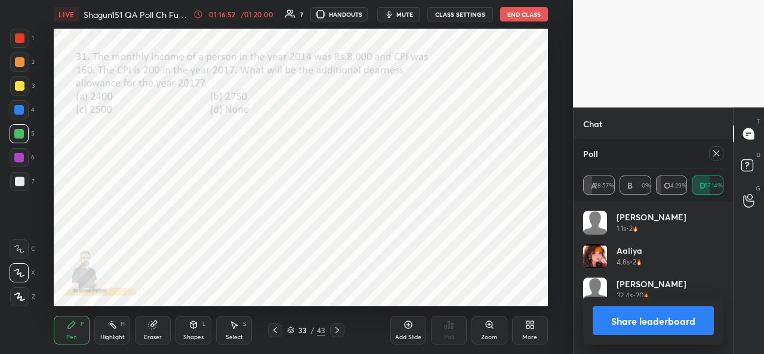
click at [621, 313] on button "Share leaderboard" at bounding box center [653, 320] width 121 height 29
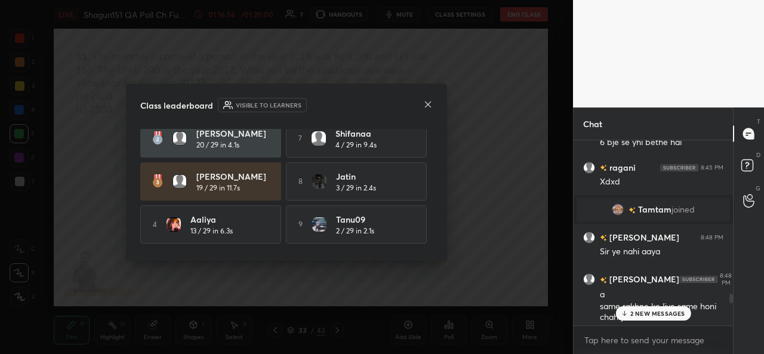
scroll to position [96, 0]
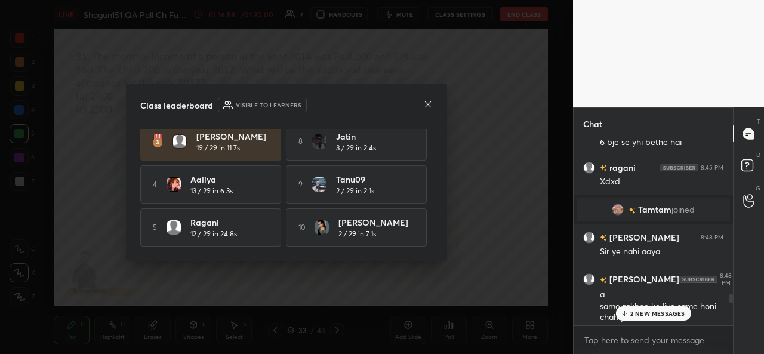
drag, startPoint x: 654, startPoint y: 309, endPoint x: 646, endPoint y: 331, distance: 23.1
click at [653, 312] on p "2 NEW MESSAGES" at bounding box center [657, 313] width 55 height 7
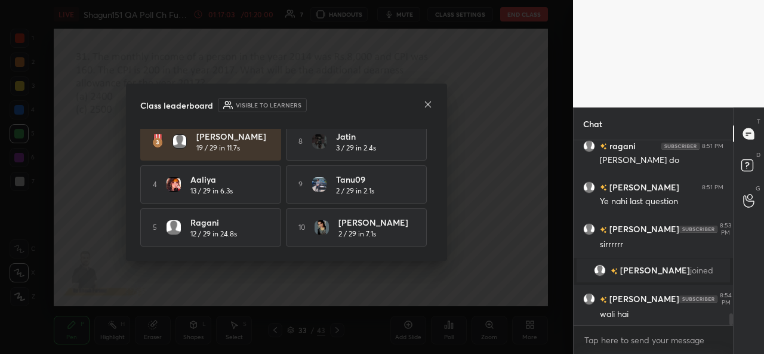
scroll to position [0, 0]
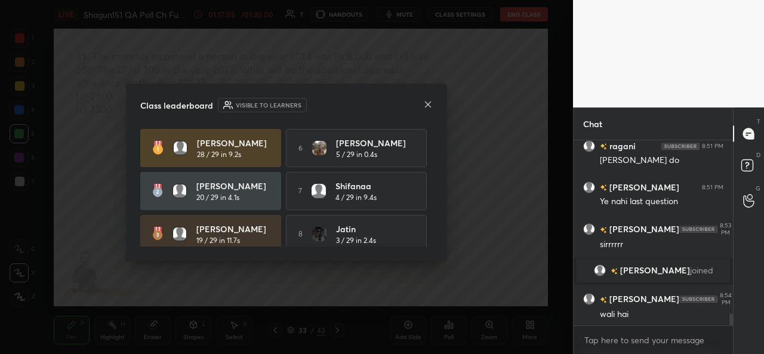
click at [430, 100] on icon at bounding box center [428, 105] width 10 height 10
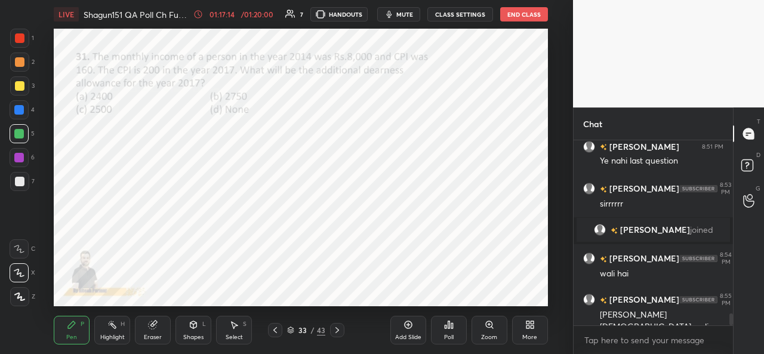
scroll to position [2761, 0]
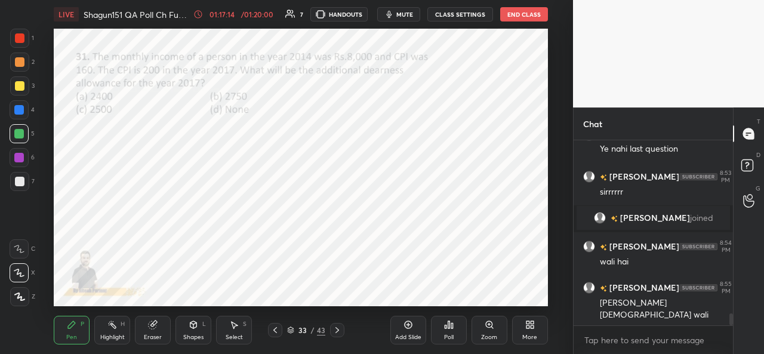
click at [624, 348] on icon at bounding box center [626, 351] width 8 height 7
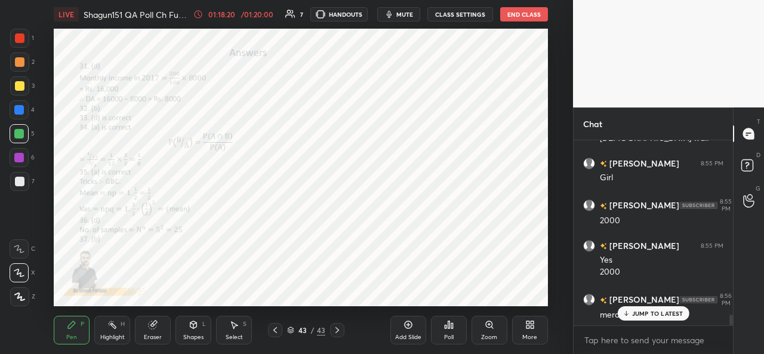
scroll to position [2966, 0]
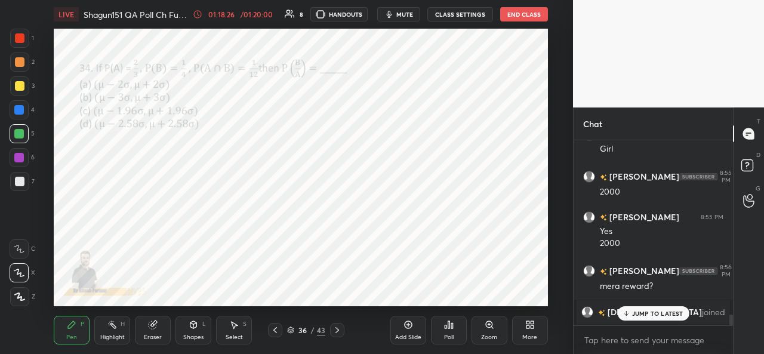
click at [635, 314] on p "JUMP TO LATEST" at bounding box center [657, 313] width 51 height 7
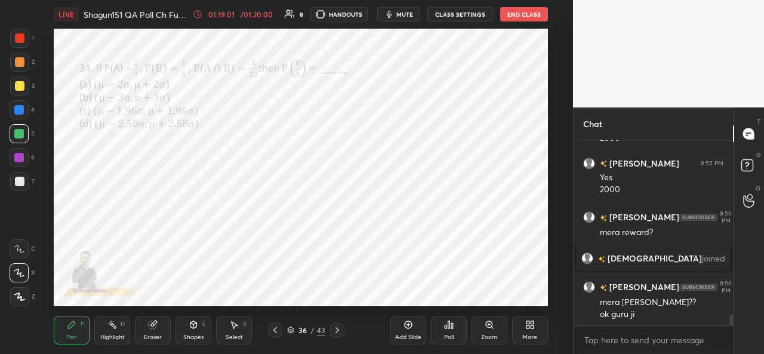
scroll to position [3060, 0]
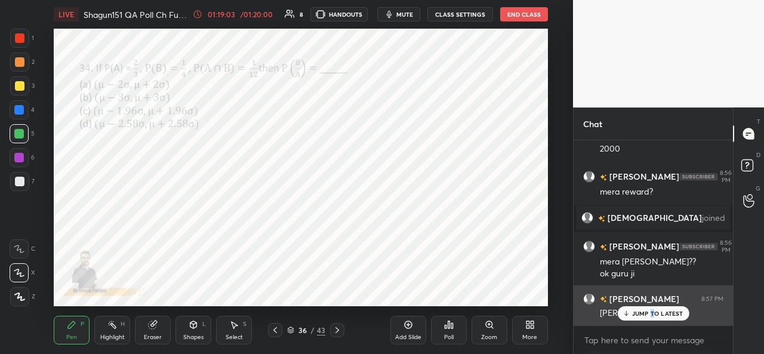
click at [652, 318] on div "JUMP TO LATEST" at bounding box center [653, 313] width 72 height 14
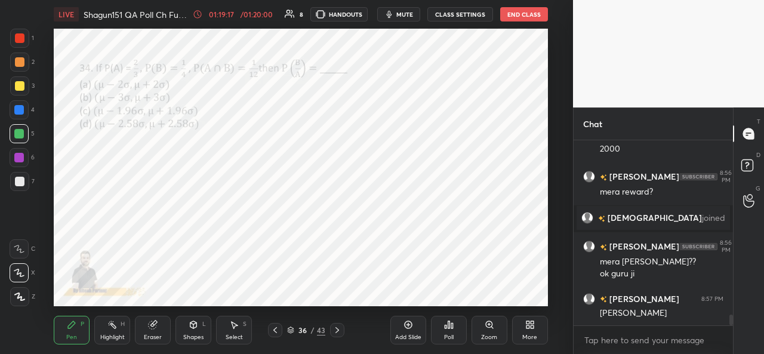
click at [519, 16] on button "End Class" at bounding box center [524, 14] width 48 height 14
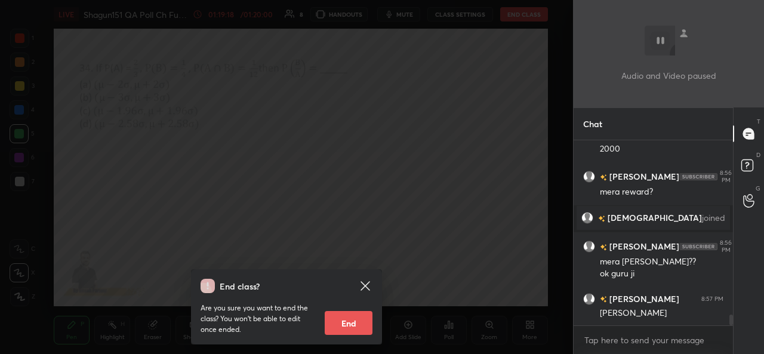
click at [353, 320] on button "End" at bounding box center [349, 323] width 48 height 24
type textarea "x"
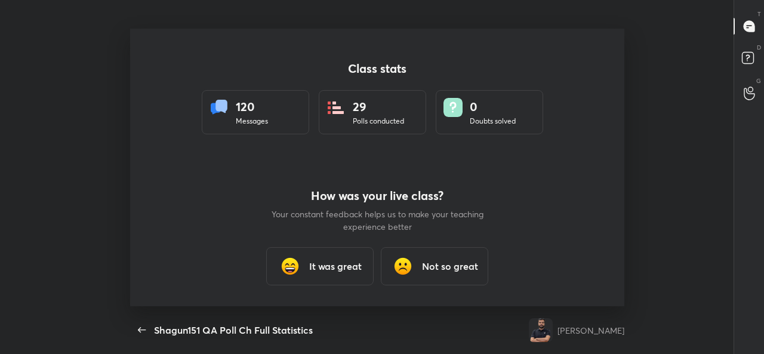
scroll to position [0, 0]
click at [344, 267] on h3 "It was great" at bounding box center [335, 266] width 53 height 14
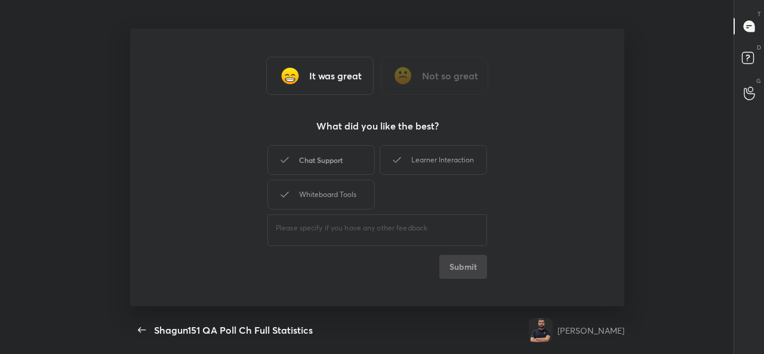
click at [349, 155] on div "Chat Support" at bounding box center [320, 160] width 107 height 30
drag, startPoint x: 420, startPoint y: 153, endPoint x: 355, endPoint y: 196, distance: 78.0
click at [398, 171] on div "Learner Interaction" at bounding box center [433, 160] width 107 height 30
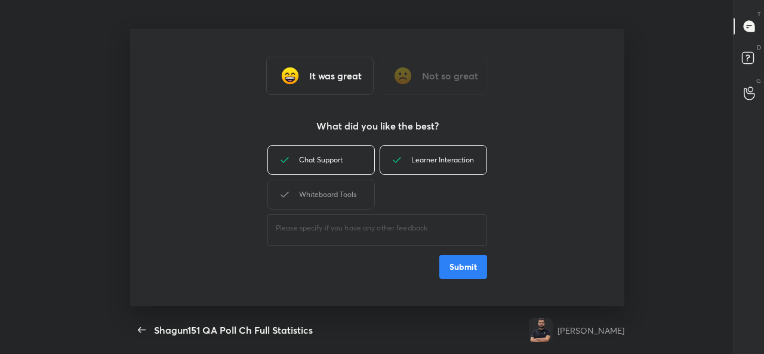
drag, startPoint x: 345, startPoint y: 192, endPoint x: 411, endPoint y: 231, distance: 77.1
click at [351, 193] on div "Whiteboard Tools" at bounding box center [320, 195] width 107 height 30
click at [451, 267] on button "Submit" at bounding box center [463, 267] width 48 height 24
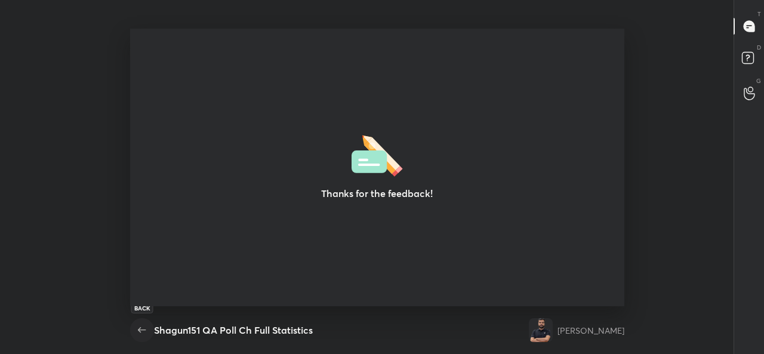
click at [143, 324] on icon "button" at bounding box center [142, 330] width 14 height 14
click at [146, 333] on icon "button" at bounding box center [142, 330] width 14 height 14
